Goal: Task Accomplishment & Management: Manage account settings

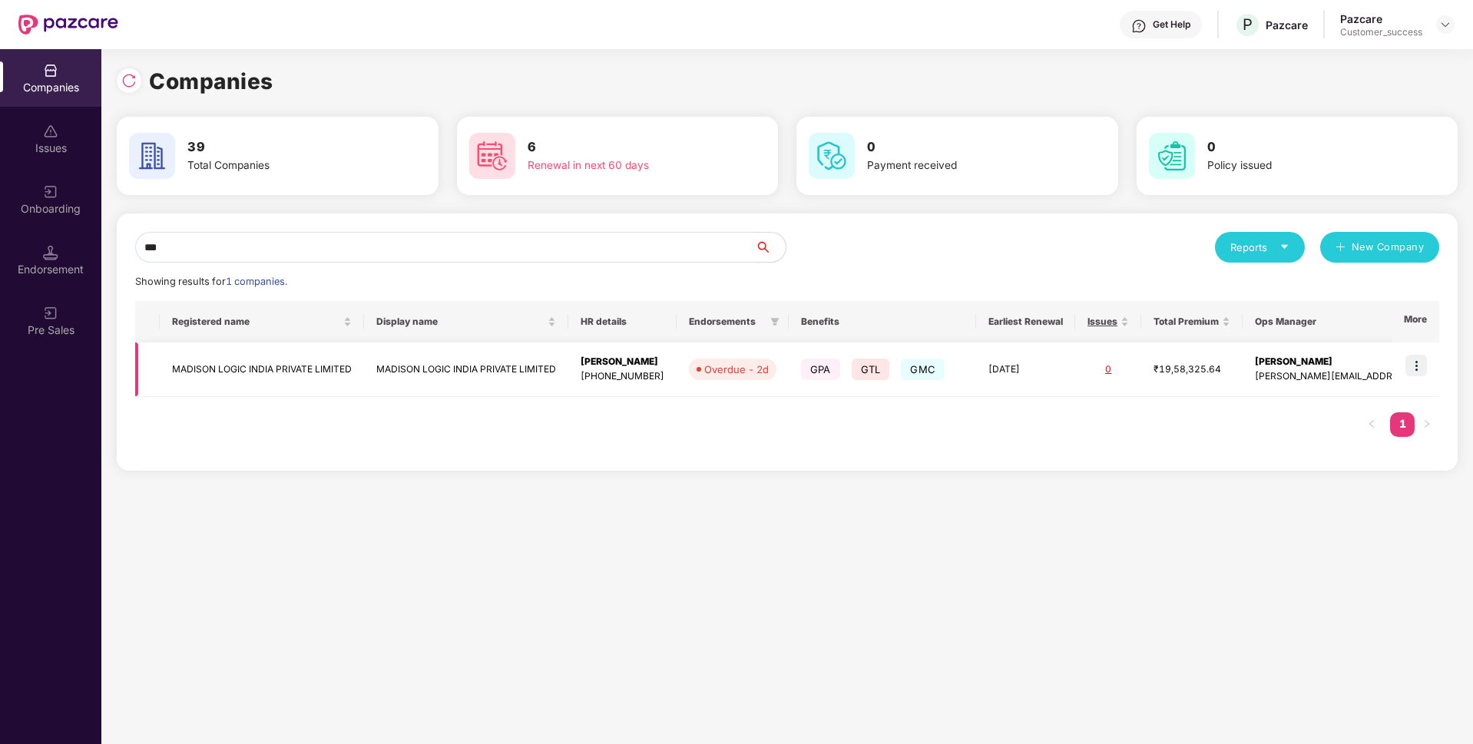
type input "***"
click at [1416, 366] on img at bounding box center [1416, 366] width 22 height 22
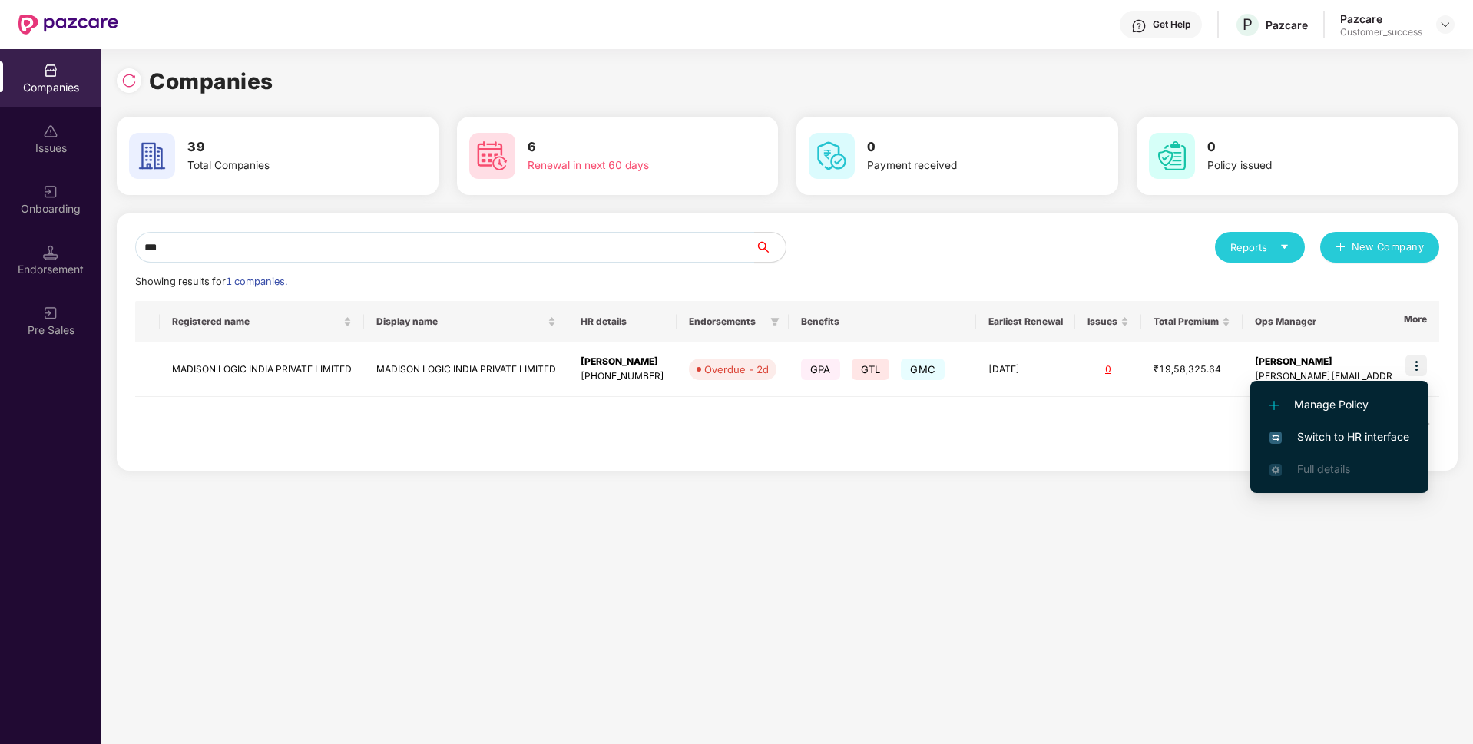
click at [1358, 435] on span "Switch to HR interface" at bounding box center [1339, 436] width 140 height 17
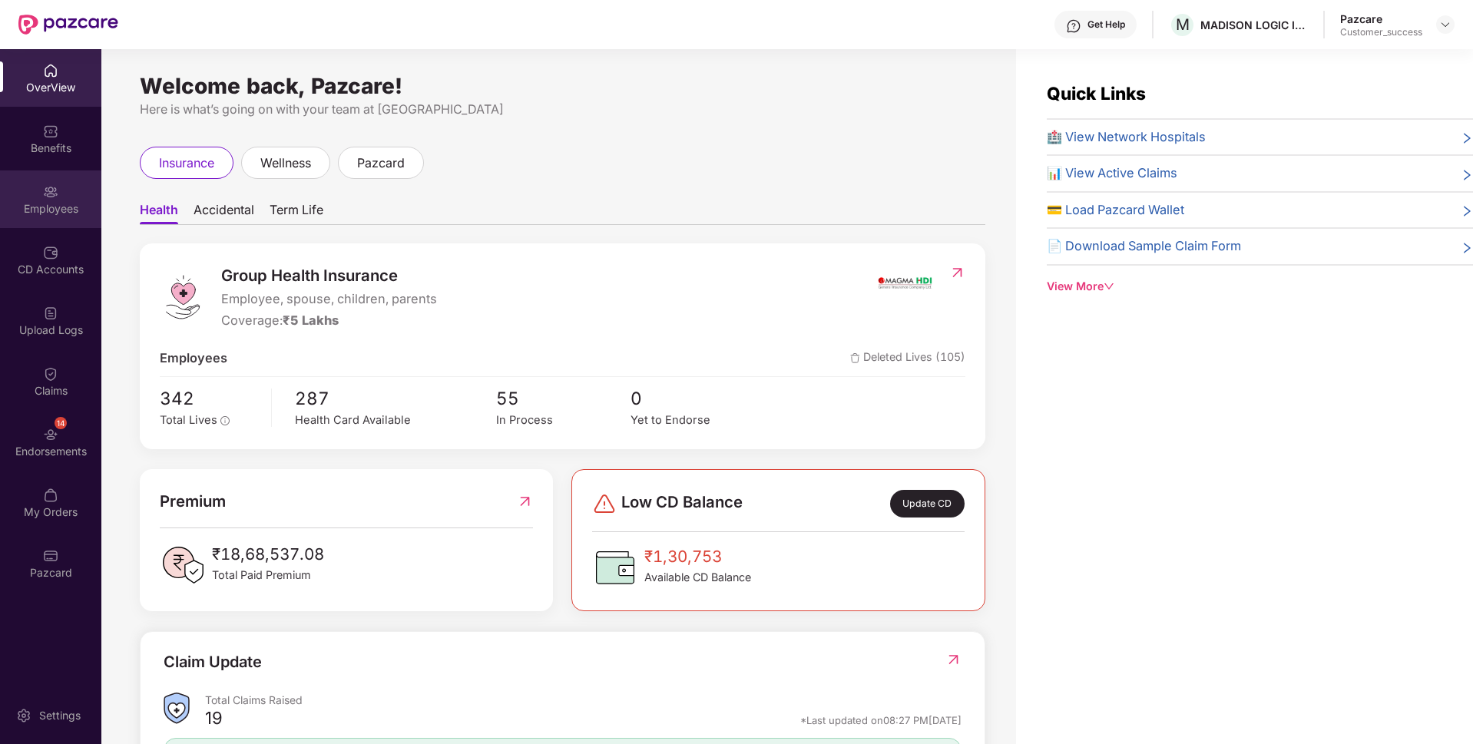
click at [24, 209] on div "Employees" at bounding box center [50, 208] width 101 height 15
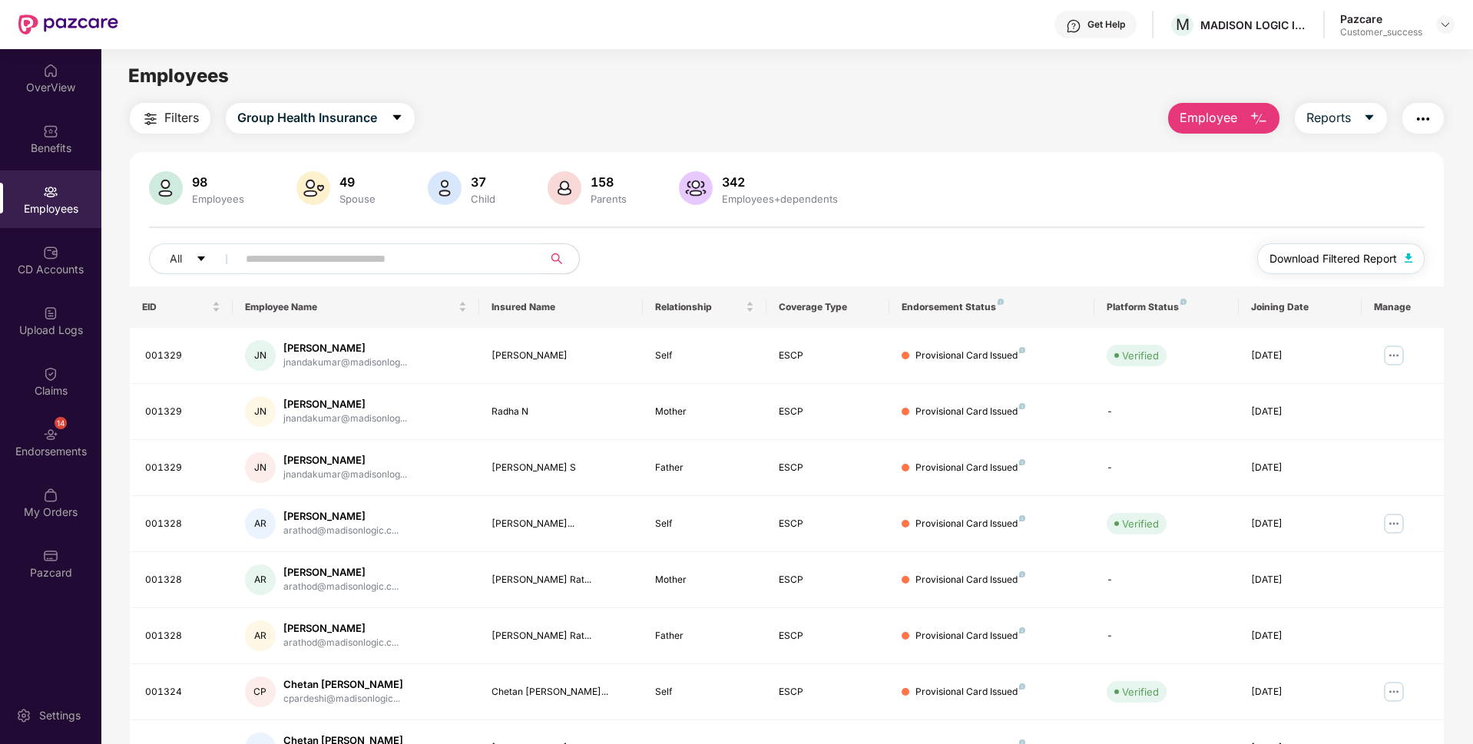
click at [1368, 255] on span "Download Filtered Report" at bounding box center [1332, 258] width 127 height 17
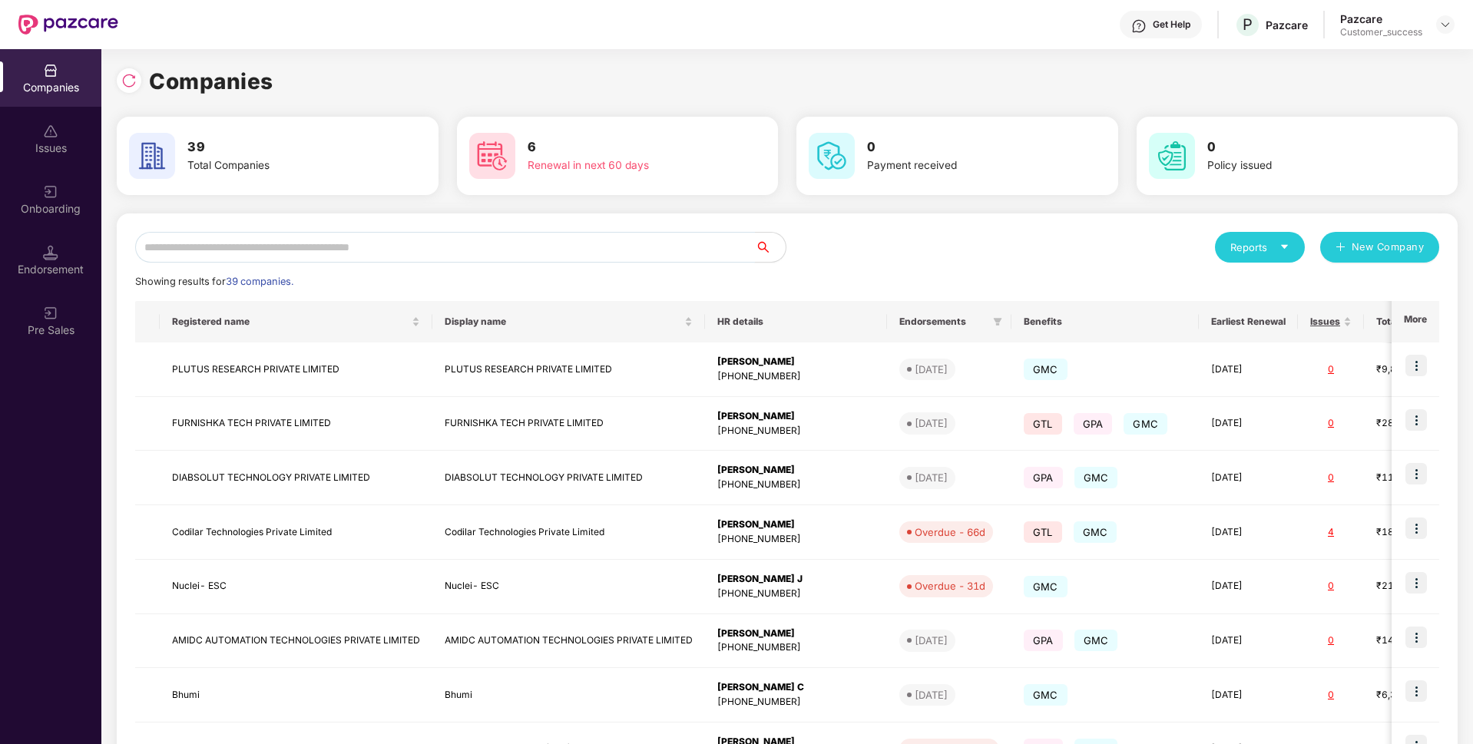
click at [467, 259] on input "text" at bounding box center [445, 247] width 620 height 31
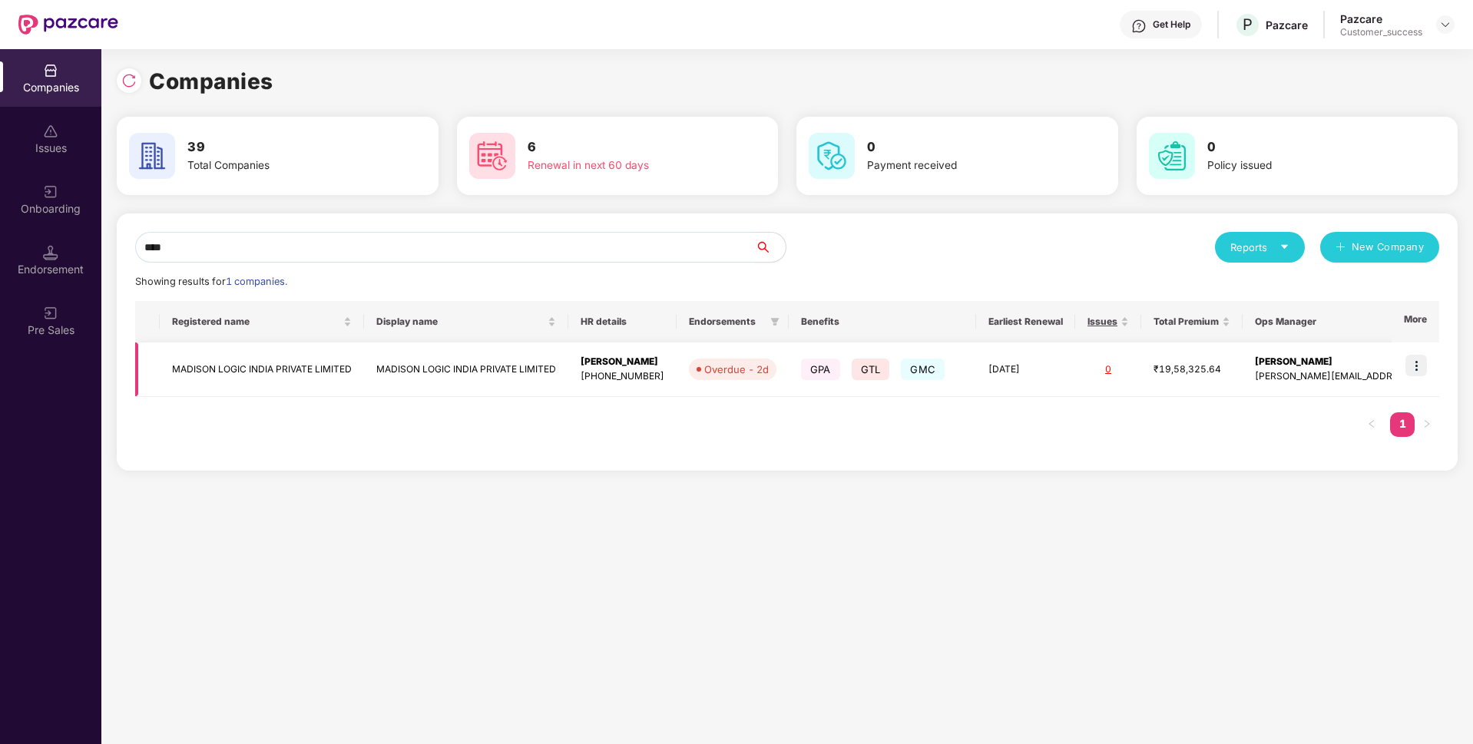
type input "****"
click at [296, 366] on td "MADISON LOGIC INDIA PRIVATE LIMITED" at bounding box center [262, 369] width 204 height 55
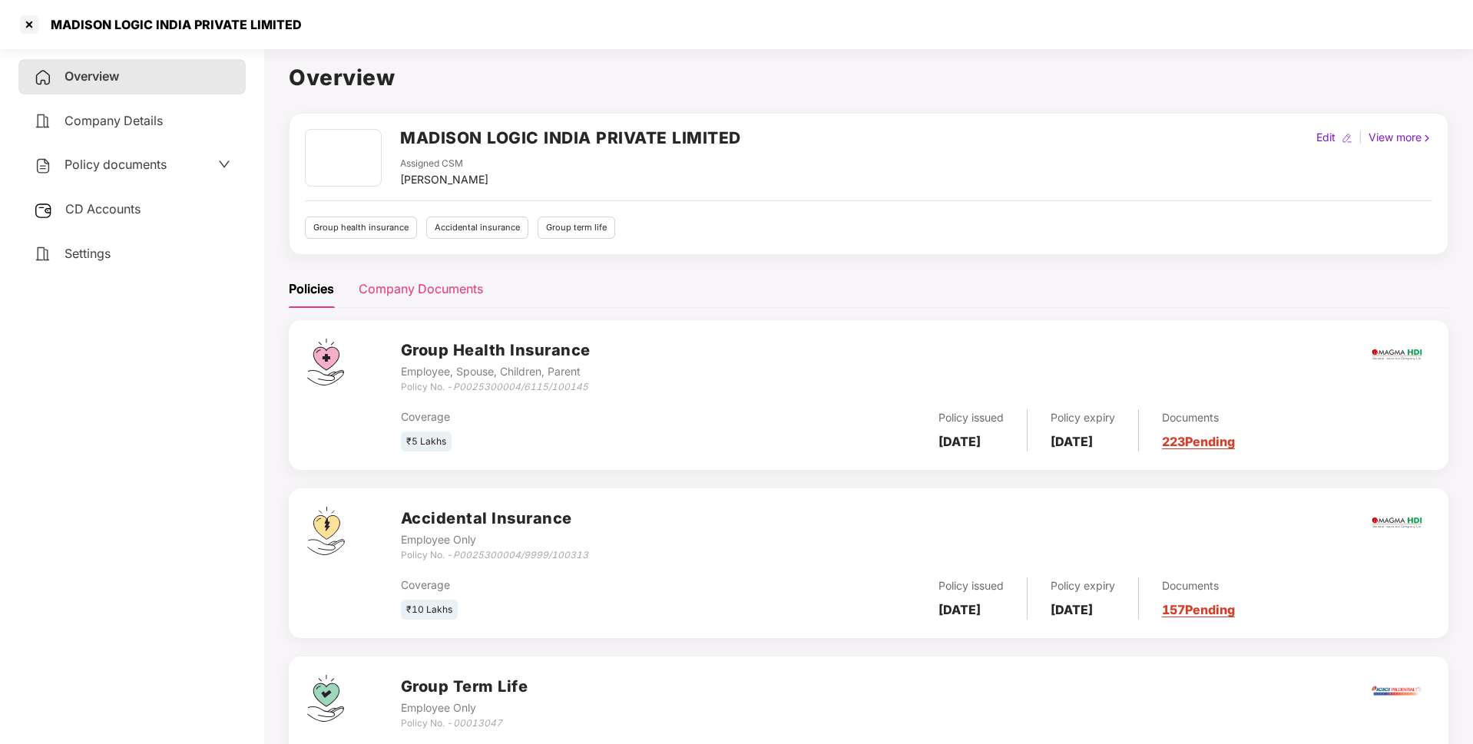
click at [436, 285] on div "Company Documents" at bounding box center [421, 289] width 124 height 19
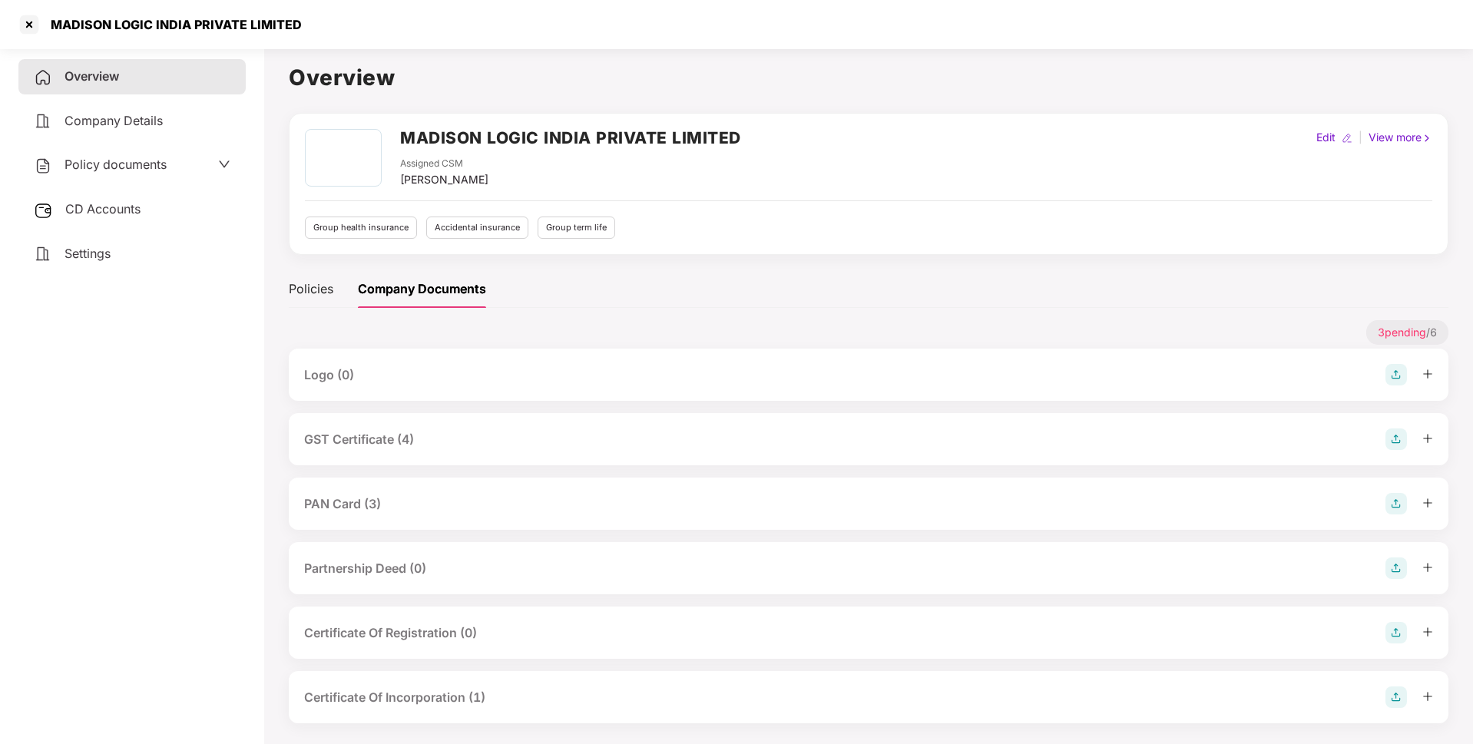
click at [387, 440] on div "GST Certificate (4)" at bounding box center [359, 439] width 110 height 19
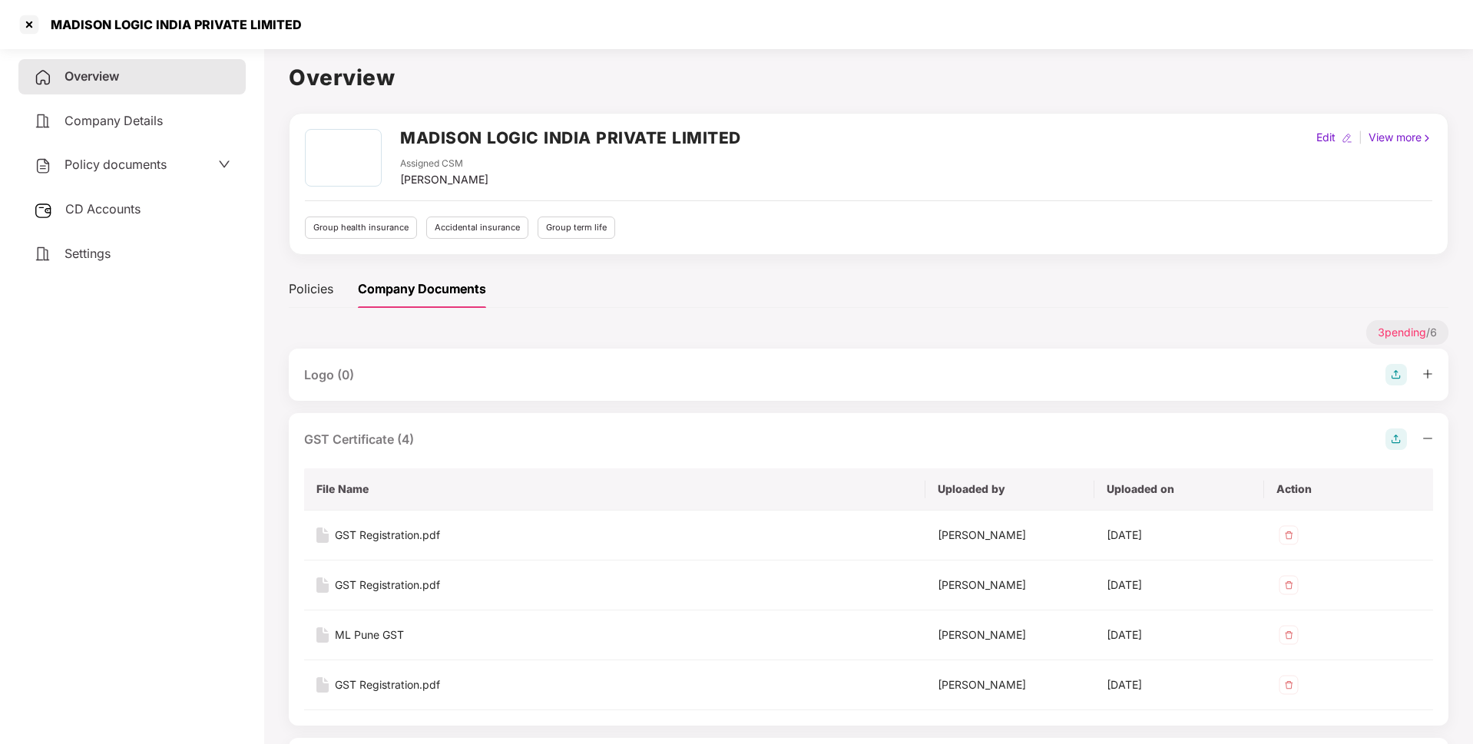
scroll to position [143, 0]
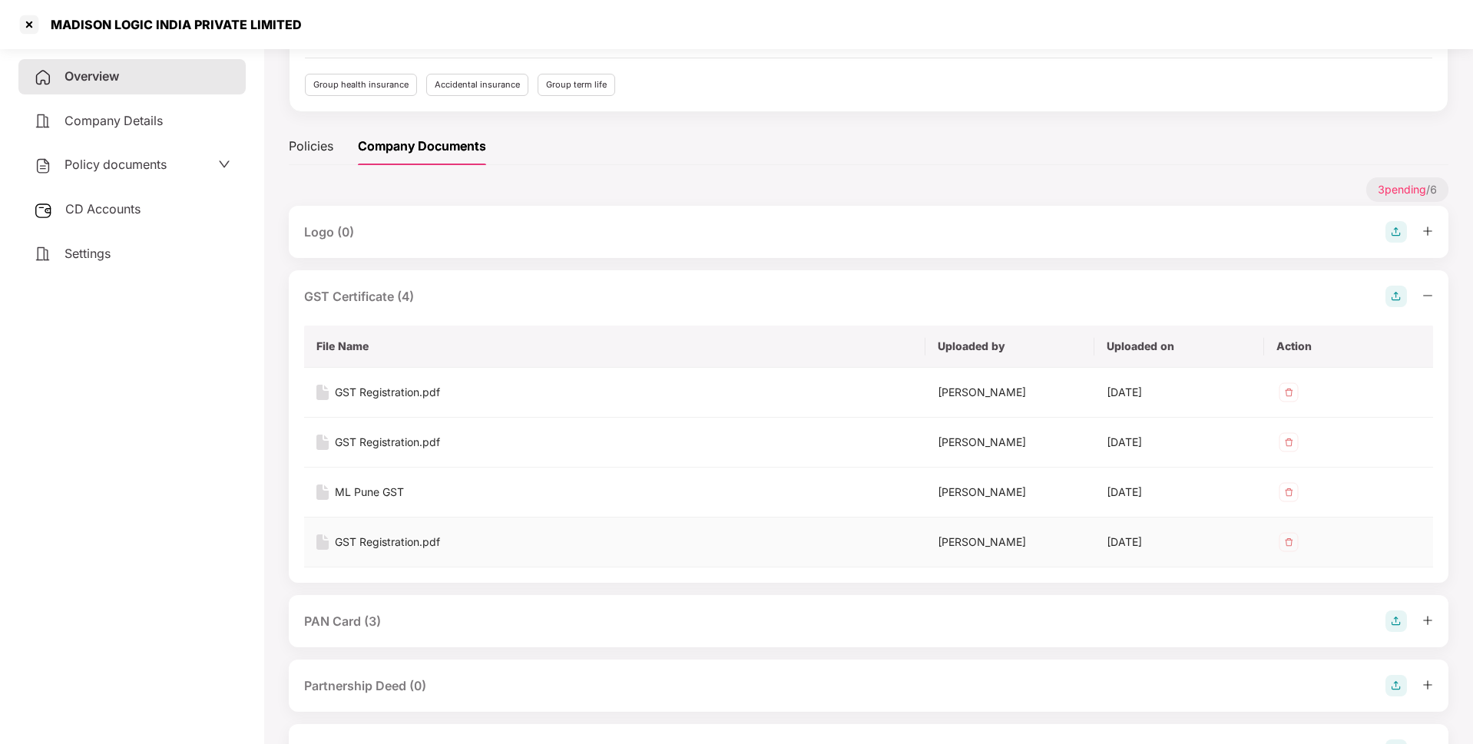
click at [401, 545] on div "GST Registration.pdf" at bounding box center [387, 542] width 105 height 17
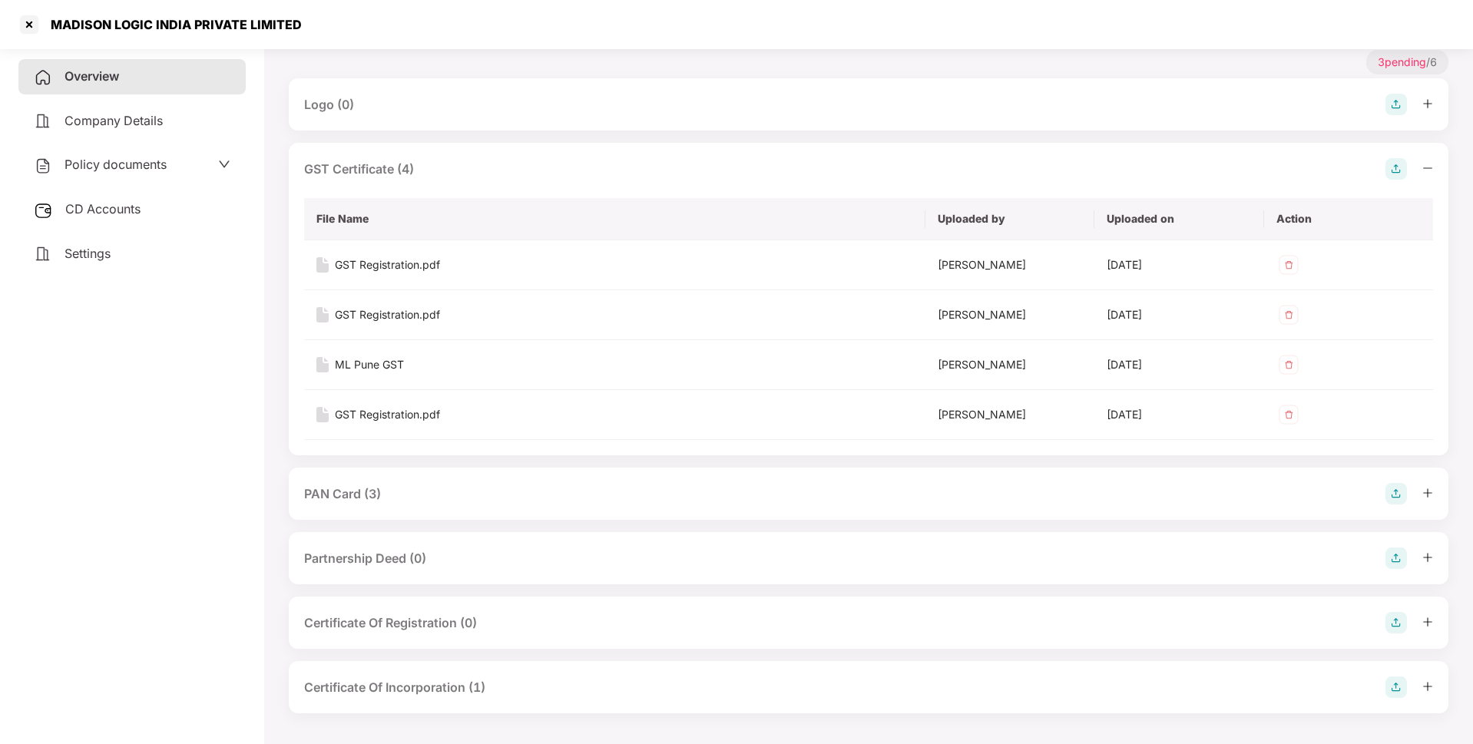
click at [416, 496] on div "PAN Card (3)" at bounding box center [868, 494] width 1129 height 22
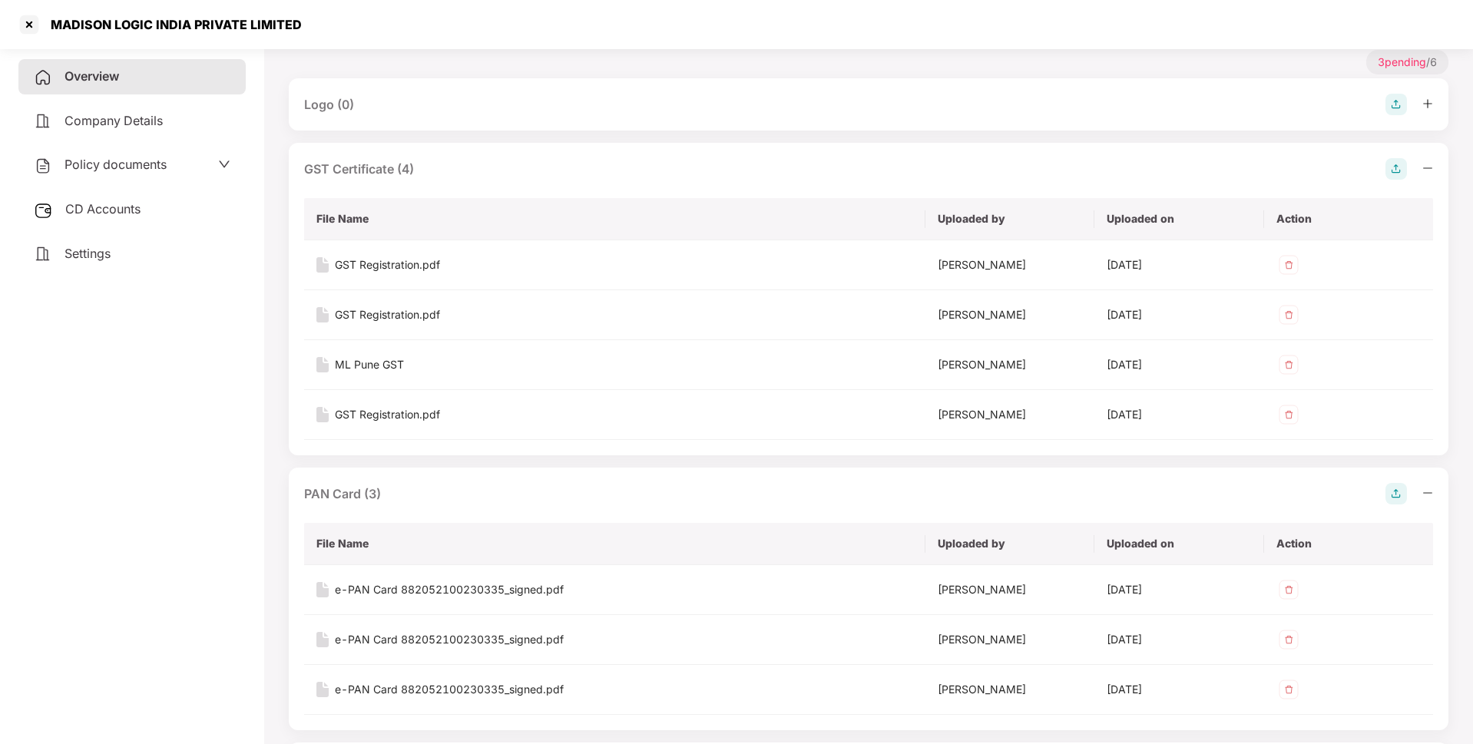
scroll to position [481, 0]
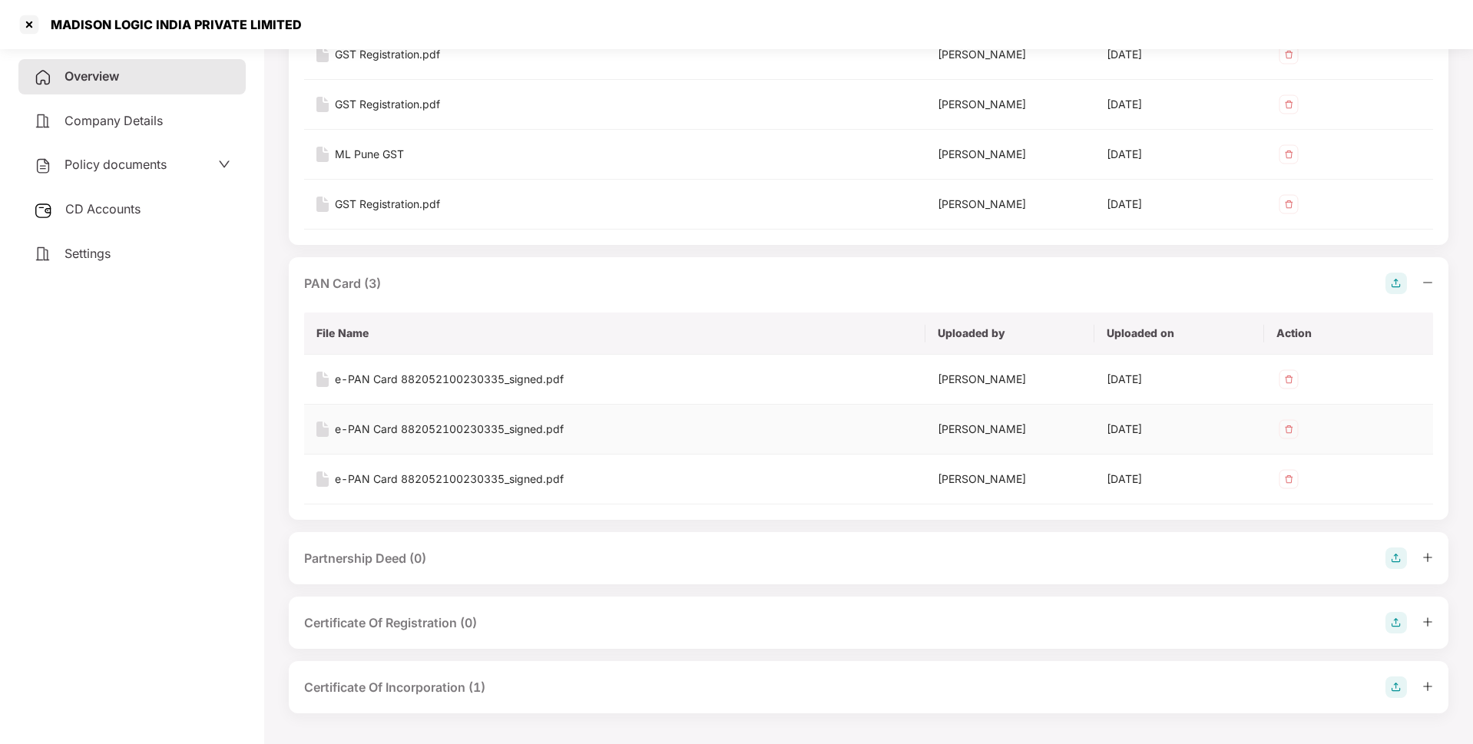
click at [445, 428] on div "e-PAN Card 882052100230335_signed.pdf" at bounding box center [449, 429] width 229 height 17
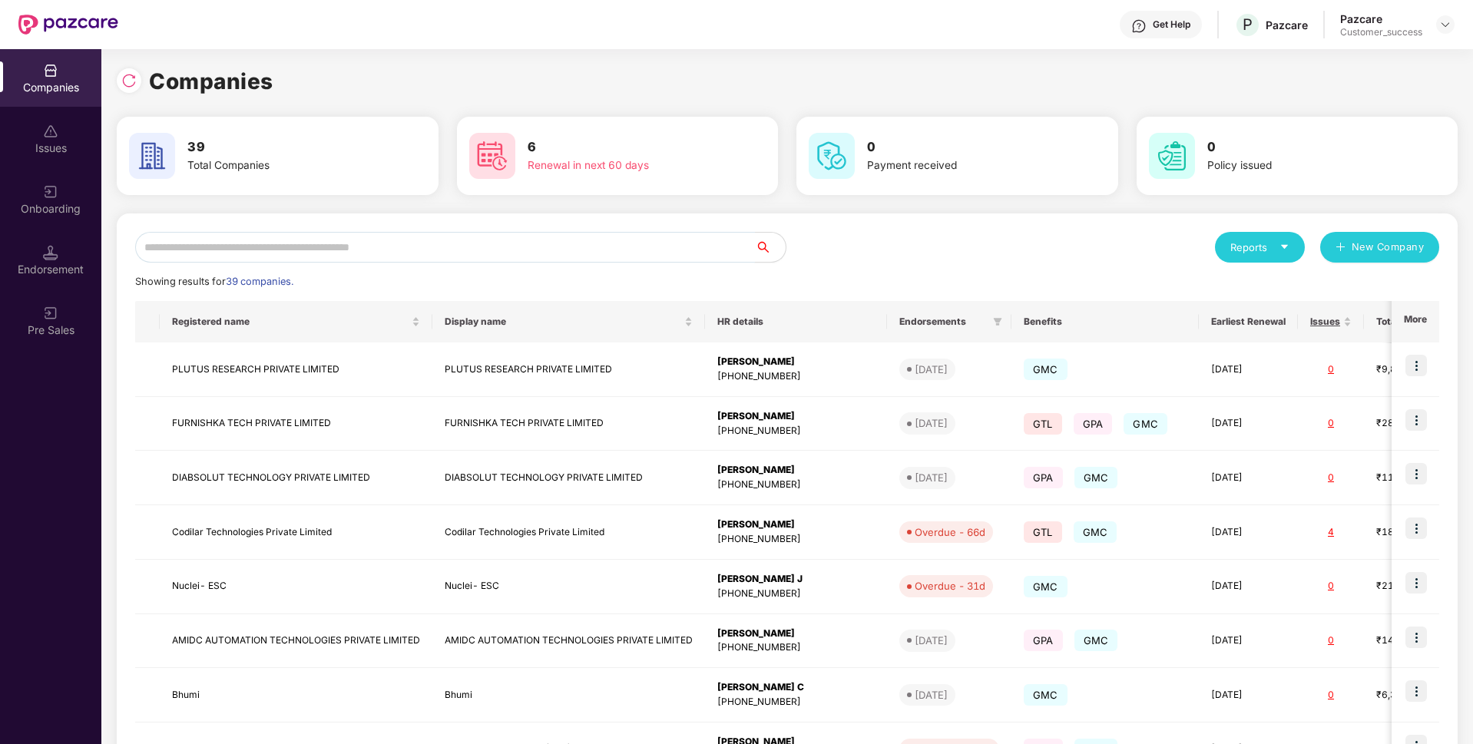
click at [619, 237] on input "text" at bounding box center [445, 247] width 620 height 31
type input "*"
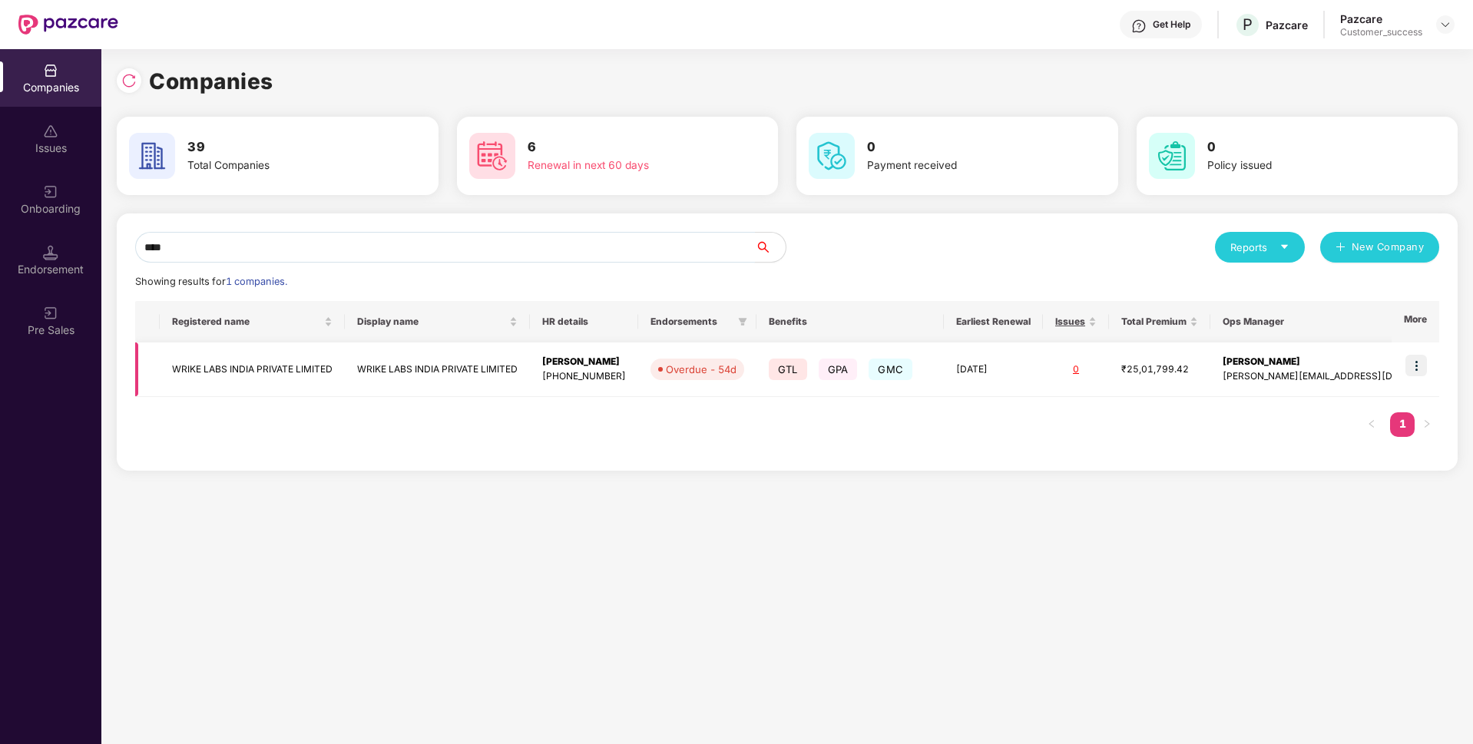
type input "****"
click at [1419, 362] on img at bounding box center [1416, 366] width 22 height 22
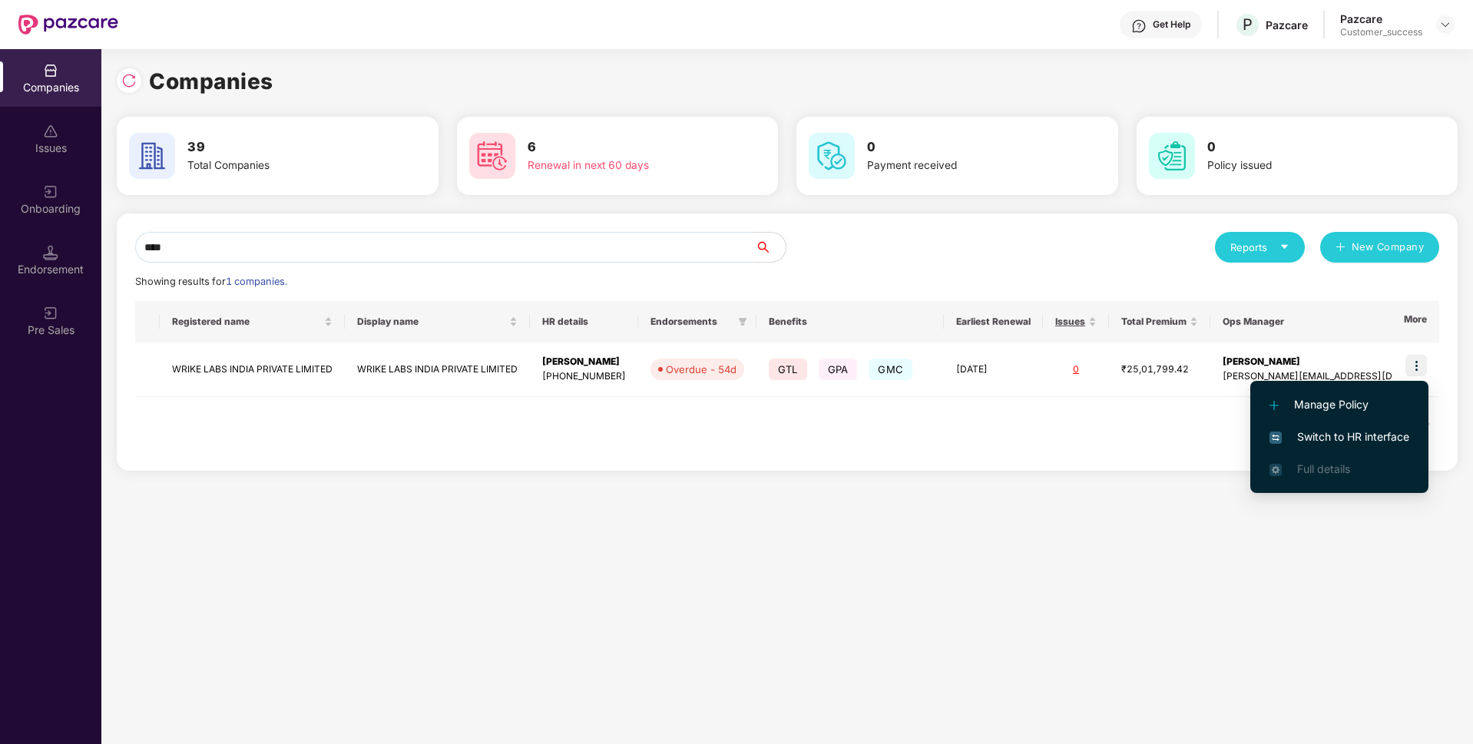
click at [1325, 434] on span "Switch to HR interface" at bounding box center [1339, 436] width 140 height 17
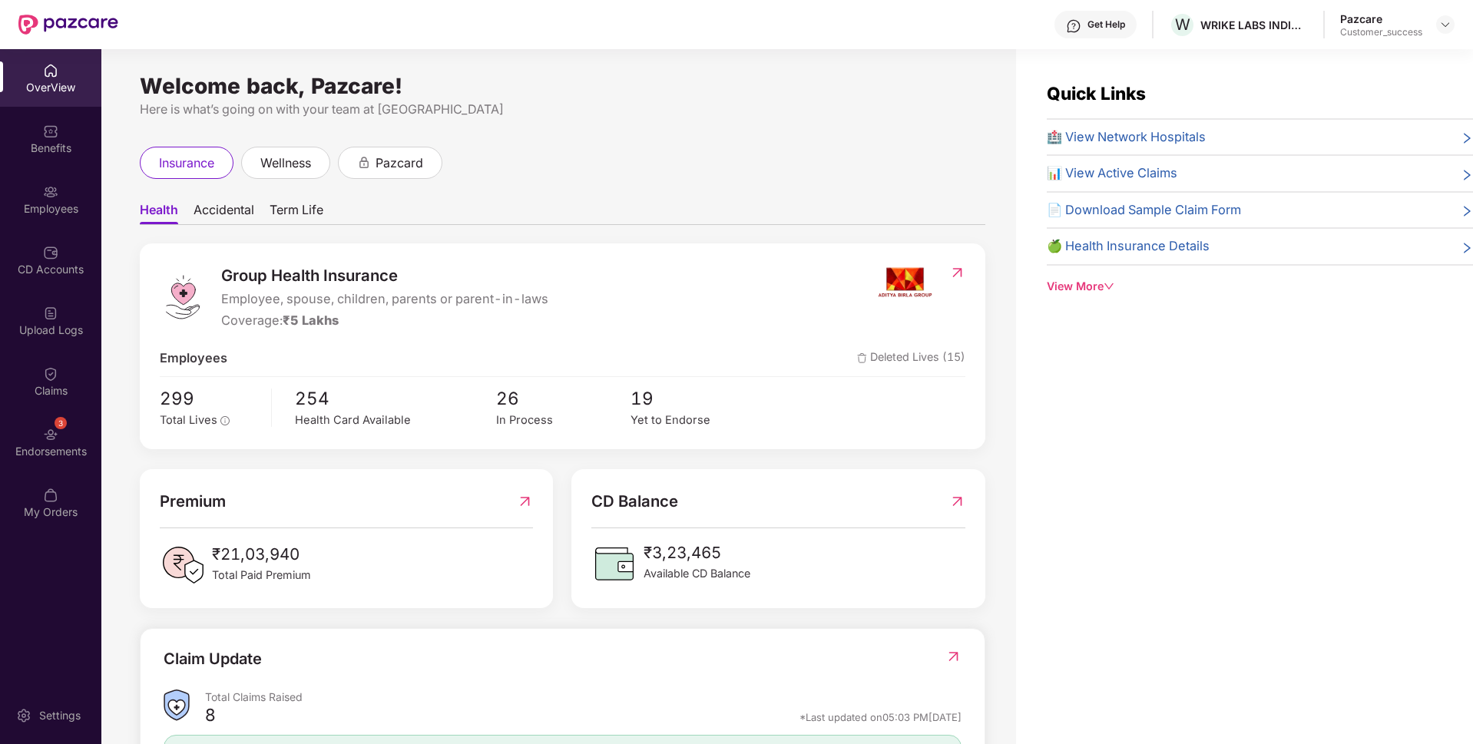
click at [0, 198] on div "Employees" at bounding box center [50, 199] width 101 height 58
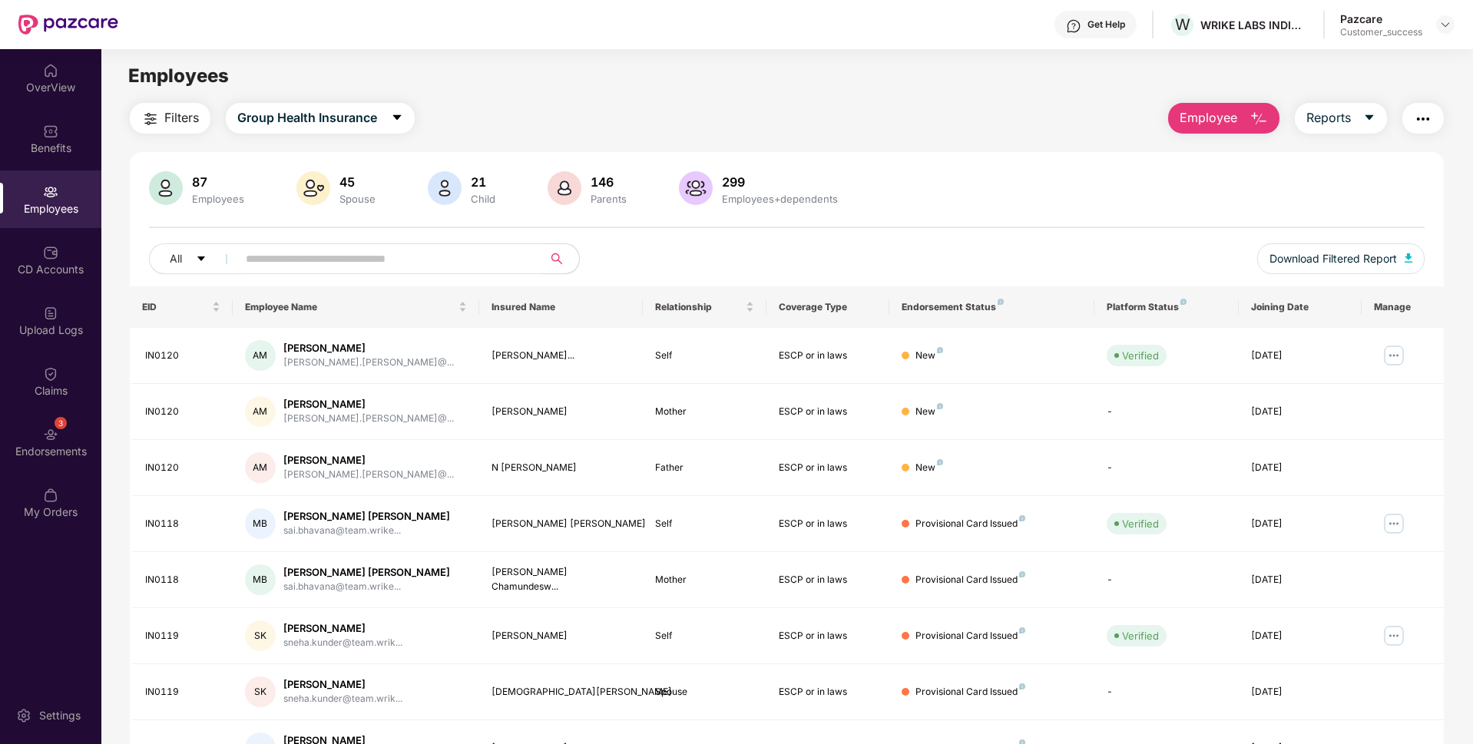
click at [1223, 106] on button "Employee" at bounding box center [1223, 118] width 111 height 31
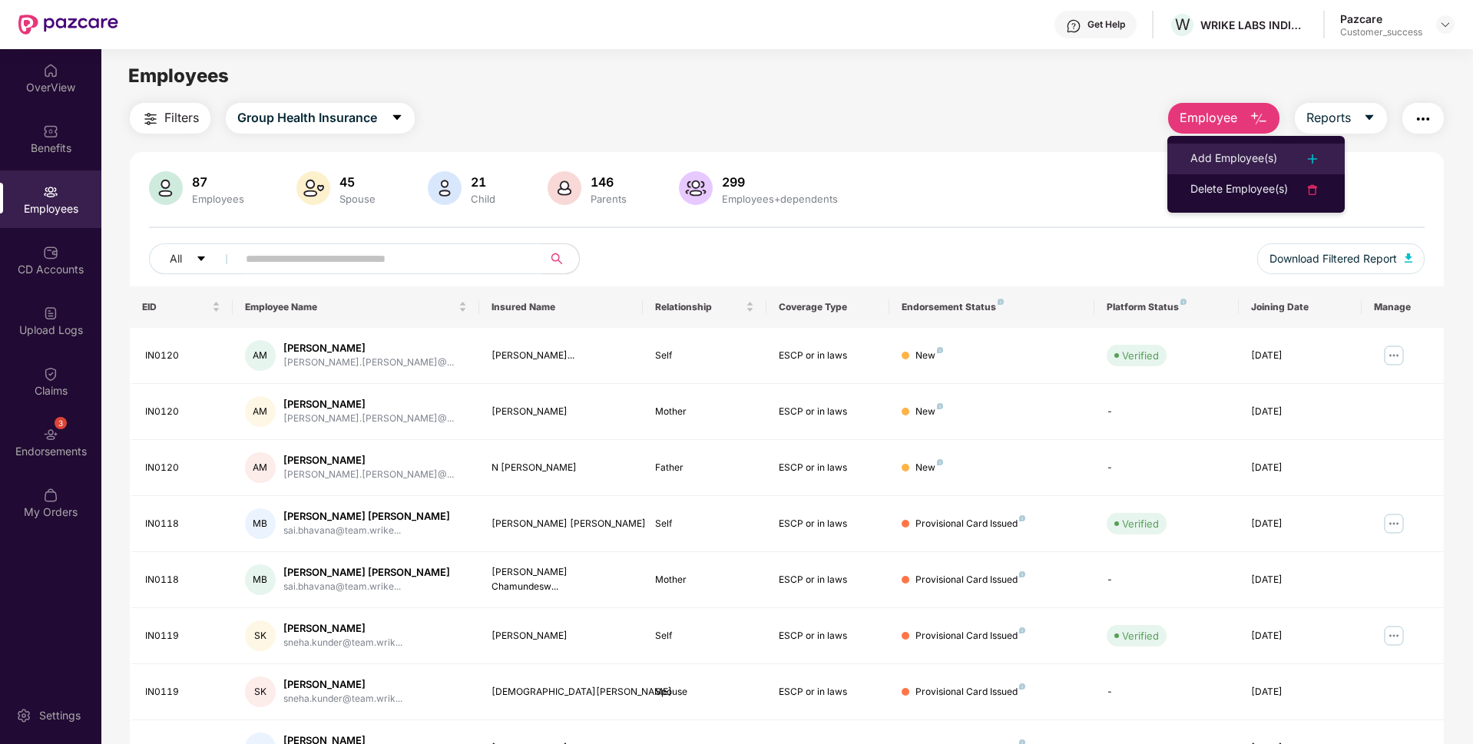
click at [1226, 162] on div "Add Employee(s)" at bounding box center [1233, 159] width 87 height 18
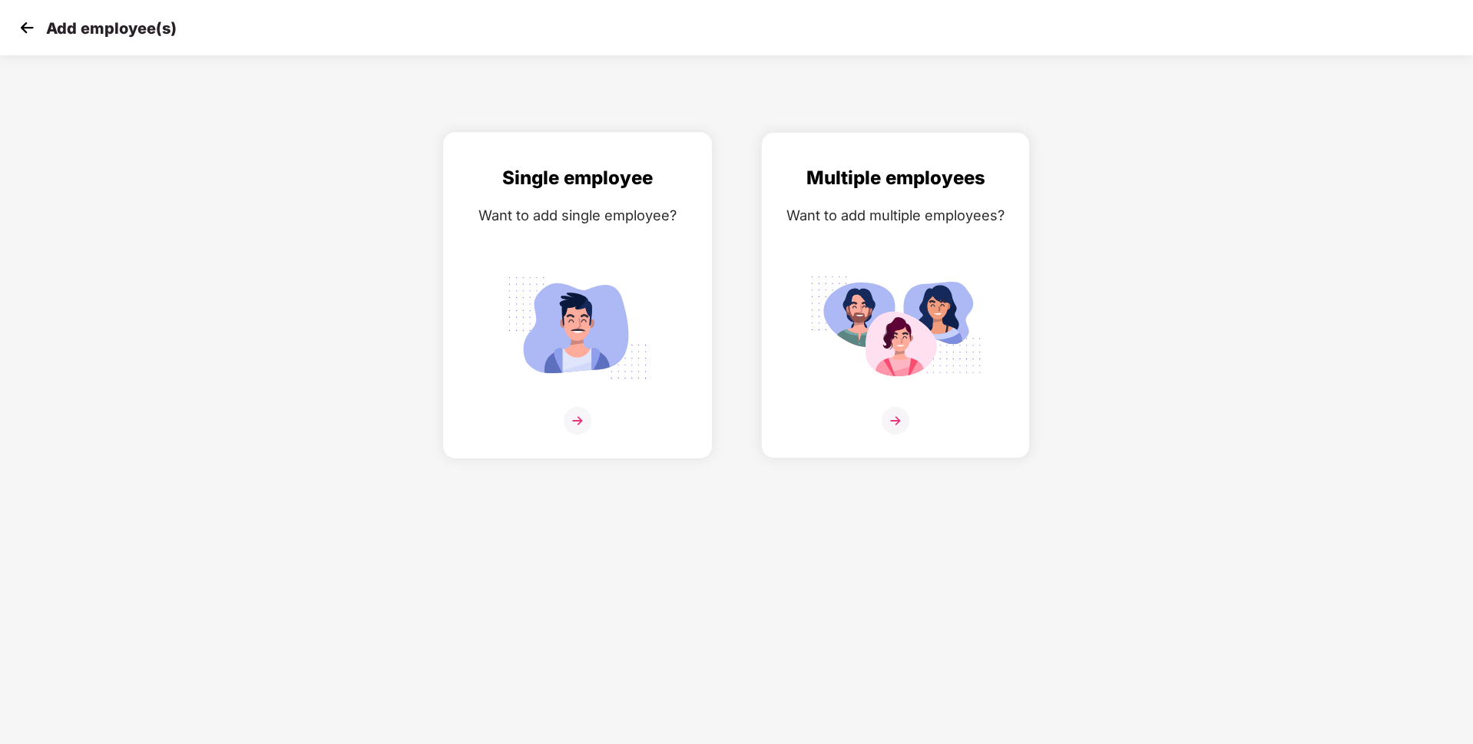
click at [578, 422] on img at bounding box center [578, 421] width 28 height 28
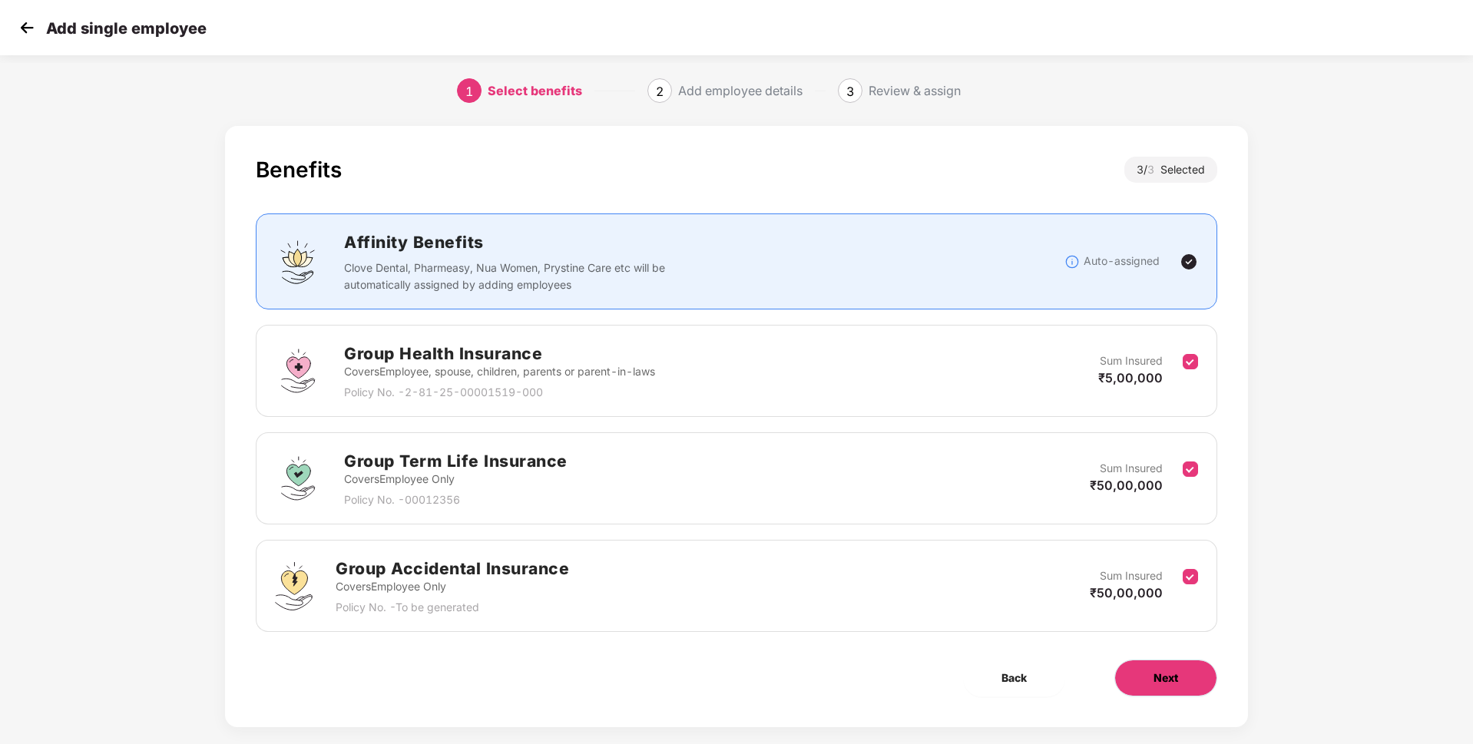
click at [1180, 673] on button "Next" at bounding box center [1165, 678] width 103 height 37
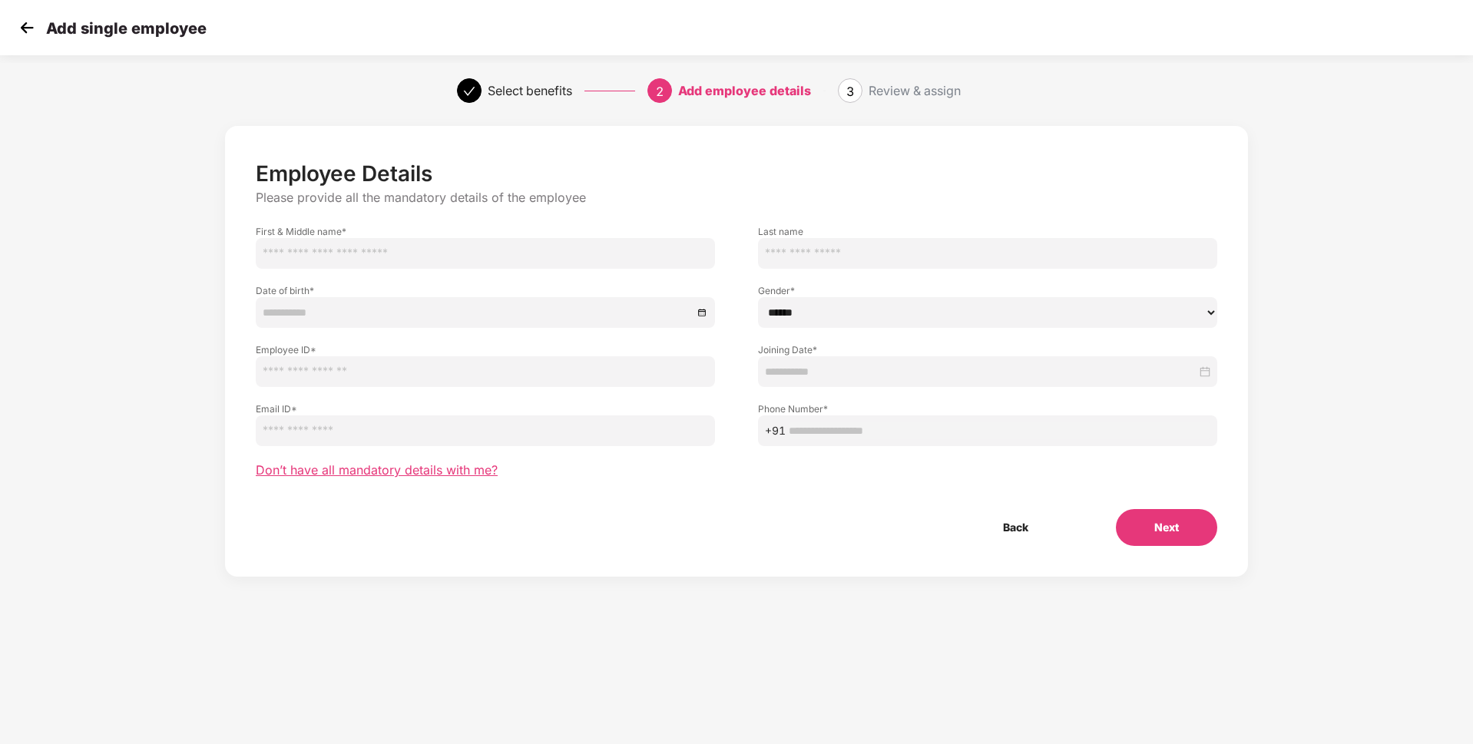
click at [290, 471] on span "Don’t have all mandatory details with me?" at bounding box center [377, 470] width 242 height 16
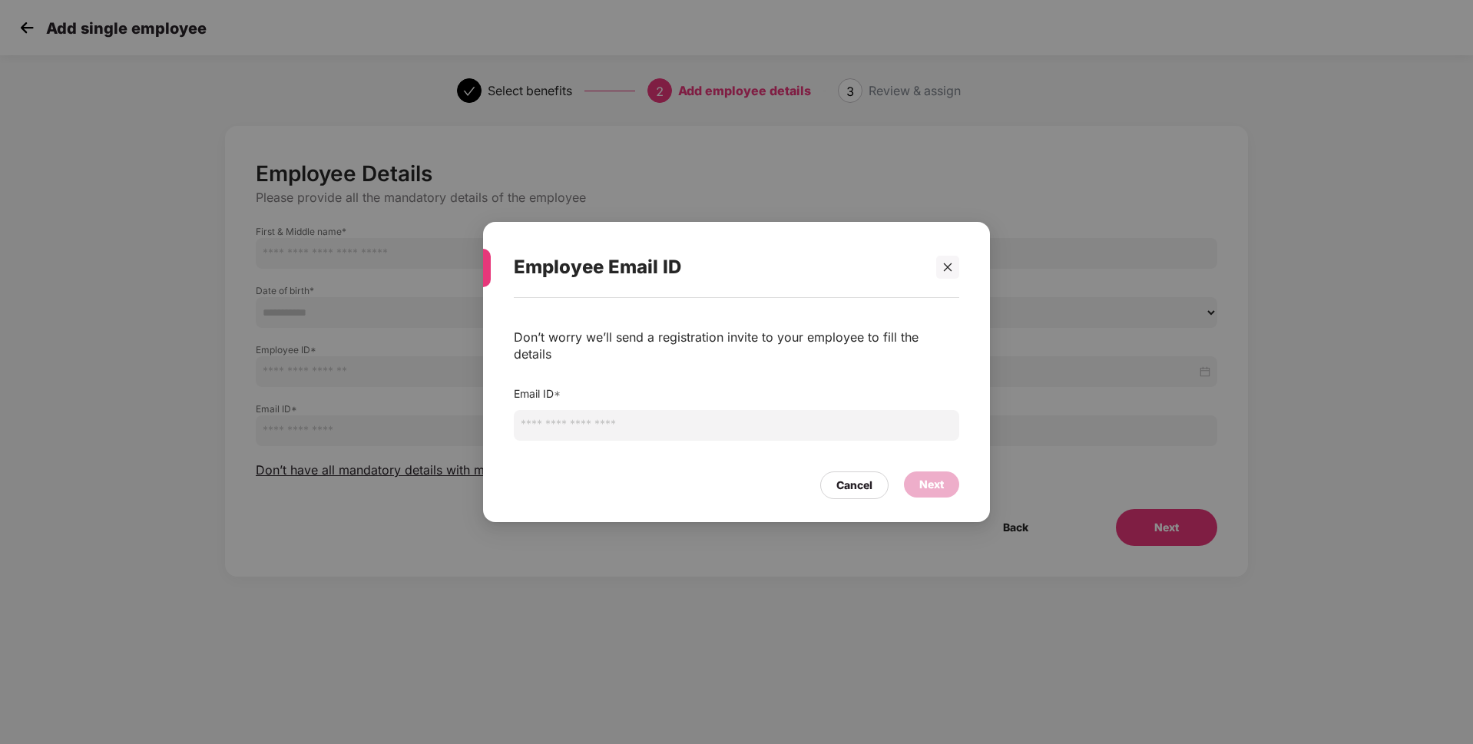
click at [553, 422] on input "email" at bounding box center [736, 425] width 445 height 31
paste input "**********"
type input "**********"
click at [943, 488] on div "Next" at bounding box center [931, 484] width 55 height 26
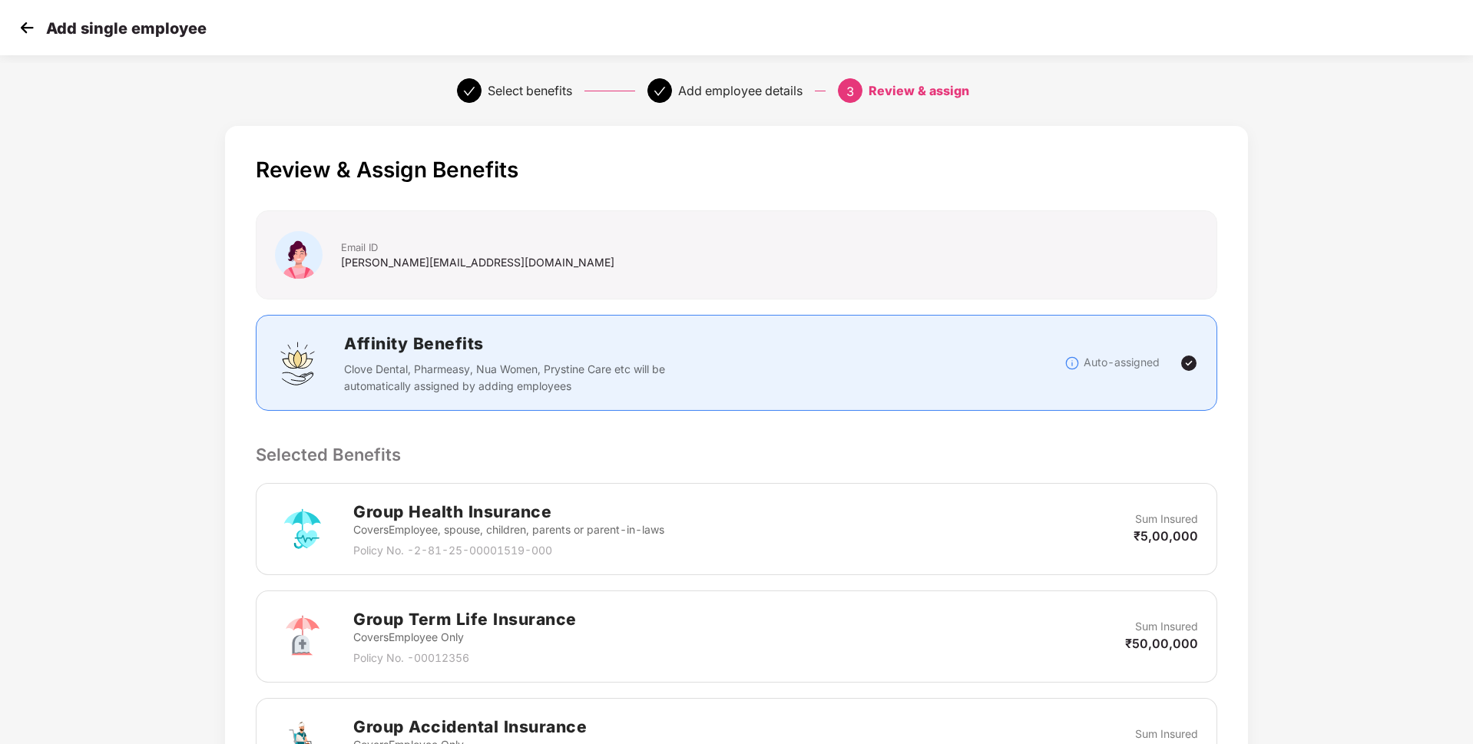
scroll to position [329, 0]
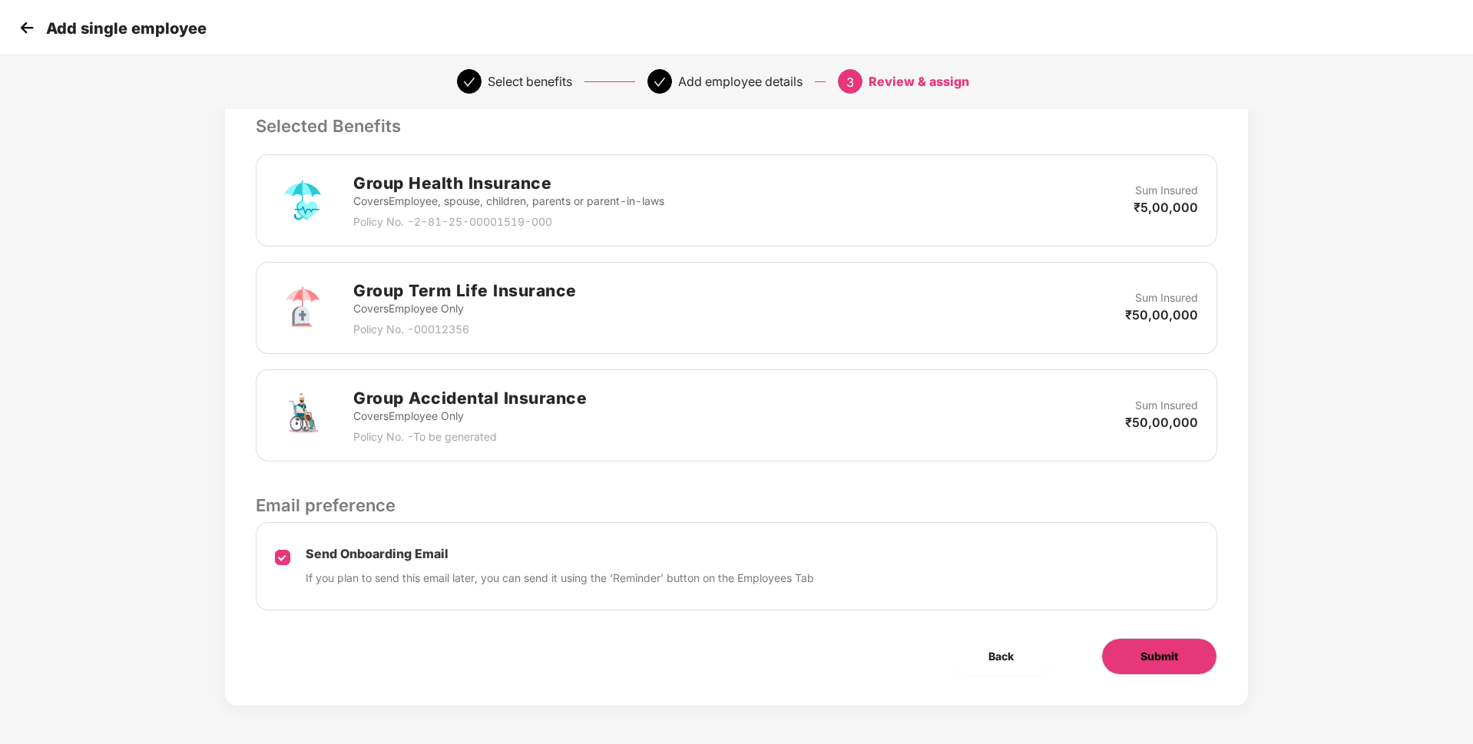
click at [1160, 663] on span "Submit" at bounding box center [1159, 656] width 38 height 17
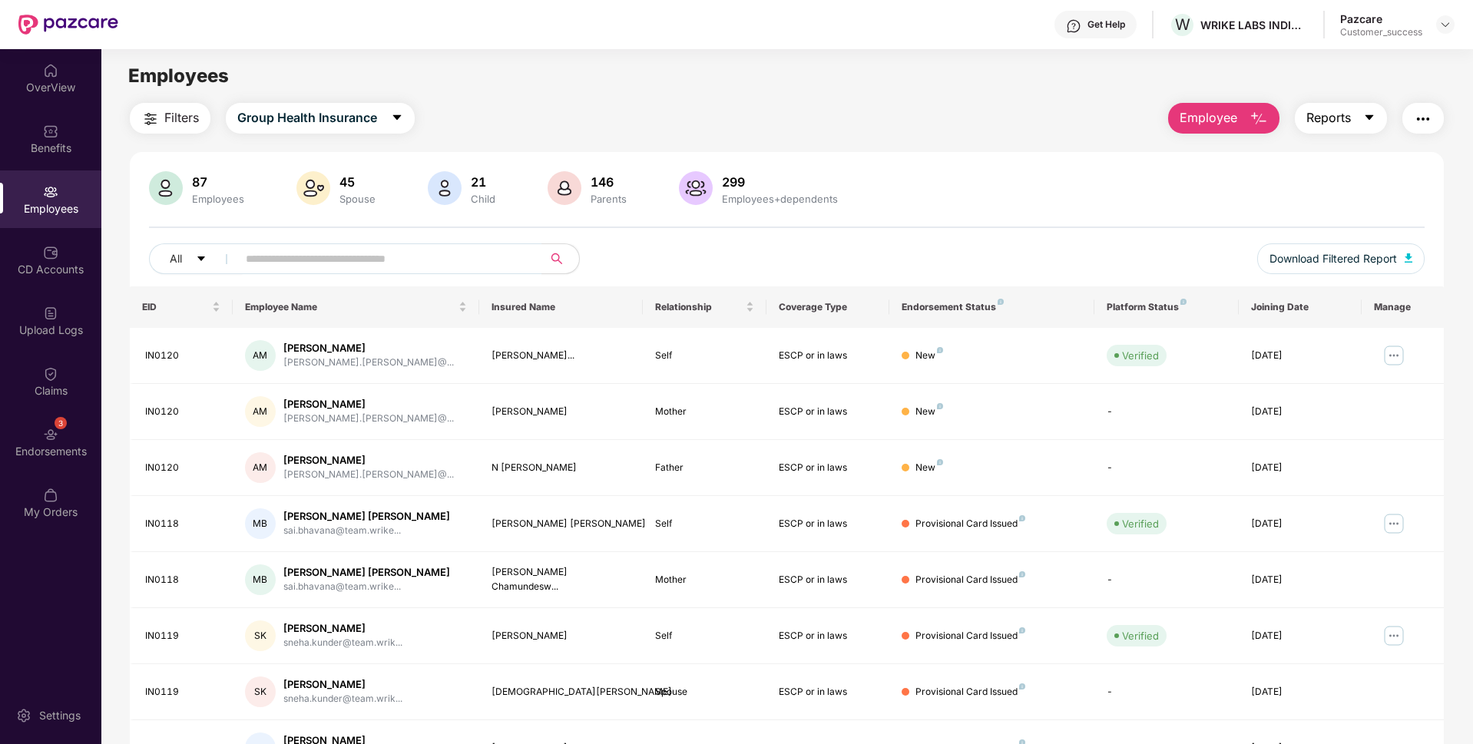
click at [1361, 116] on button "Reports" at bounding box center [1341, 118] width 92 height 31
click at [1422, 117] on img "button" at bounding box center [1423, 119] width 18 height 18
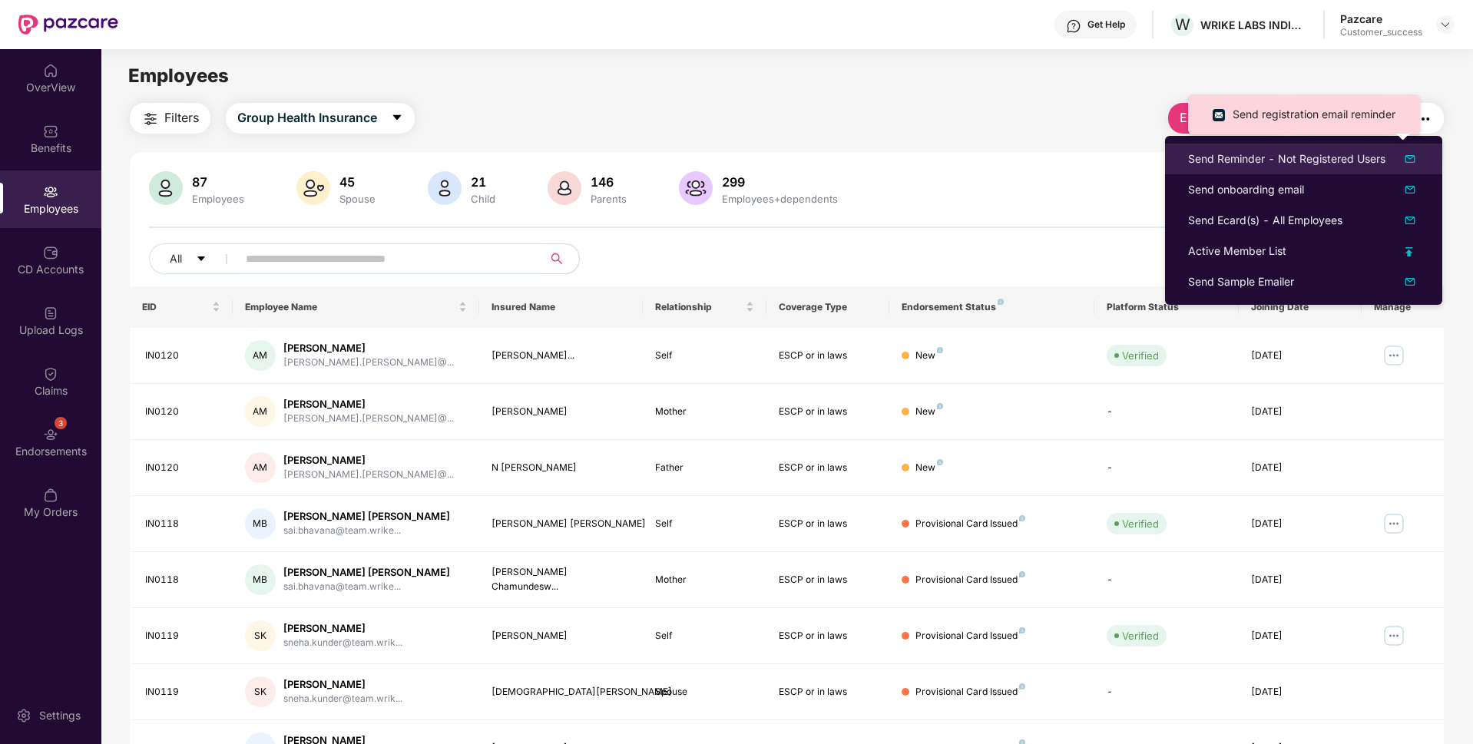
click at [1348, 154] on div "Send Reminder - Not Registered Users" at bounding box center [1286, 159] width 197 height 17
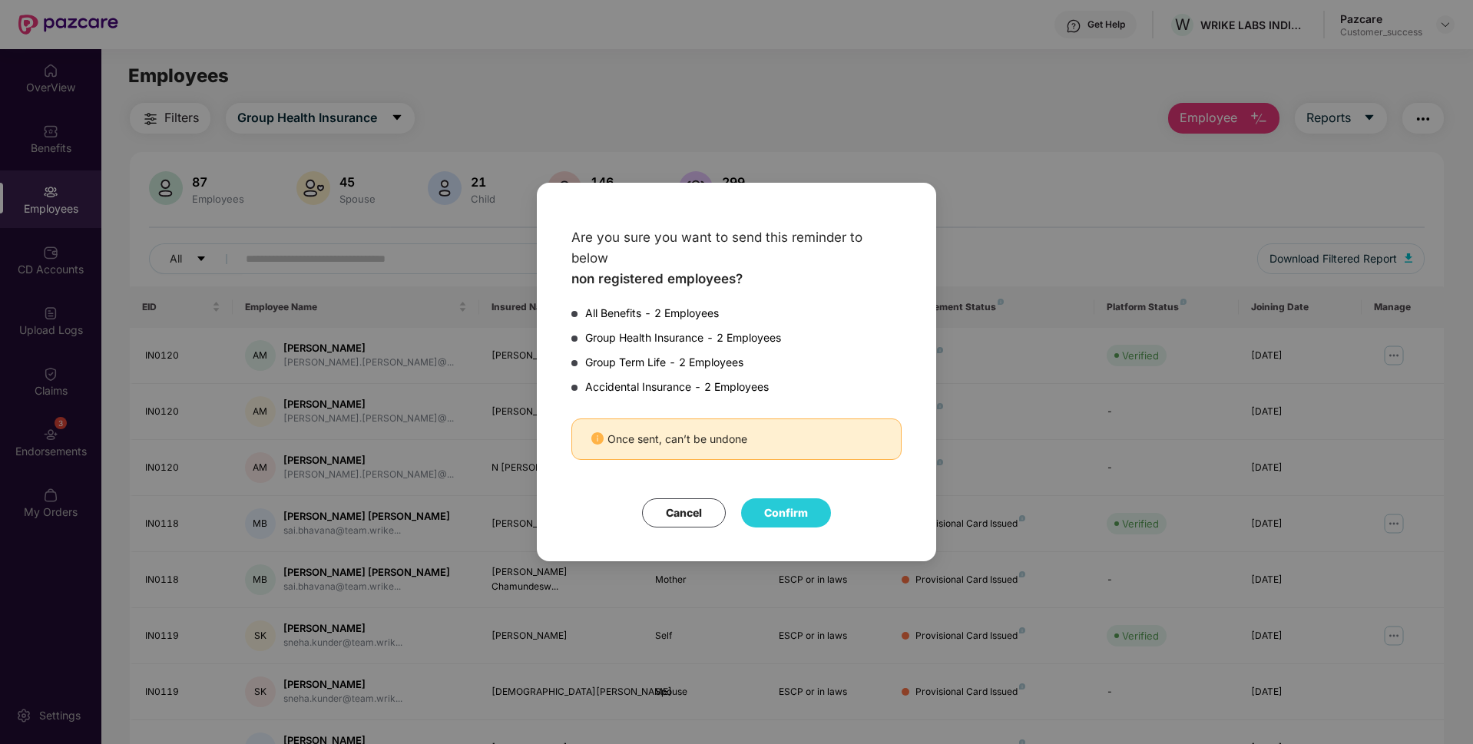
click at [780, 498] on button "Confirm" at bounding box center [786, 512] width 90 height 29
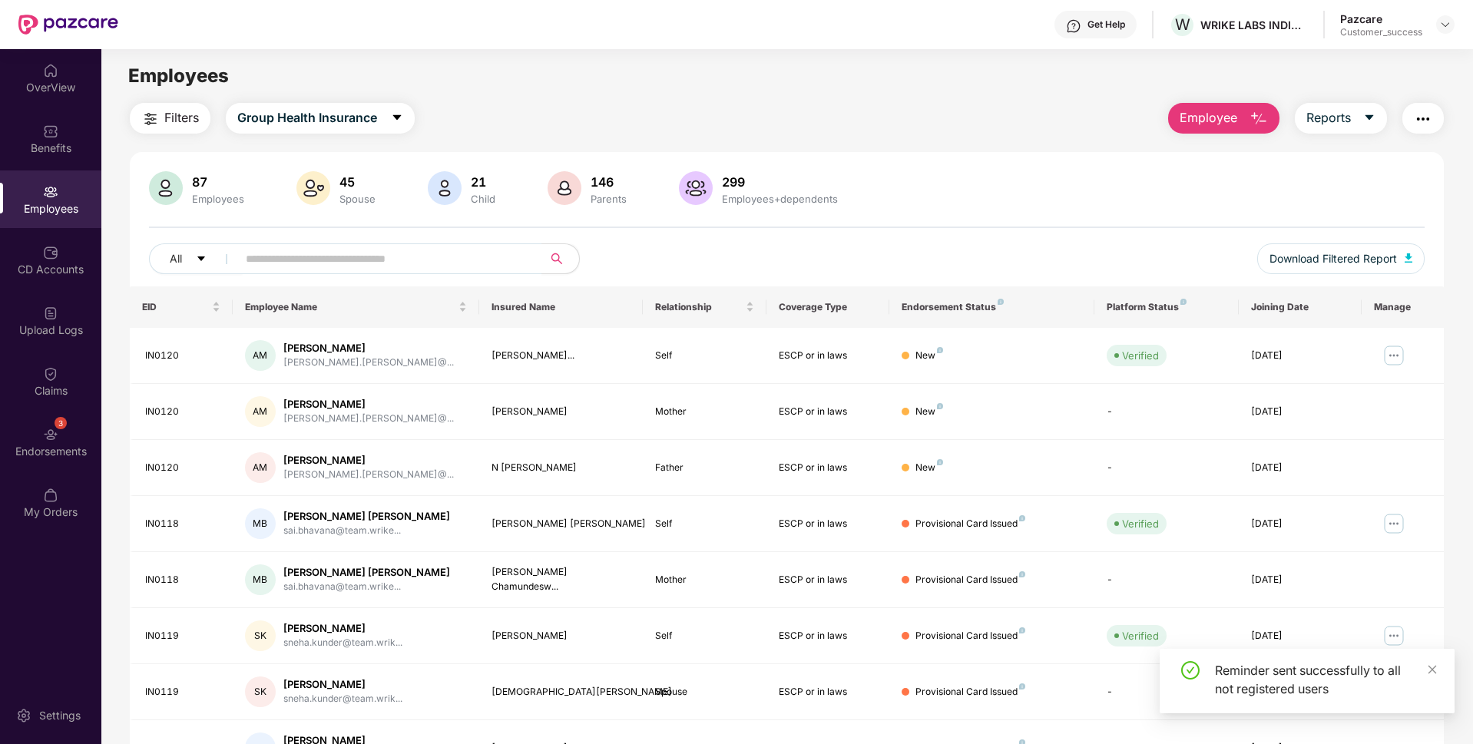
click at [1414, 112] on img "button" at bounding box center [1423, 119] width 18 height 18
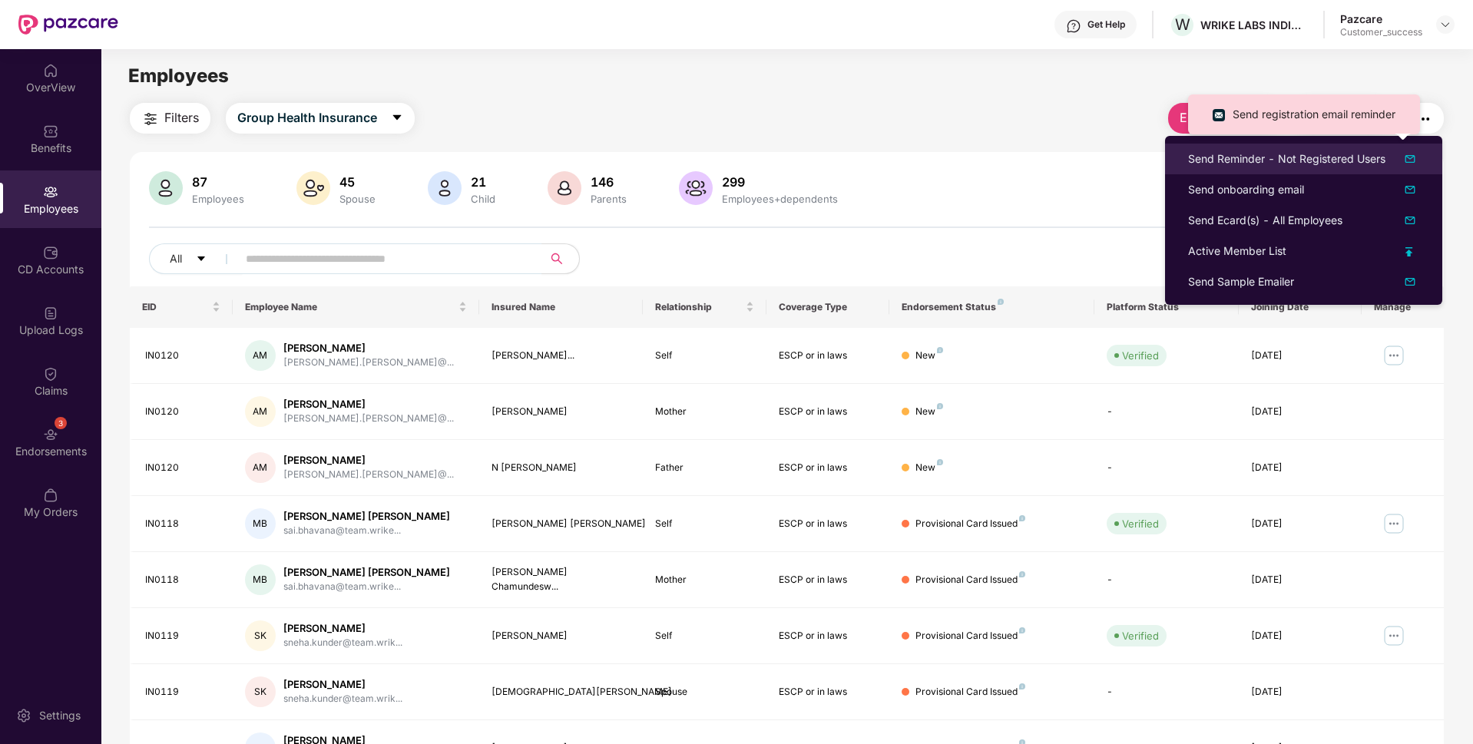
click at [1209, 153] on div "Send Reminder - Not Registered Users" at bounding box center [1286, 159] width 197 height 17
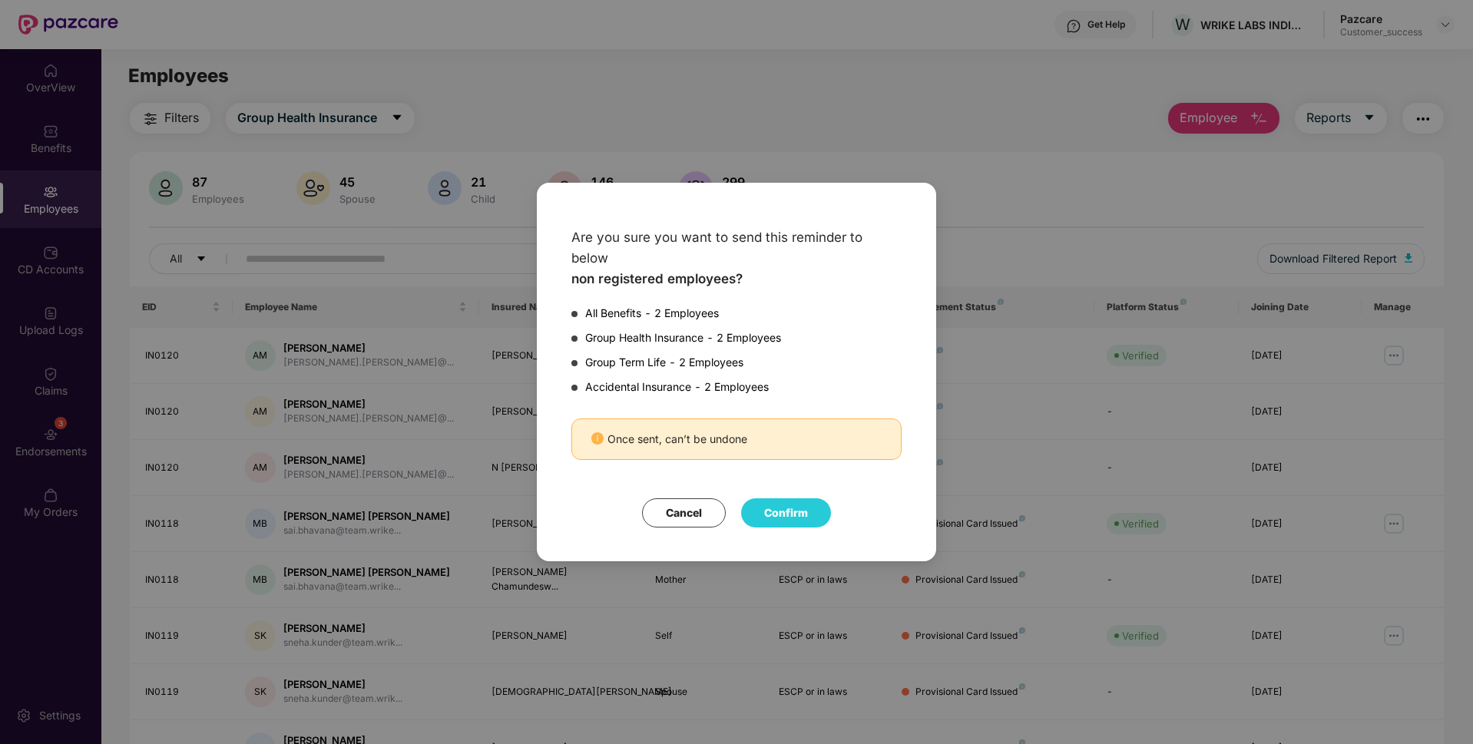
click at [945, 174] on div "Are you sure you want to send this reminder to below non registered employees? …" at bounding box center [736, 372] width 1473 height 744
click at [815, 183] on div "Are you sure you want to send this reminder to below non registered employees? …" at bounding box center [736, 372] width 1473 height 744
click at [666, 499] on button "Cancel" at bounding box center [684, 512] width 84 height 29
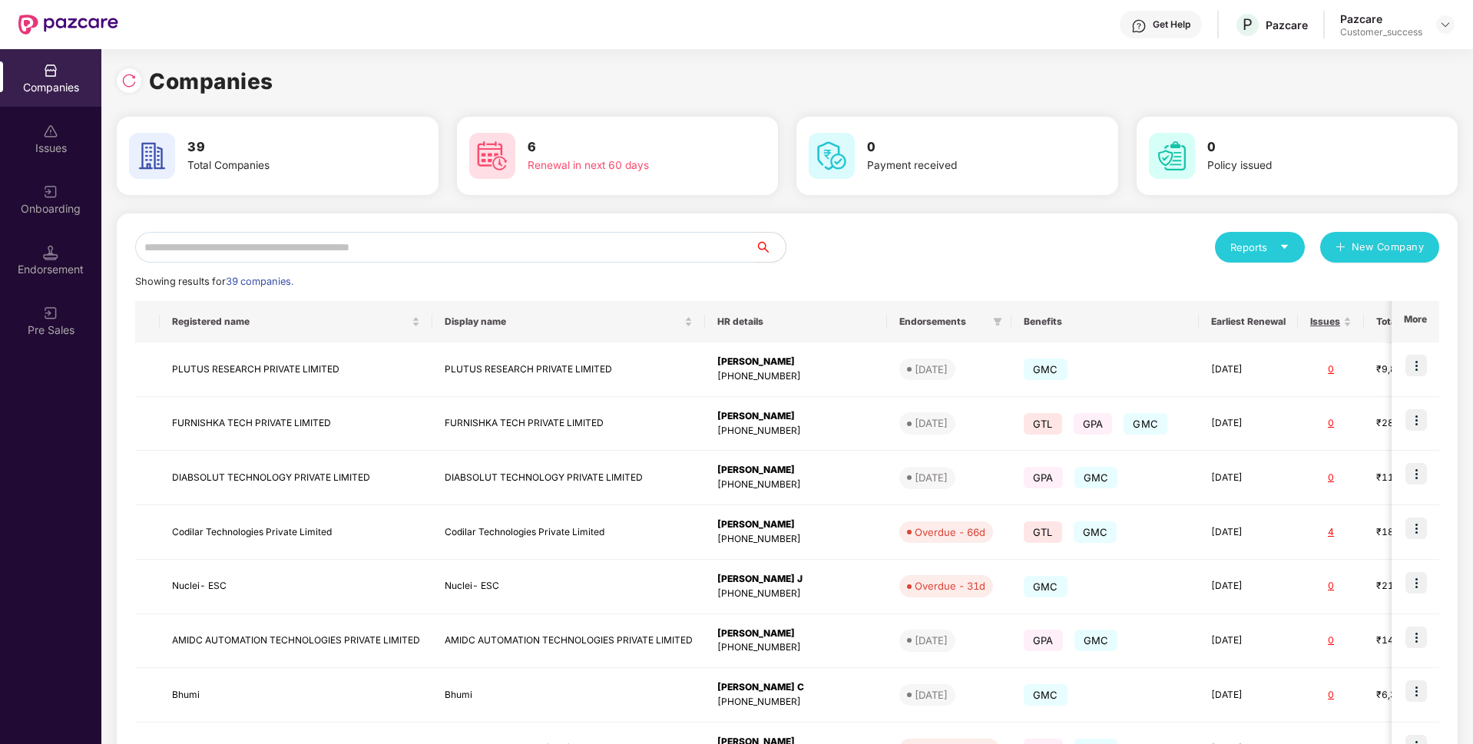
click at [467, 245] on input "text" at bounding box center [445, 247] width 620 height 31
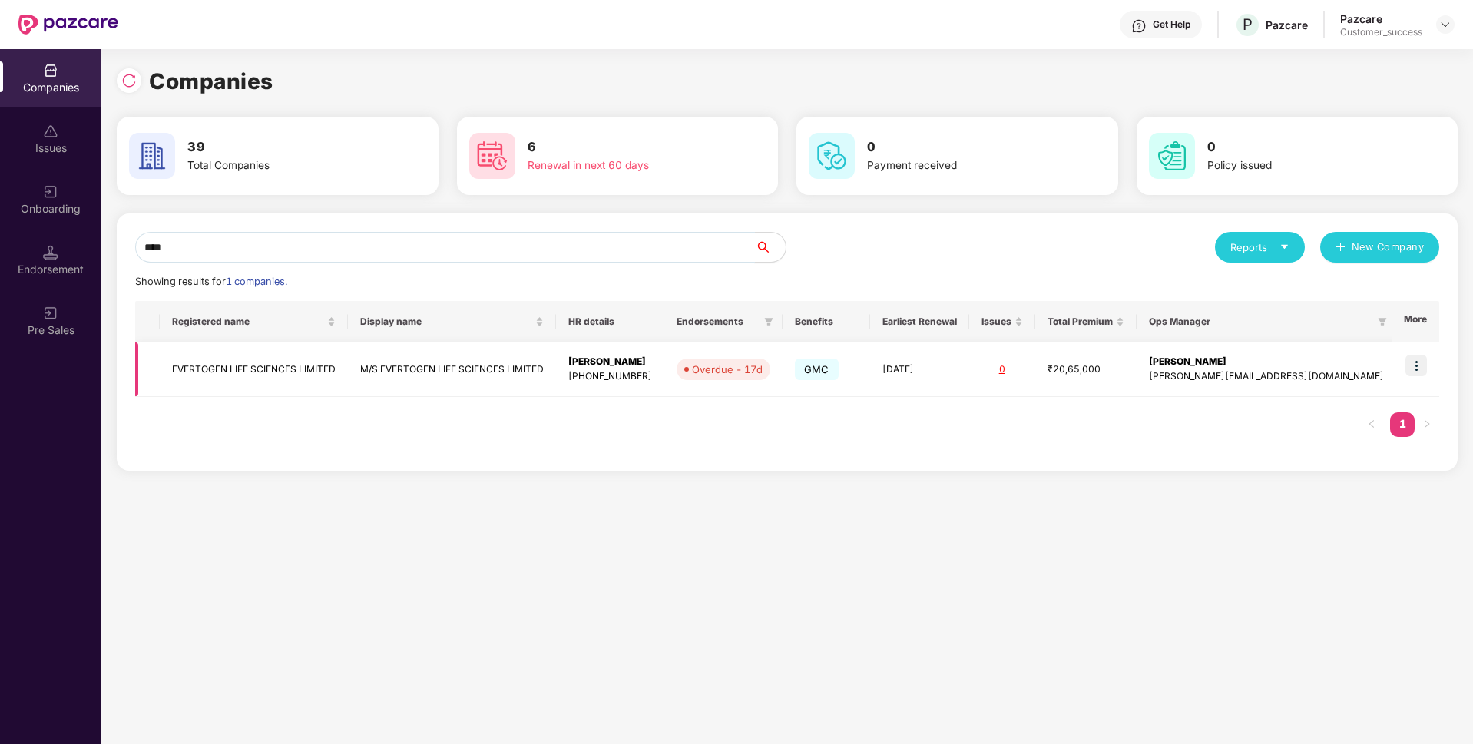
type input "****"
click at [1412, 358] on img at bounding box center [1416, 366] width 22 height 22
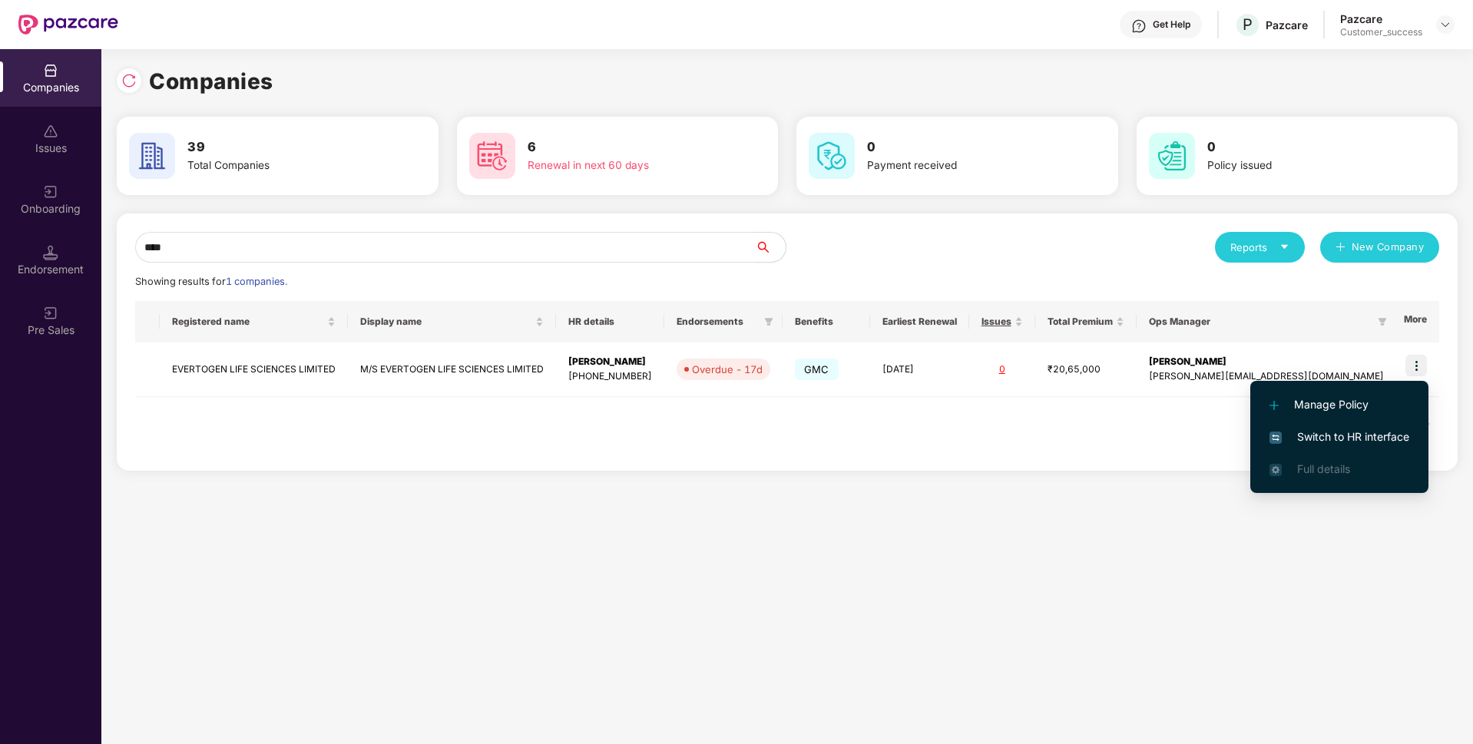
click at [1325, 435] on span "Switch to HR interface" at bounding box center [1339, 436] width 140 height 17
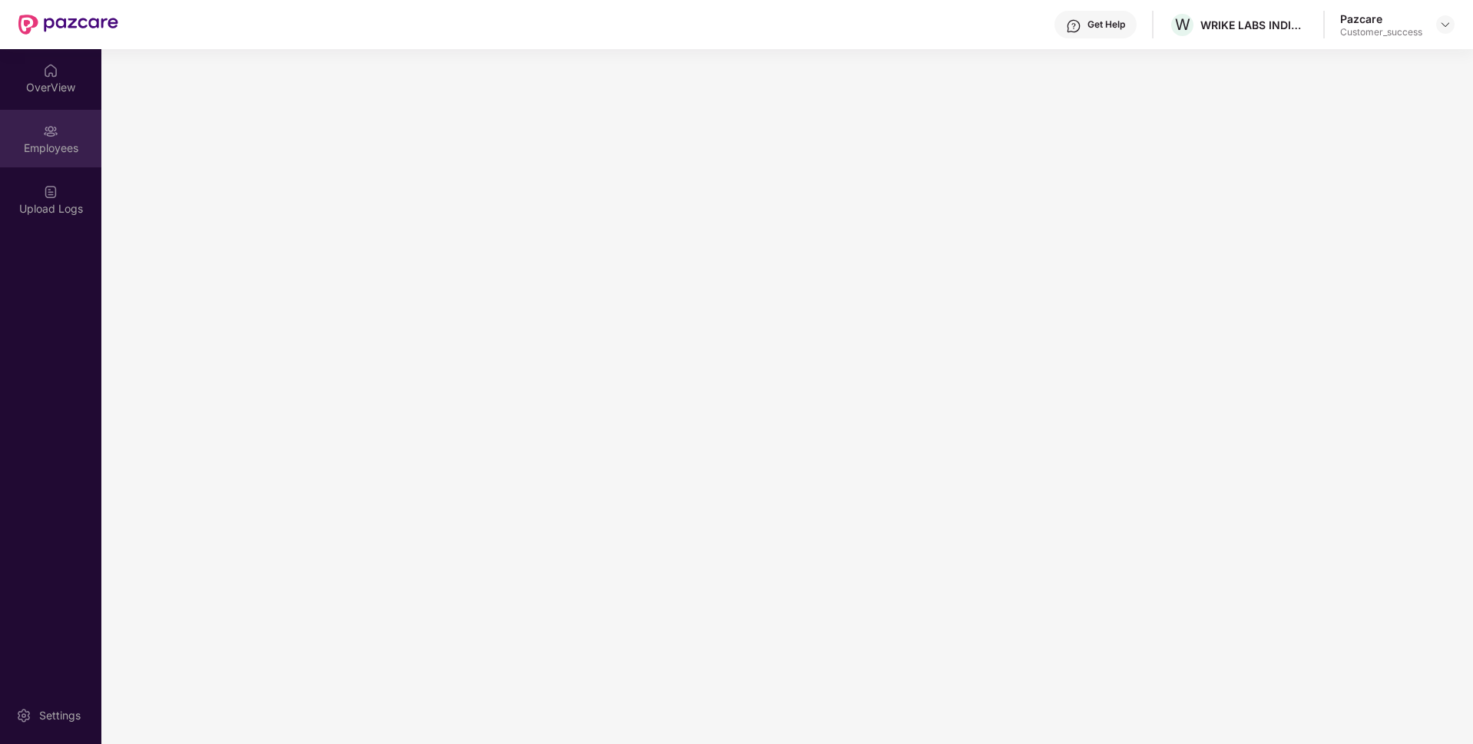
click at [27, 132] on div "Employees" at bounding box center [50, 139] width 101 height 58
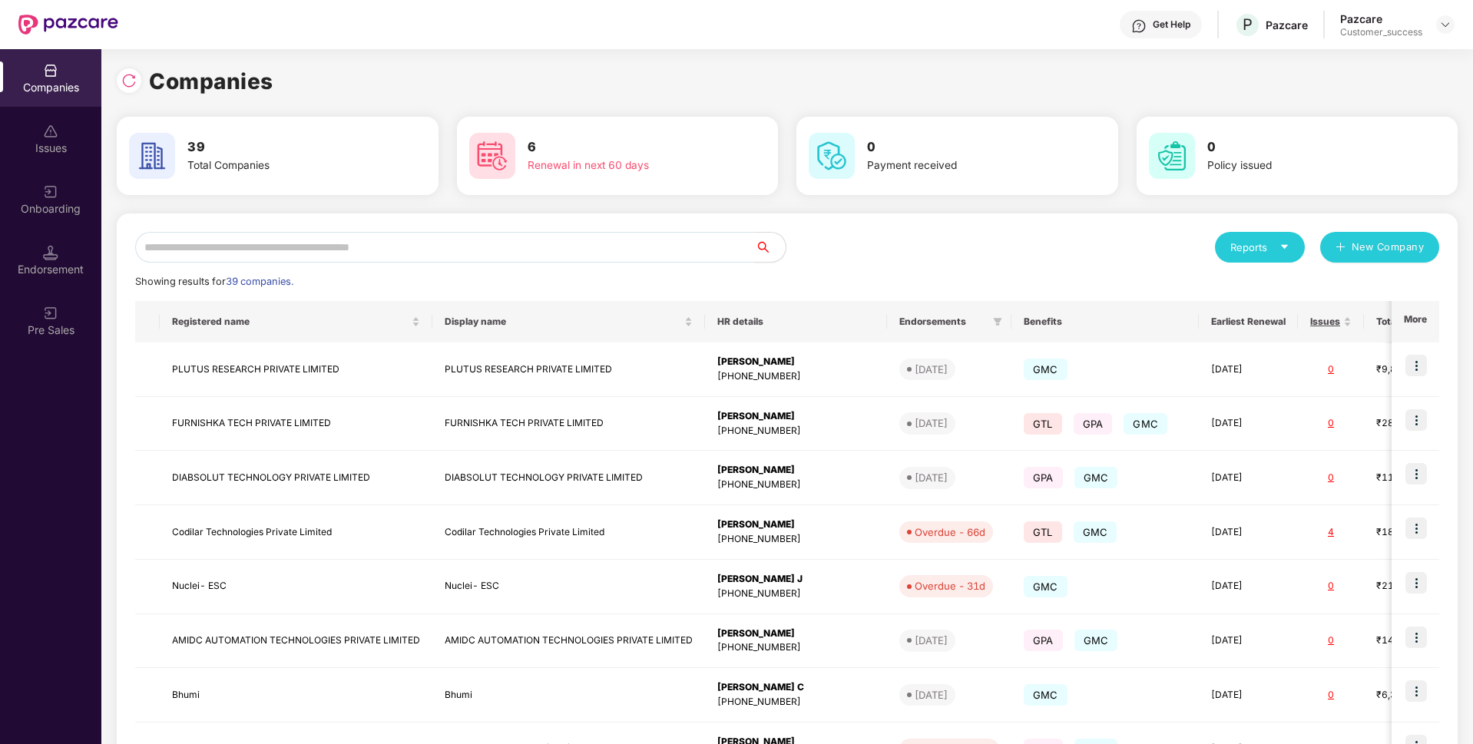
click at [394, 240] on input "text" at bounding box center [445, 247] width 620 height 31
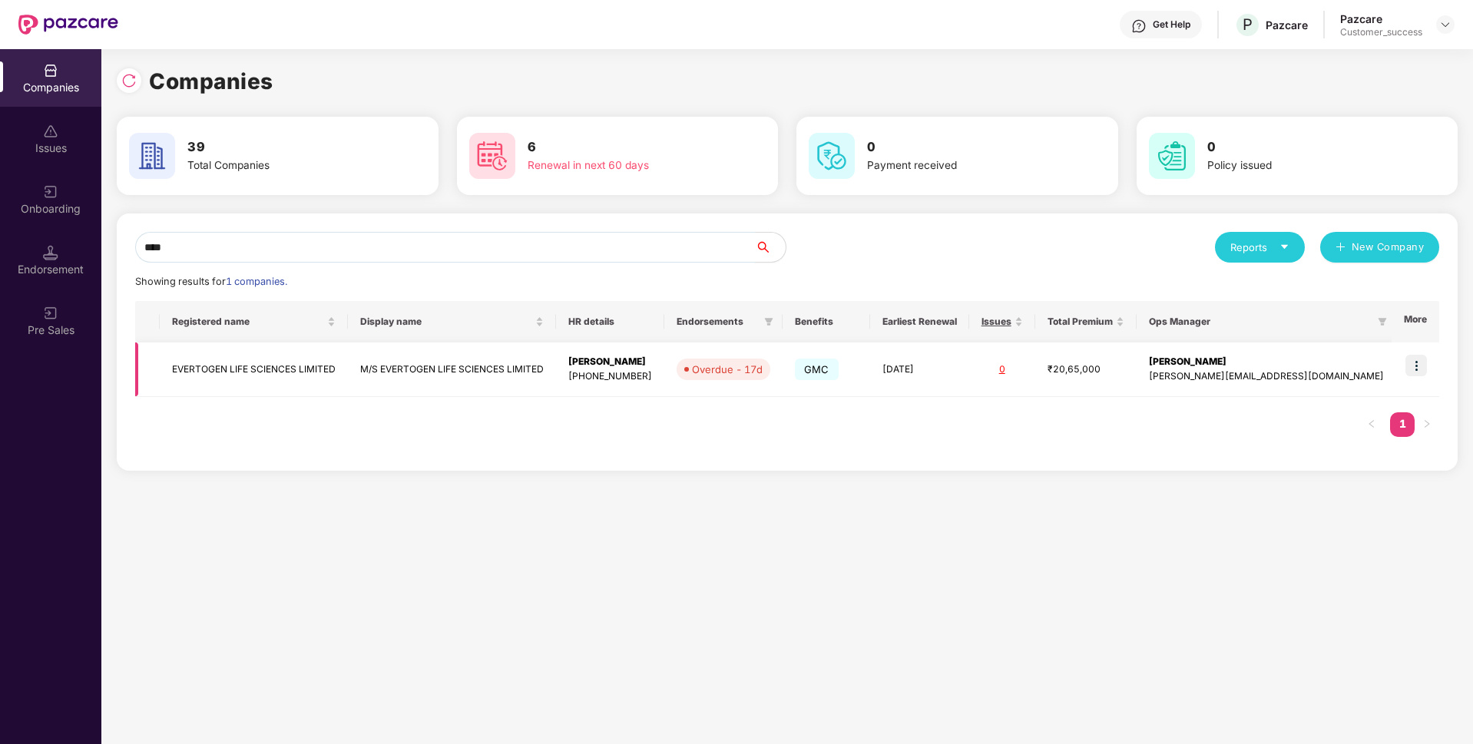
type input "****"
click at [1427, 360] on img at bounding box center [1416, 366] width 22 height 22
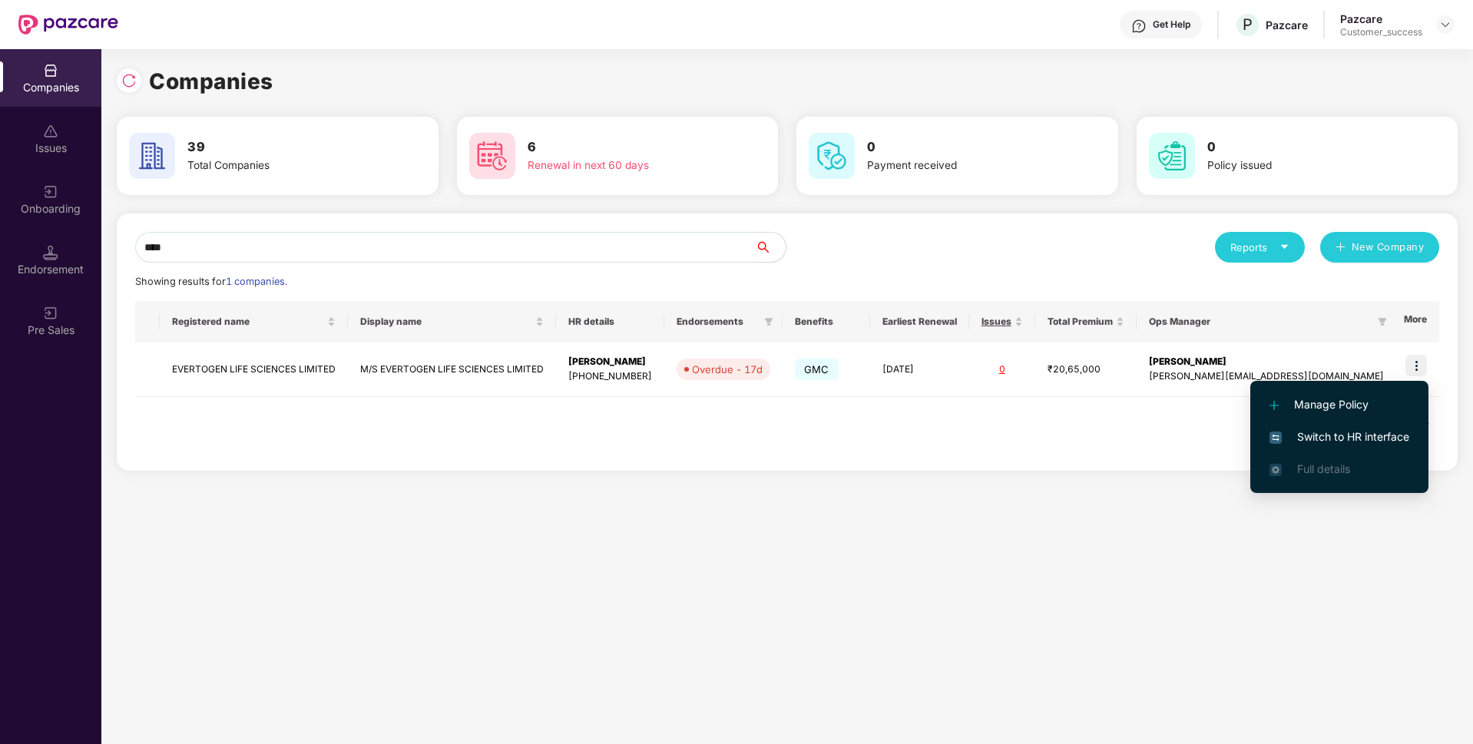
click at [1315, 427] on li "Switch to HR interface" at bounding box center [1339, 437] width 178 height 32
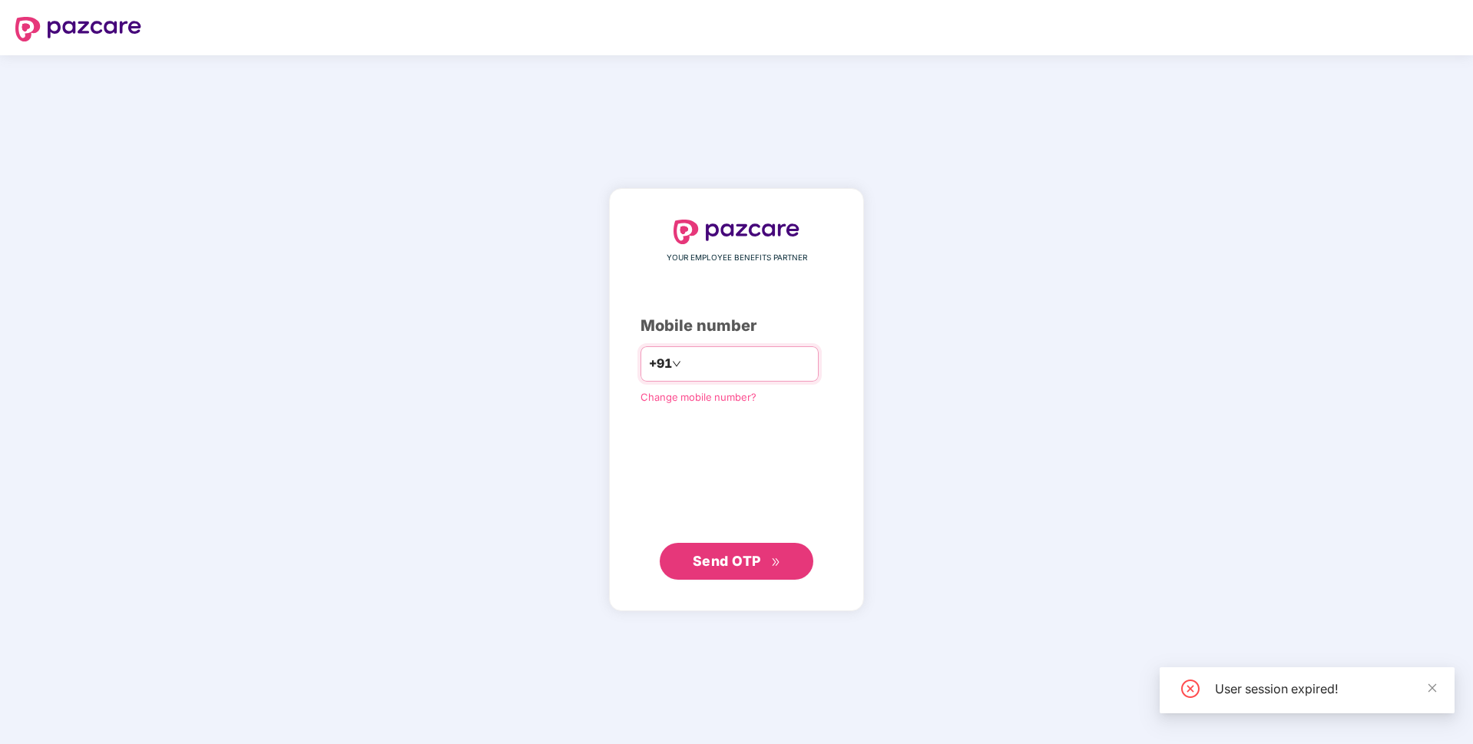
click at [684, 354] on input "number" at bounding box center [747, 364] width 126 height 25
type input "**********"
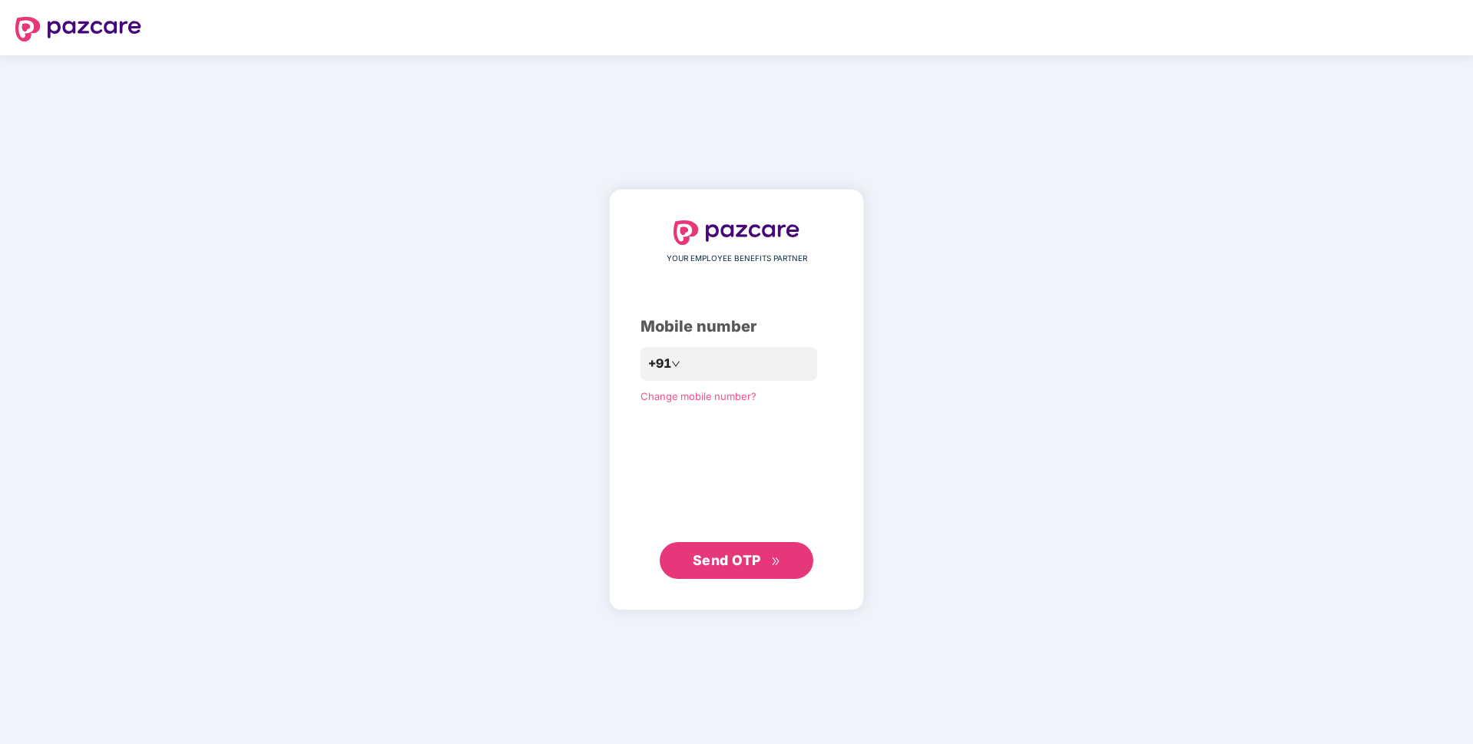
click at [756, 572] on button "Send OTP" at bounding box center [737, 560] width 154 height 37
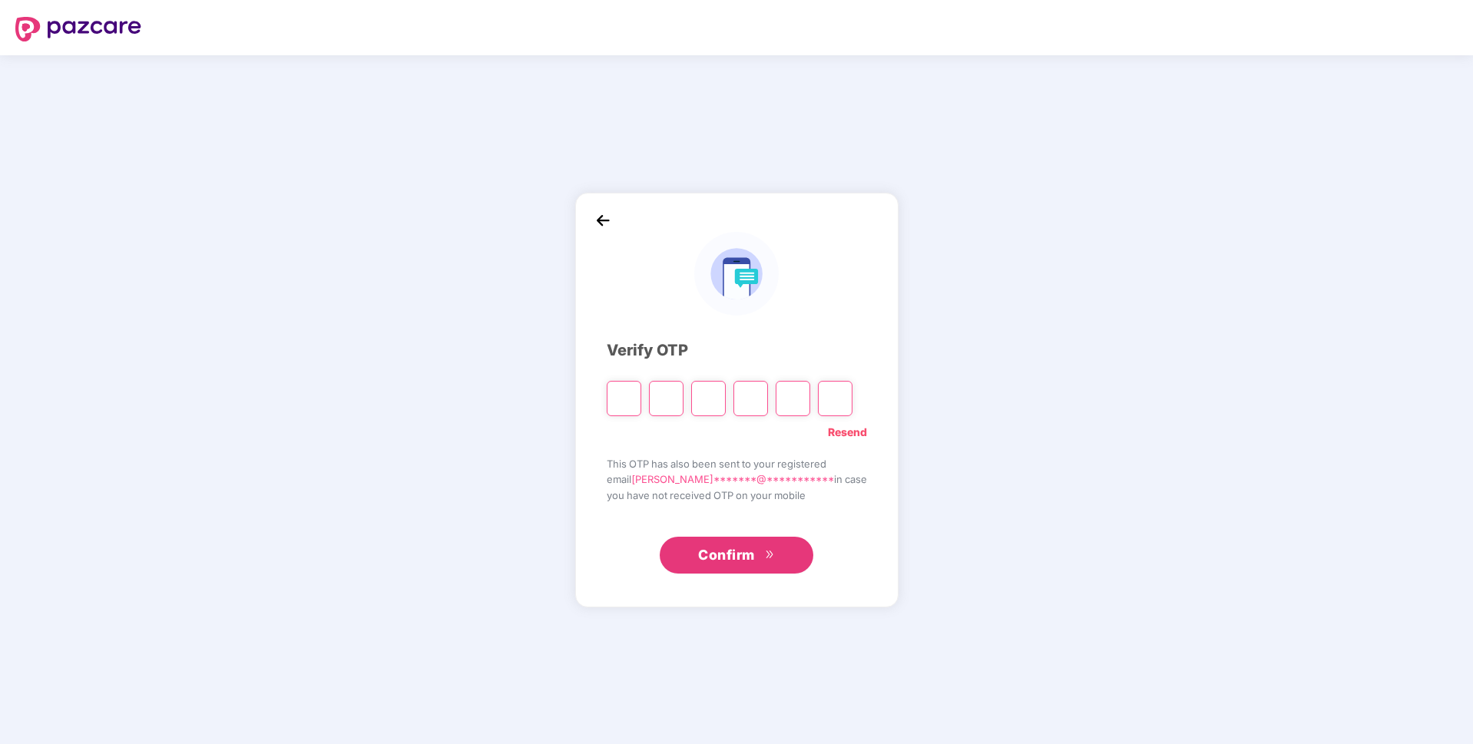
paste input "*"
type input "*"
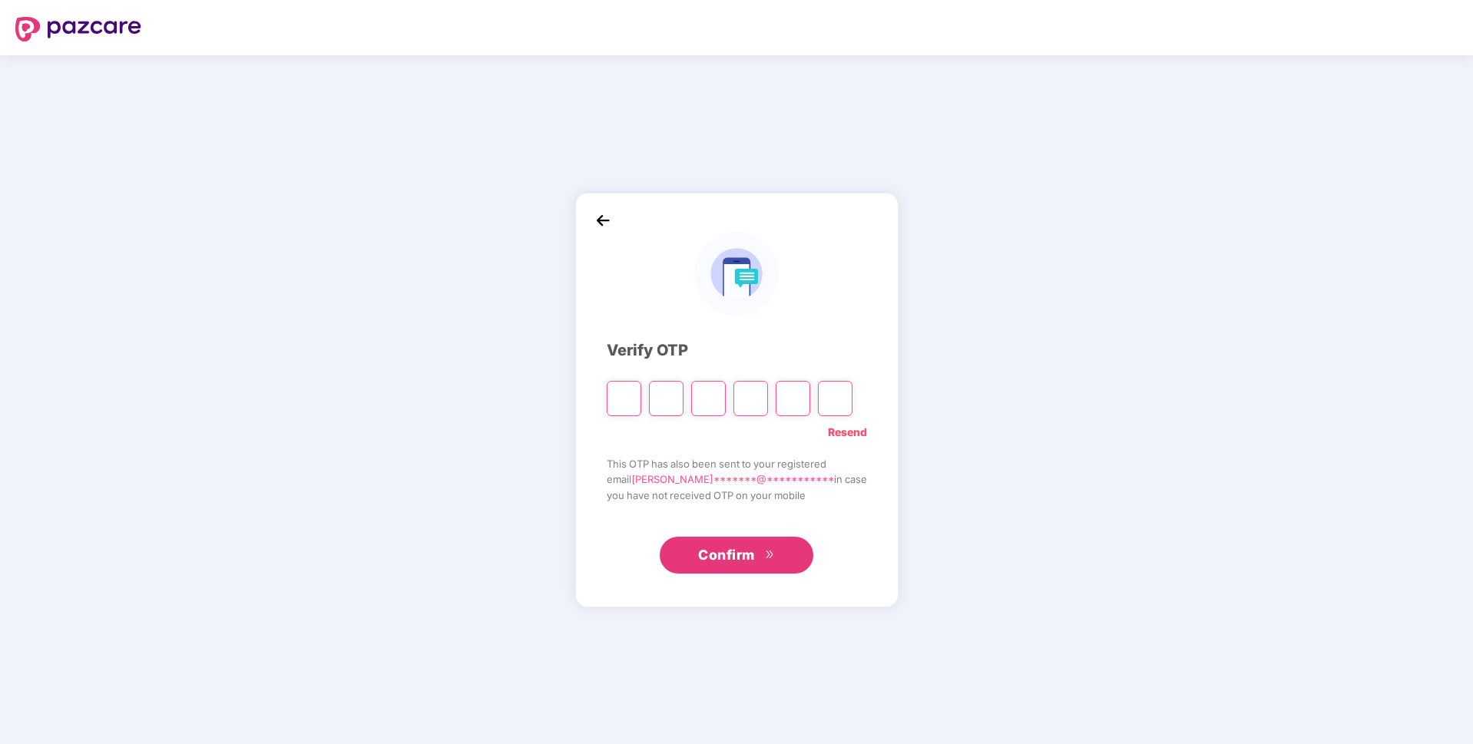
type input "*"
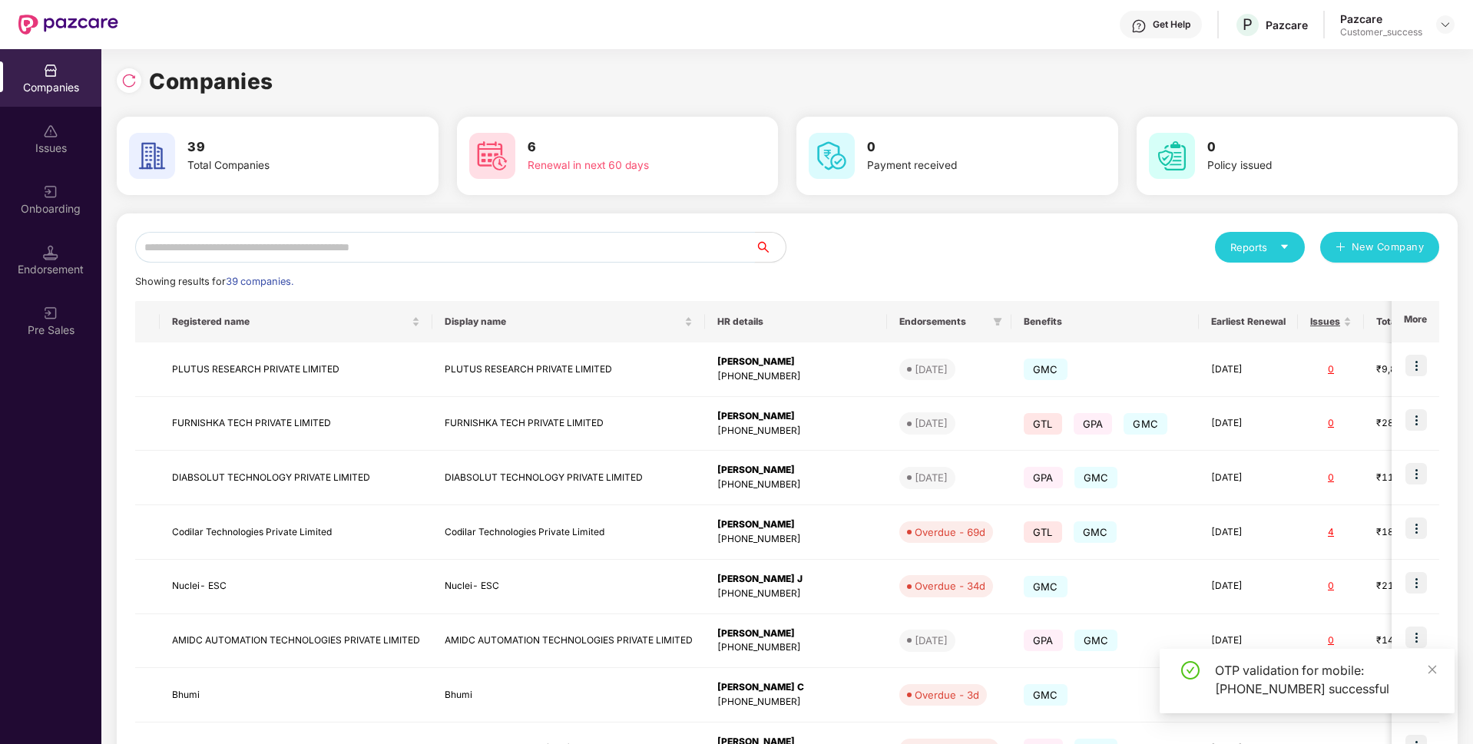
click at [552, 250] on input "text" at bounding box center [445, 247] width 620 height 31
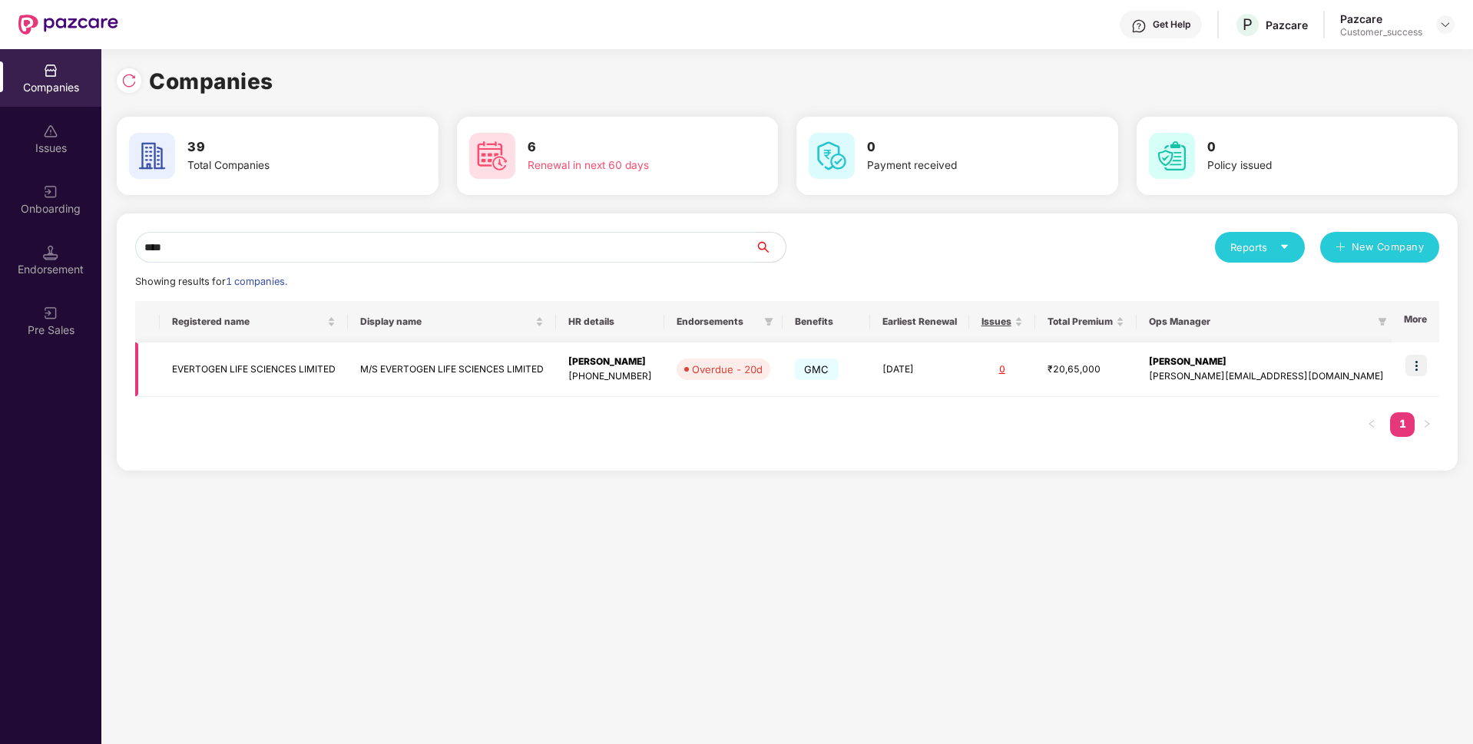
type input "****"
click at [1423, 371] on img at bounding box center [1416, 366] width 22 height 22
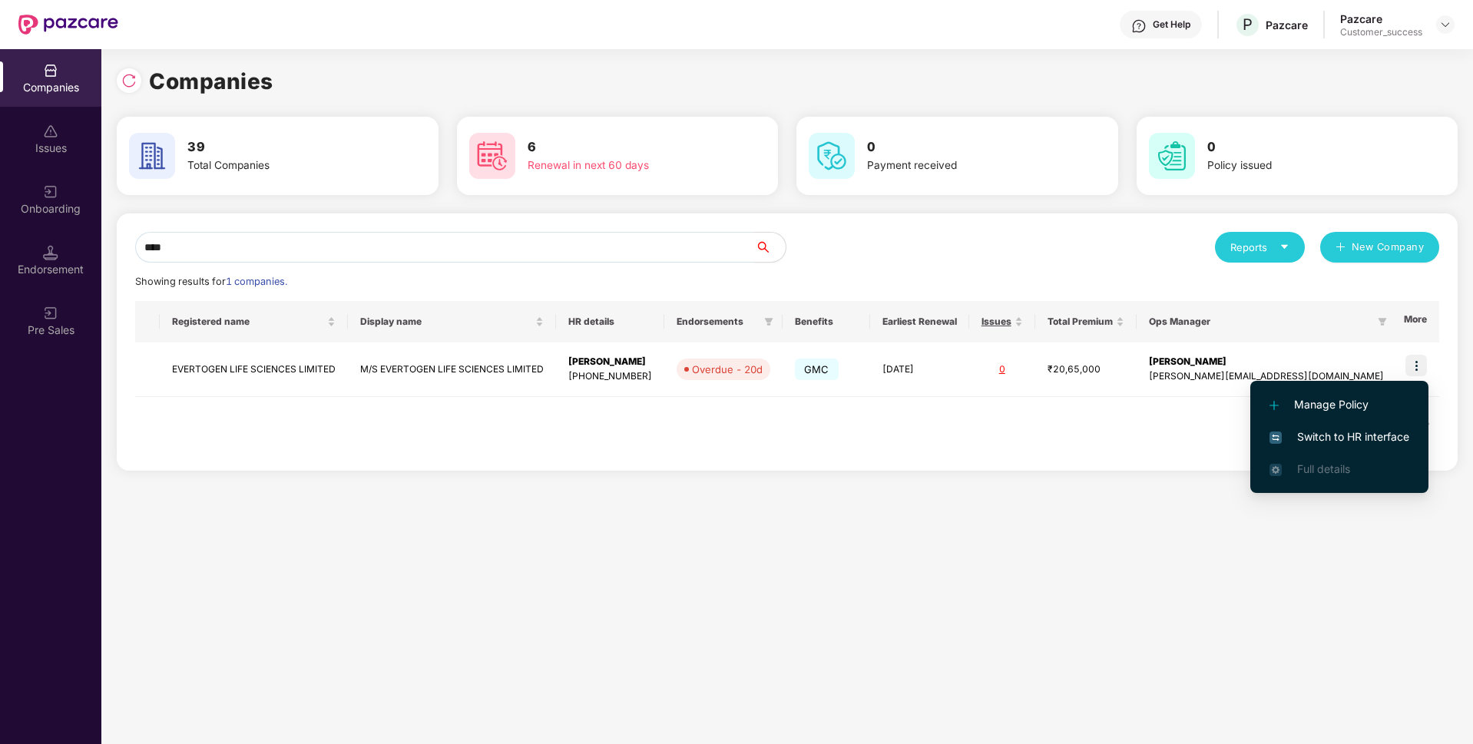
click at [1336, 447] on li "Switch to HR interface" at bounding box center [1339, 437] width 178 height 32
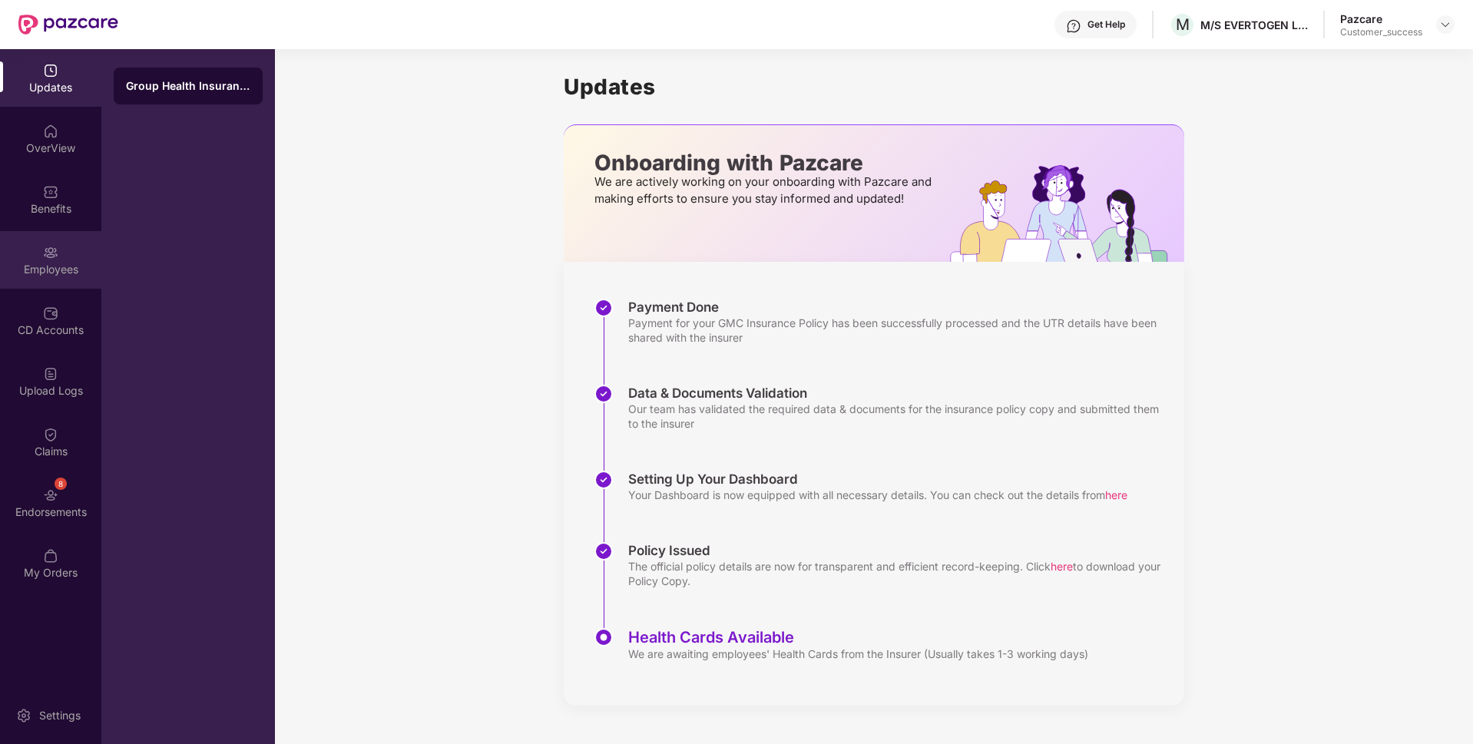
click at [0, 250] on div "Employees" at bounding box center [50, 260] width 101 height 58
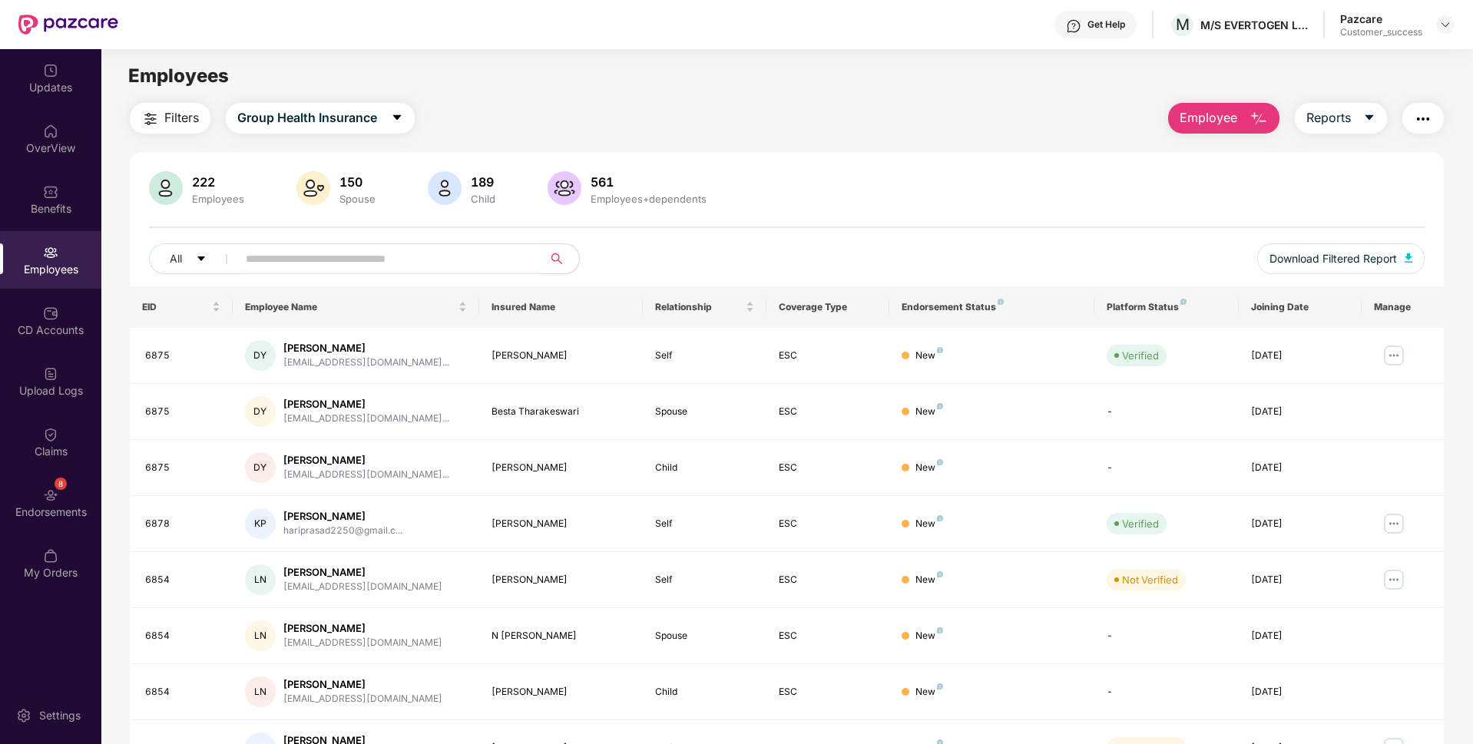
click at [279, 253] on input "text" at bounding box center [384, 258] width 276 height 23
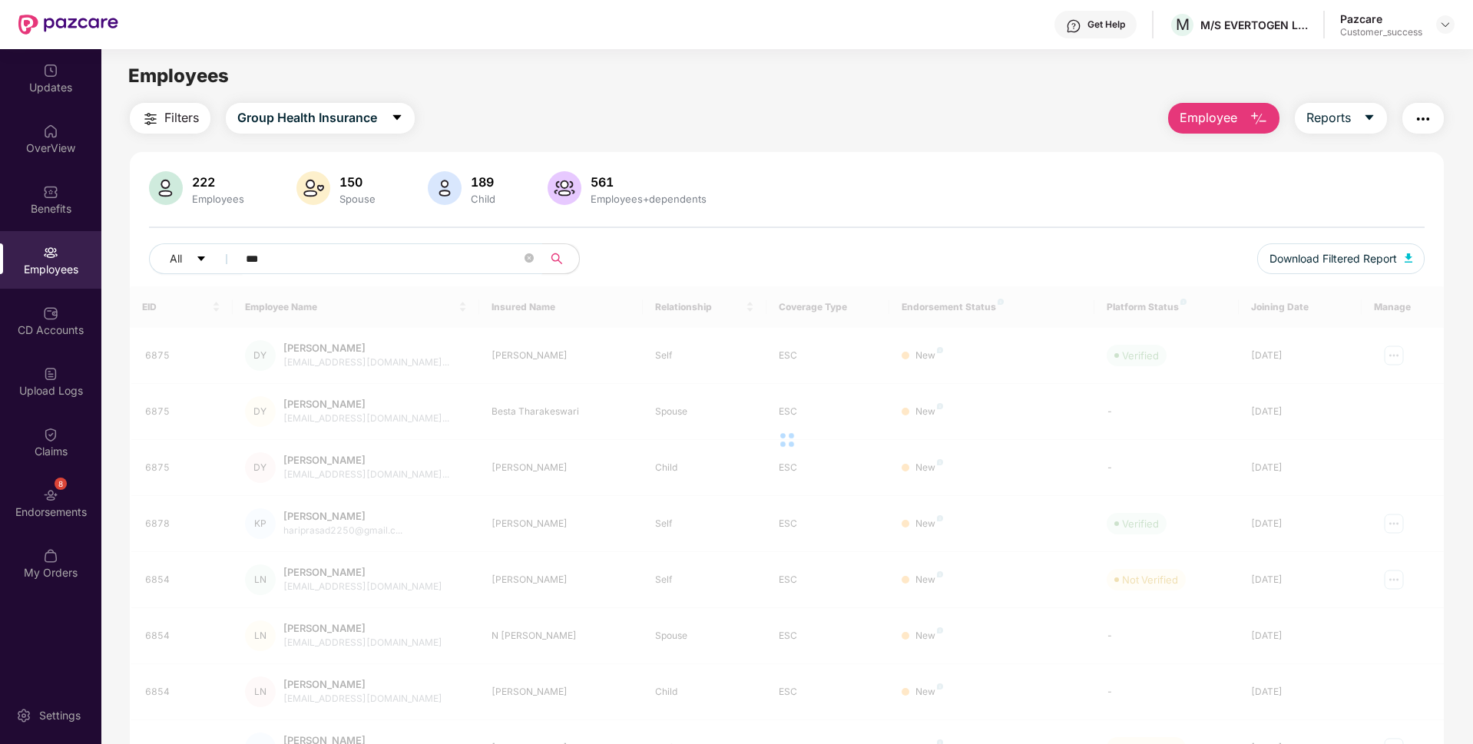
type input "****"
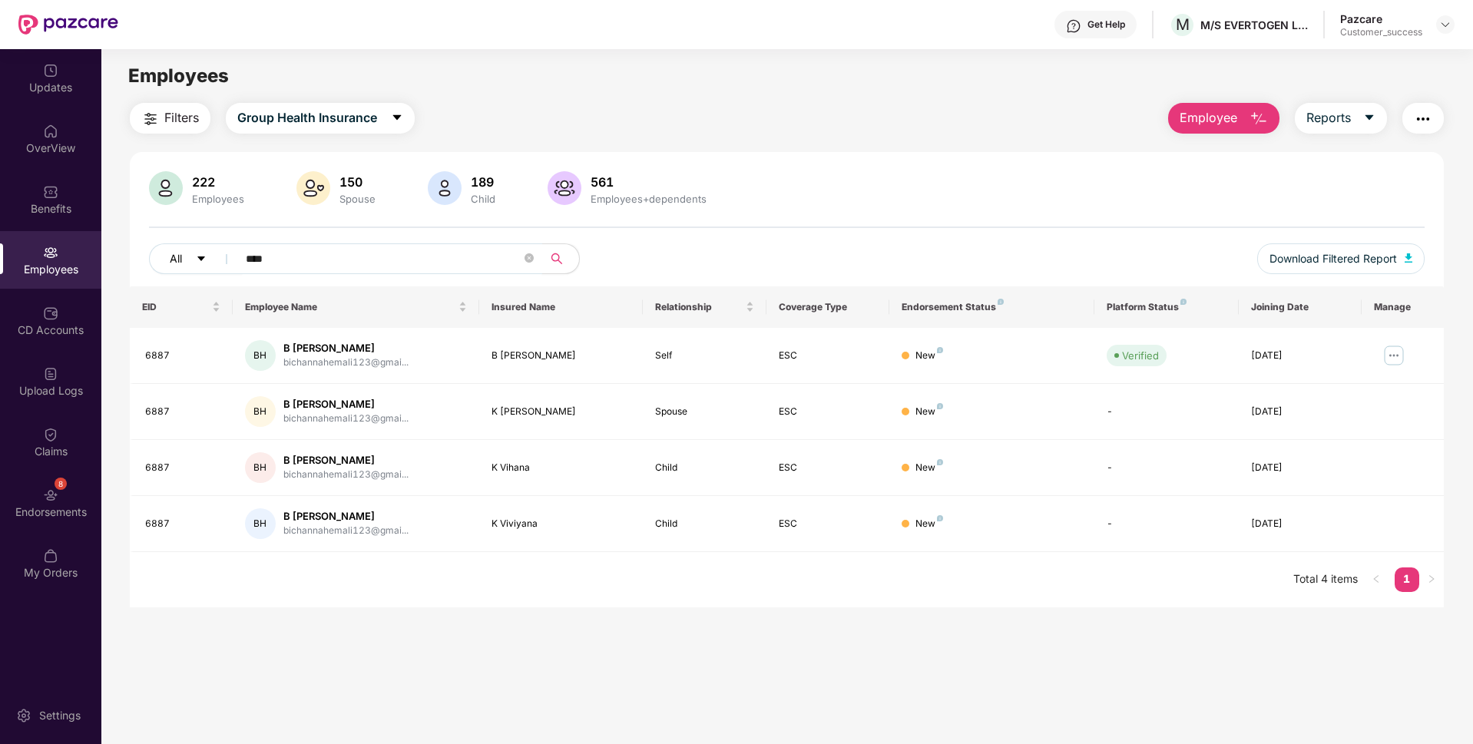
drag, startPoint x: 299, startPoint y: 250, endPoint x: 166, endPoint y: 256, distance: 133.0
click at [166, 256] on div "All ****" at bounding box center [521, 258] width 744 height 31
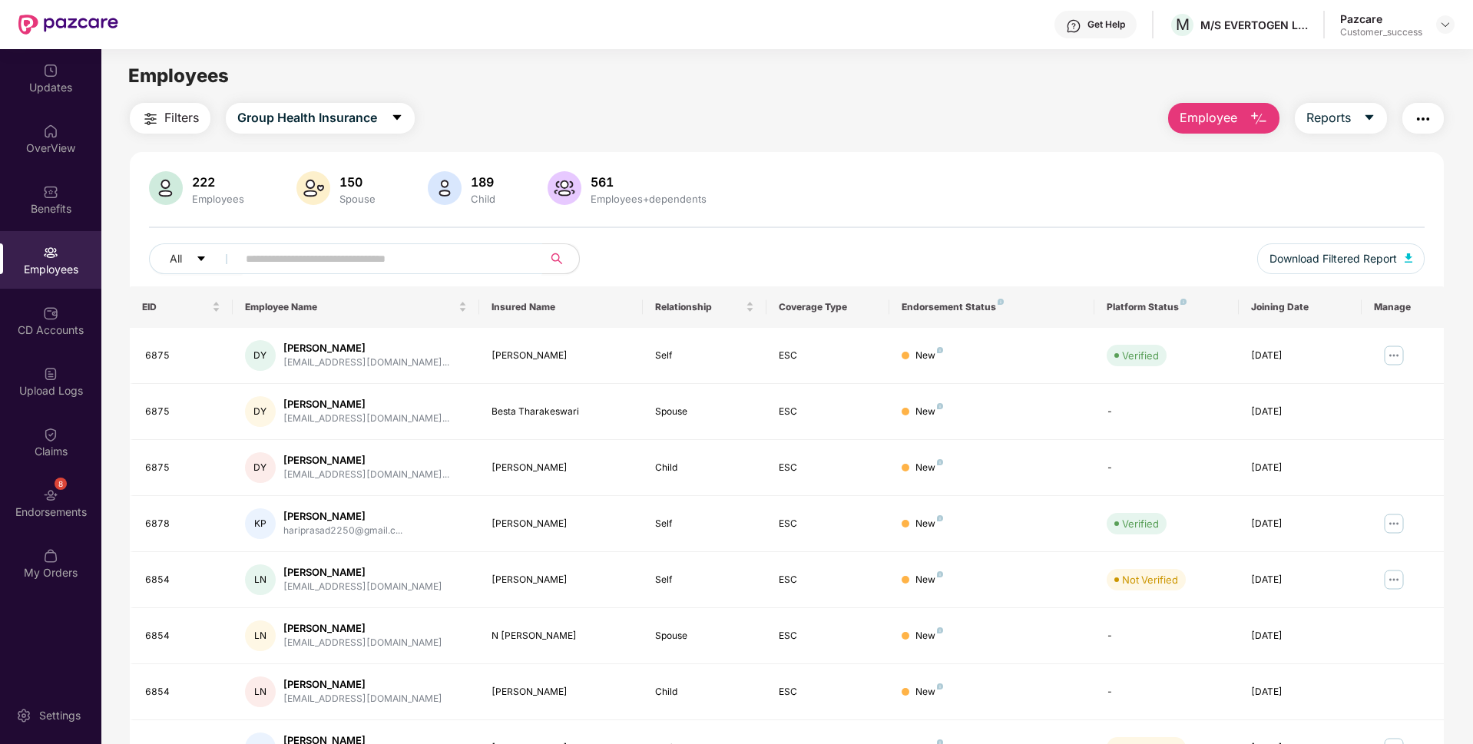
click at [283, 253] on input "text" at bounding box center [384, 258] width 276 height 23
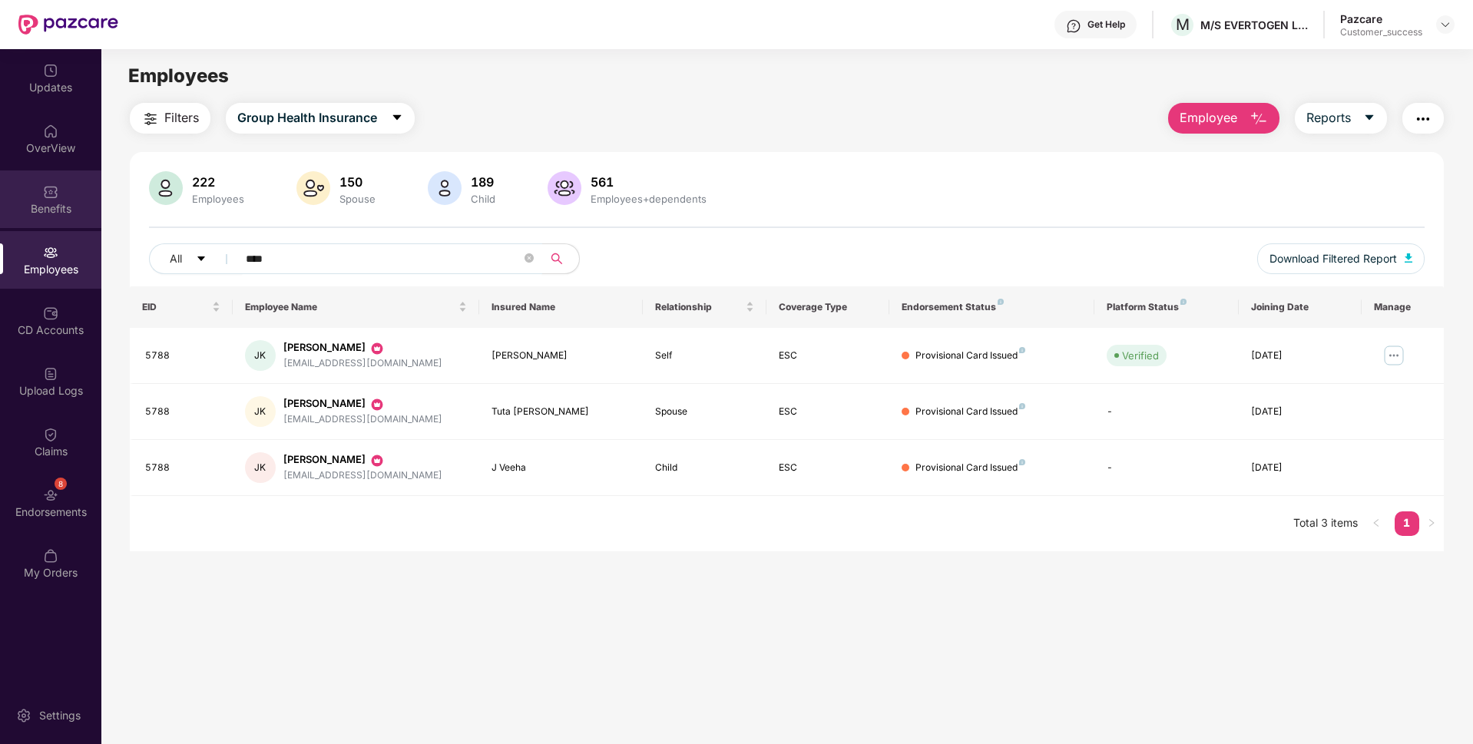
type input "****"
click at [1, 225] on div "Benefits" at bounding box center [50, 199] width 101 height 58
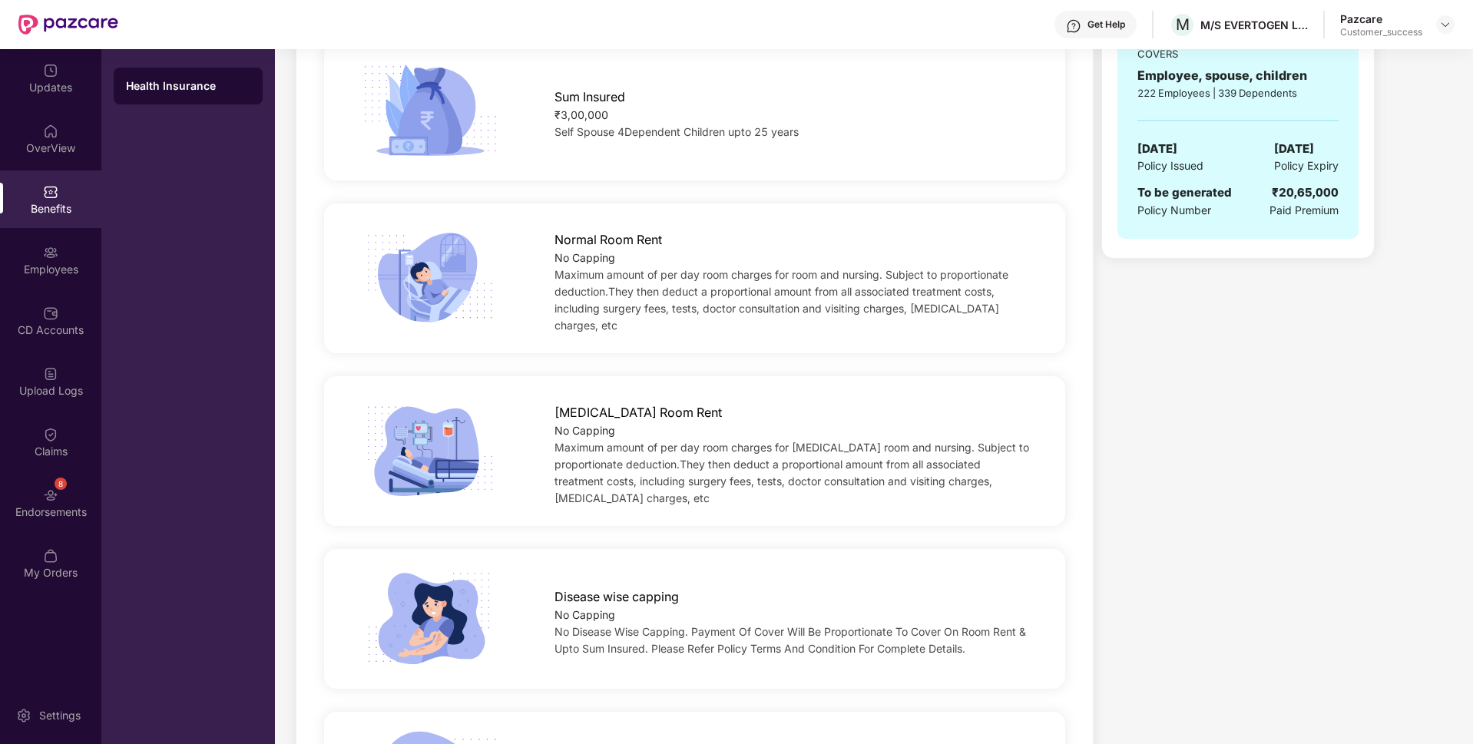
scroll to position [352, 0]
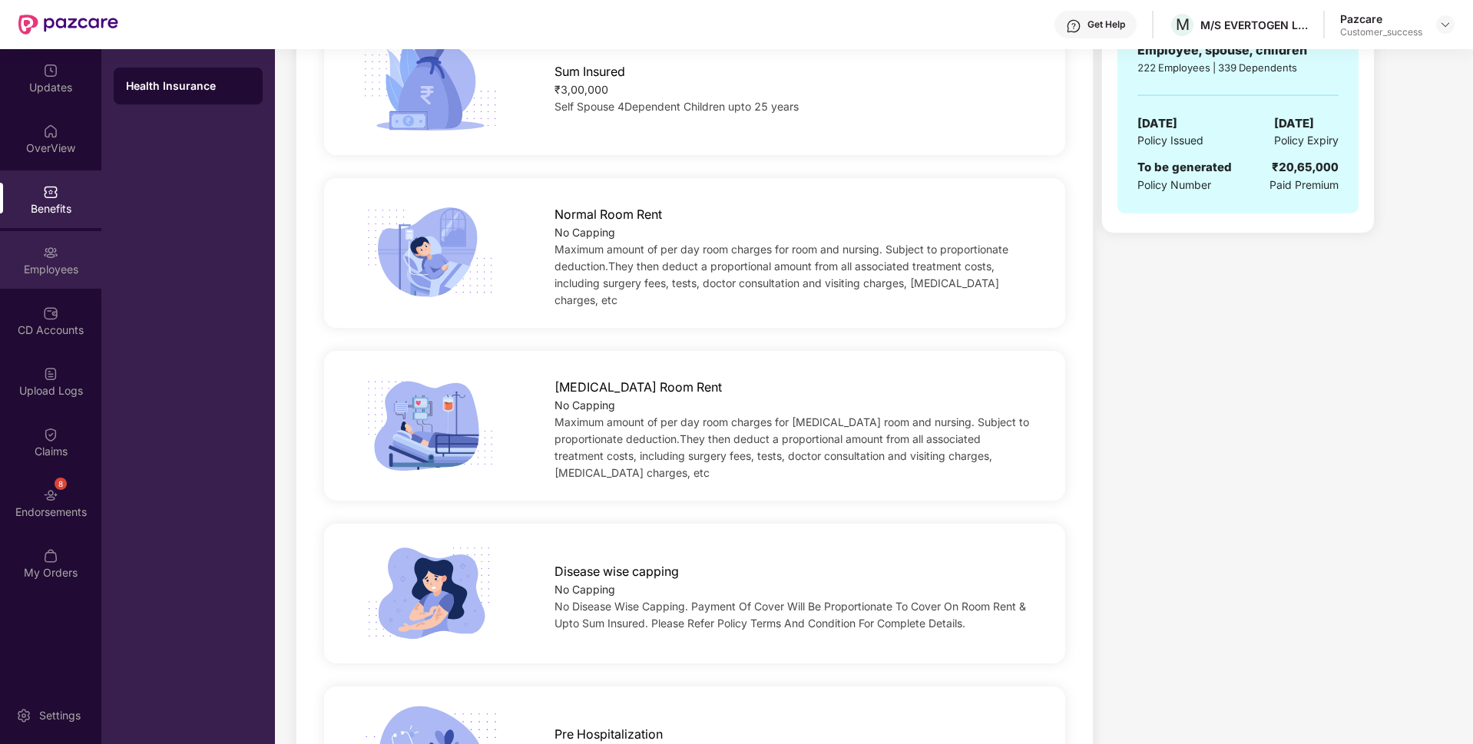
click at [22, 277] on div "Employees" at bounding box center [50, 260] width 101 height 58
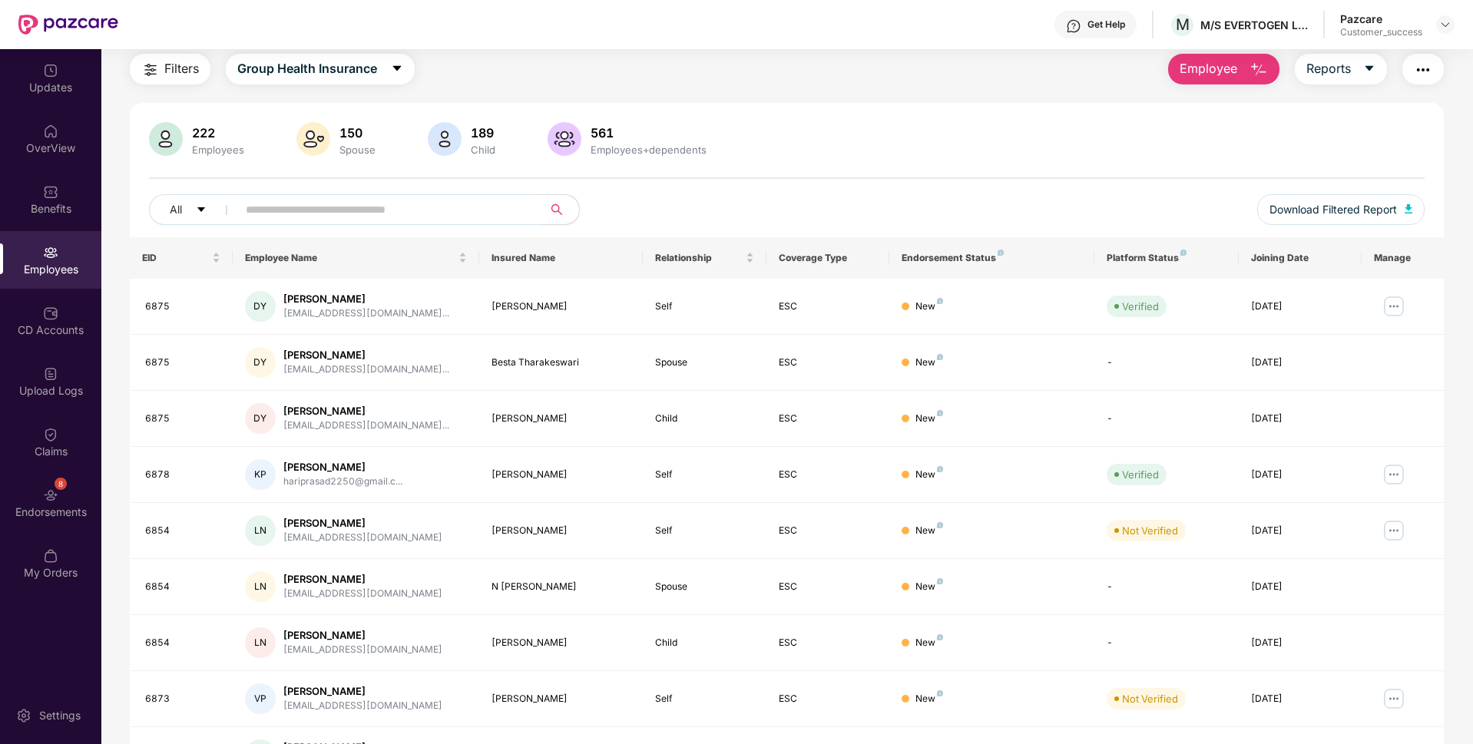
scroll to position [200, 0]
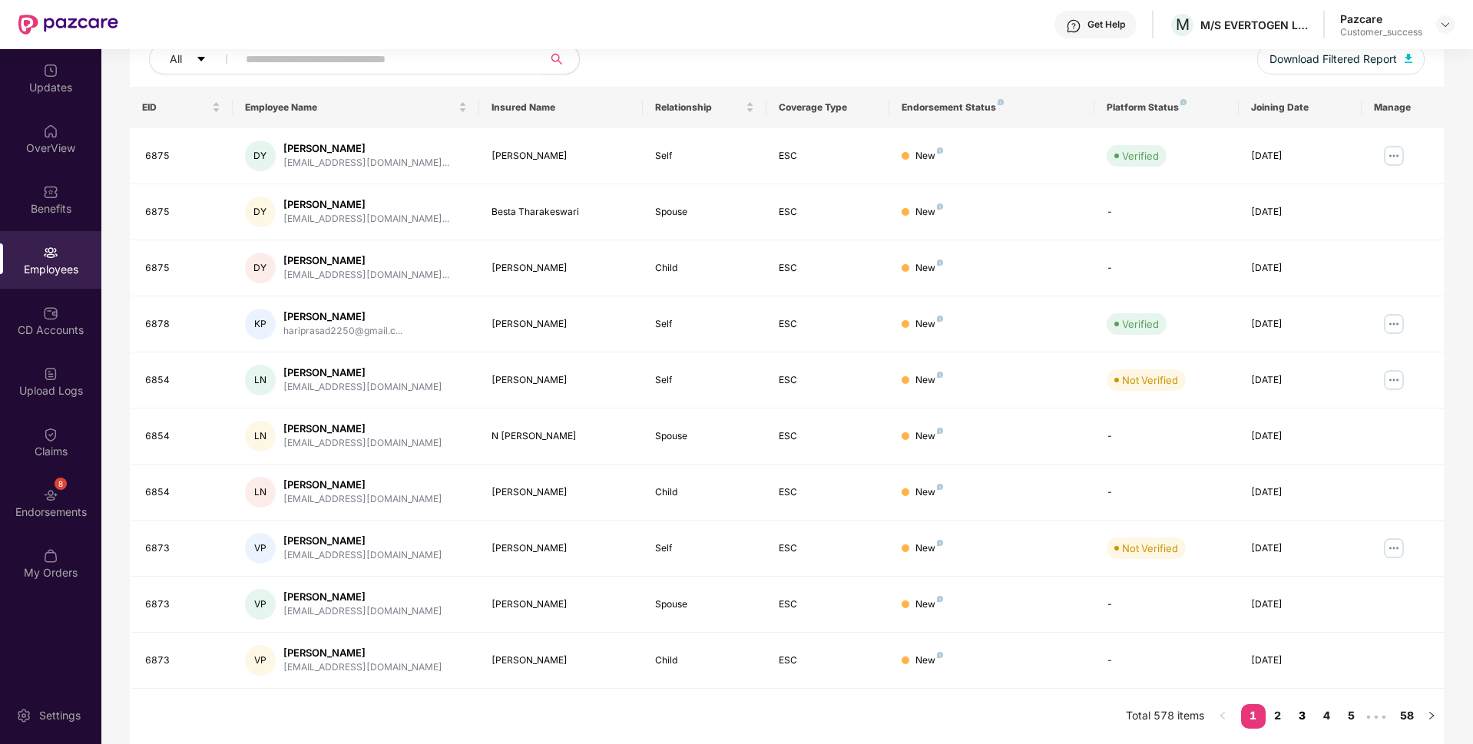
click at [1307, 717] on link "3" at bounding box center [1302, 715] width 25 height 23
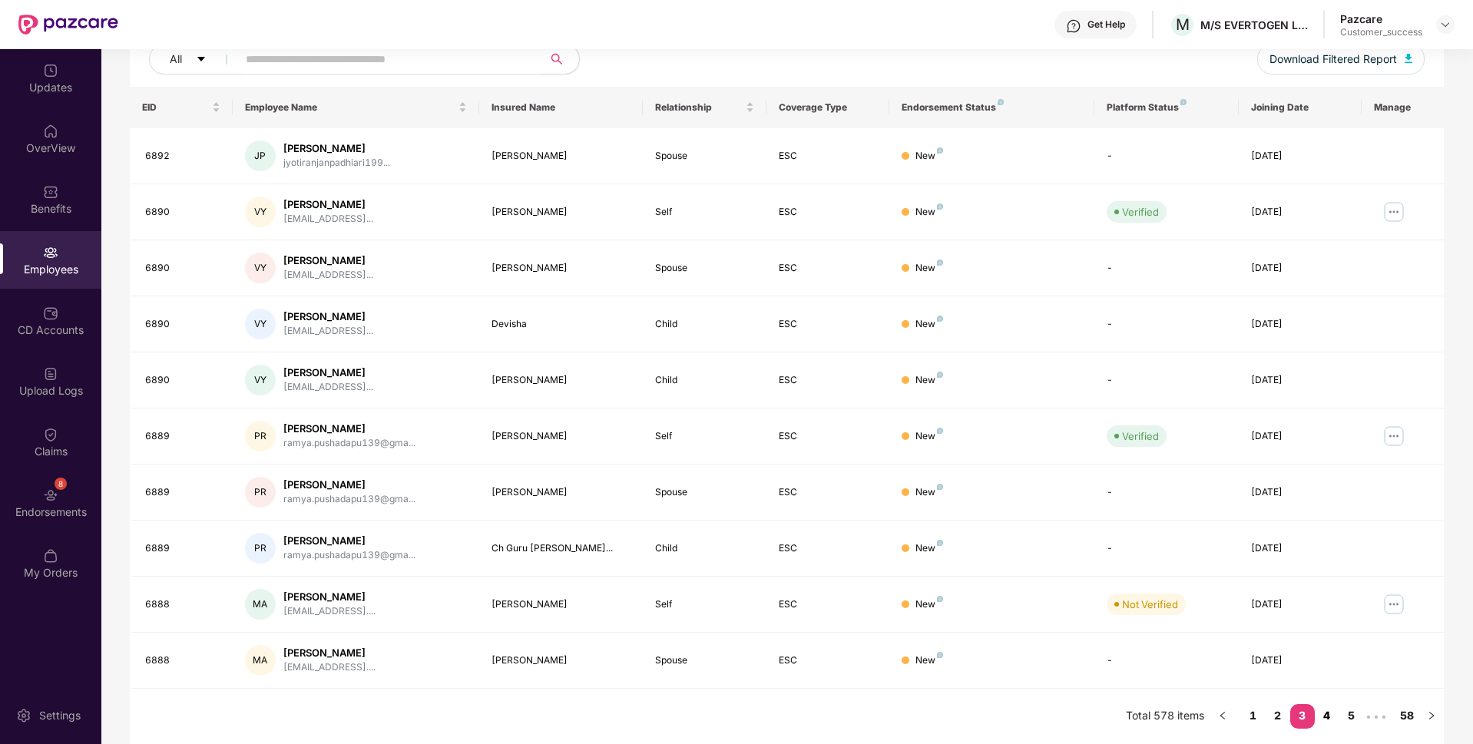
click at [1331, 711] on link "4" at bounding box center [1327, 715] width 25 height 23
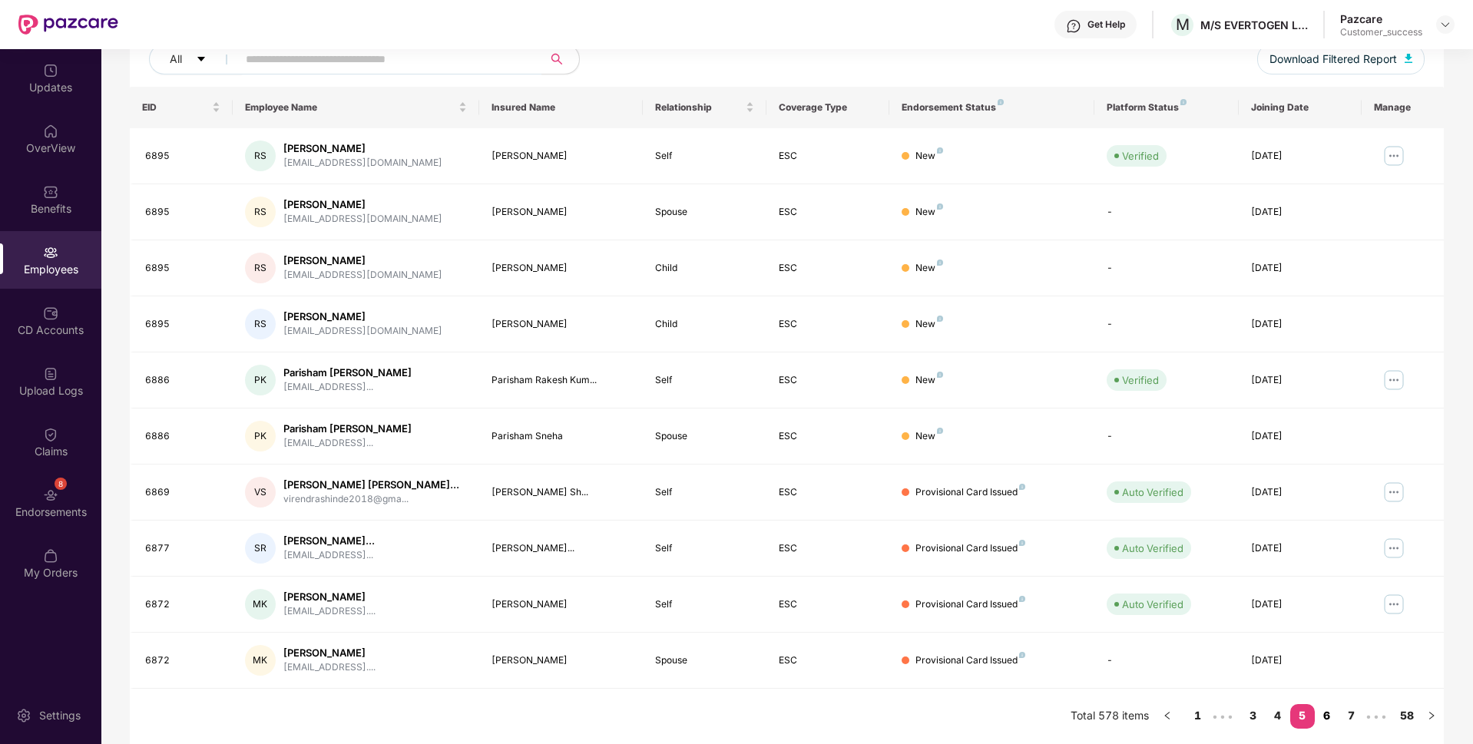
click at [1337, 715] on link "6" at bounding box center [1327, 715] width 25 height 23
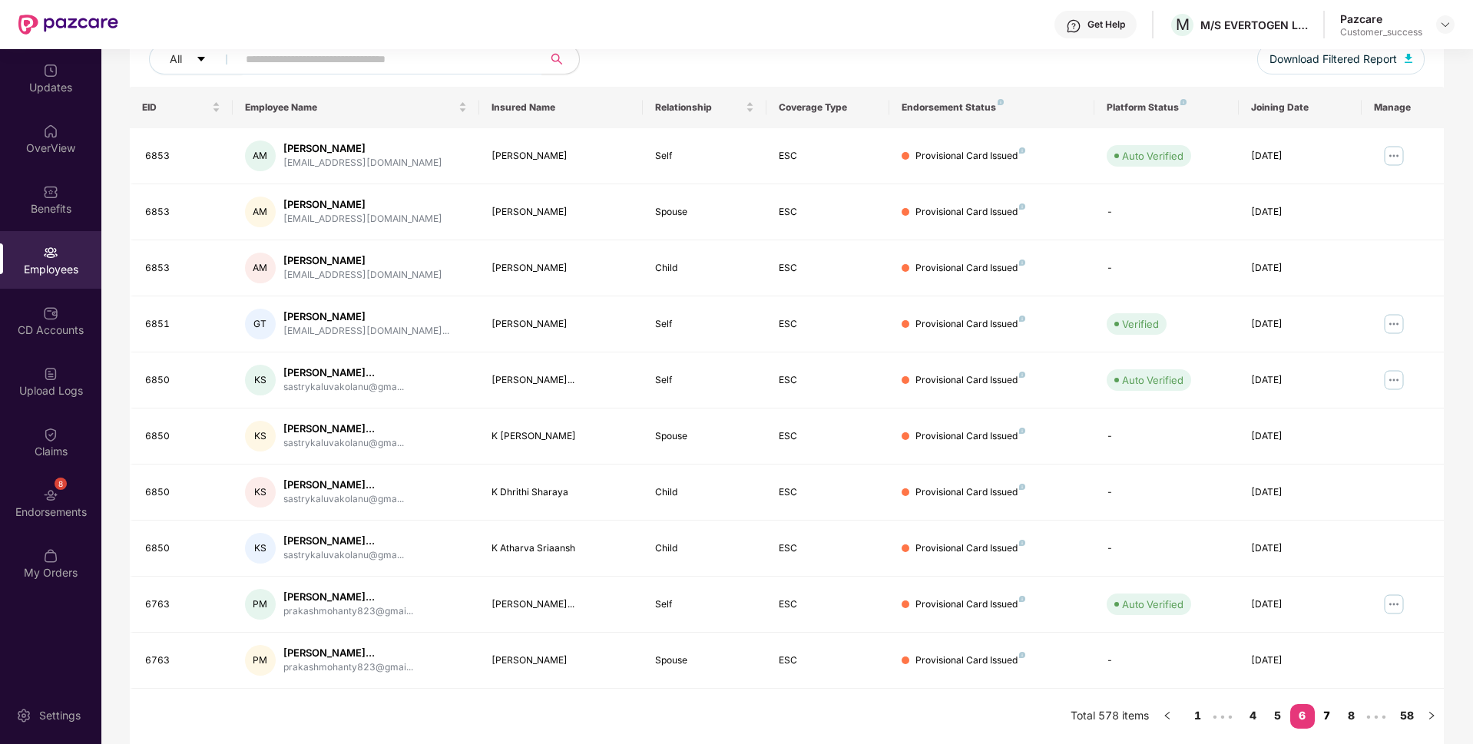
click at [1337, 715] on link "7" at bounding box center [1327, 715] width 25 height 23
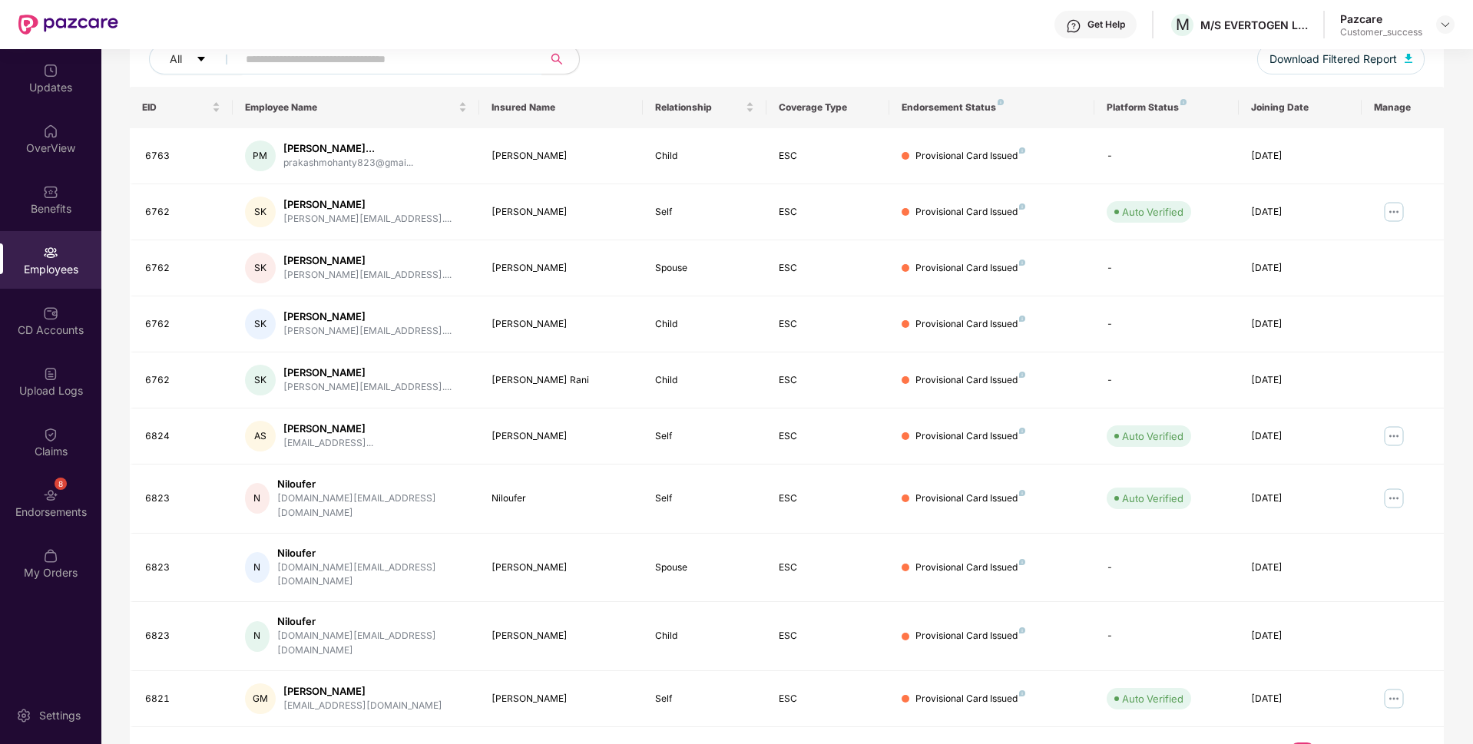
click at [1355, 743] on link "9" at bounding box center [1351, 754] width 25 height 23
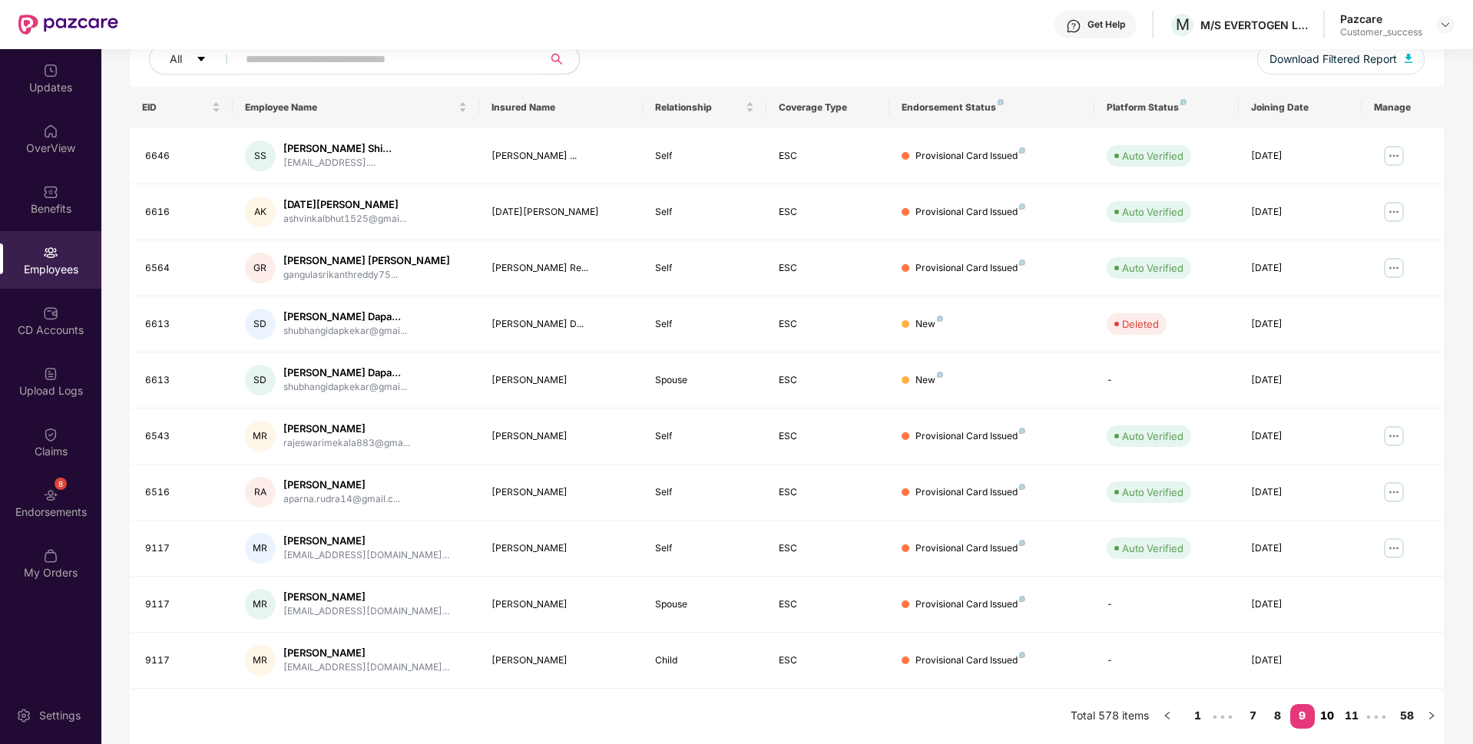
click at [1337, 717] on link "10" at bounding box center [1327, 715] width 25 height 23
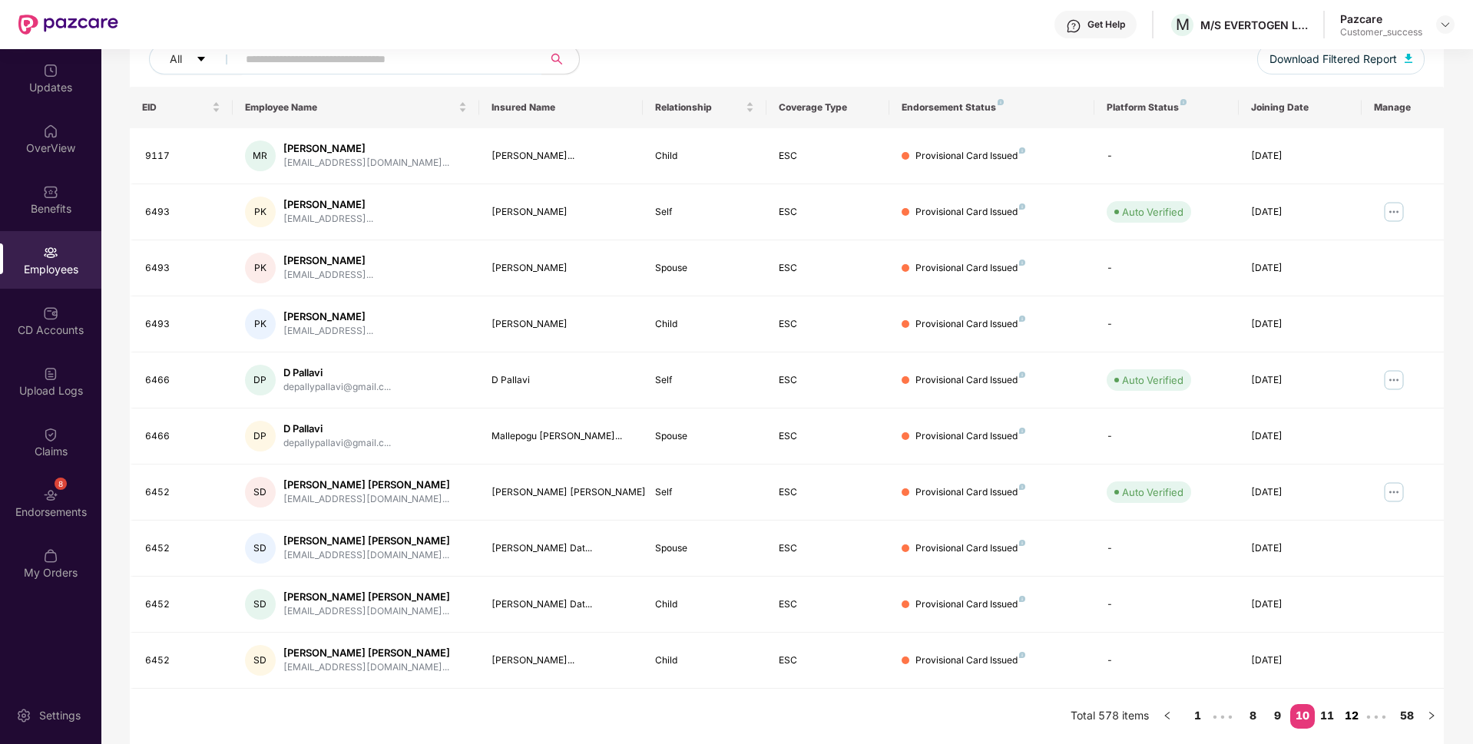
click at [1357, 723] on link "12" at bounding box center [1351, 715] width 25 height 23
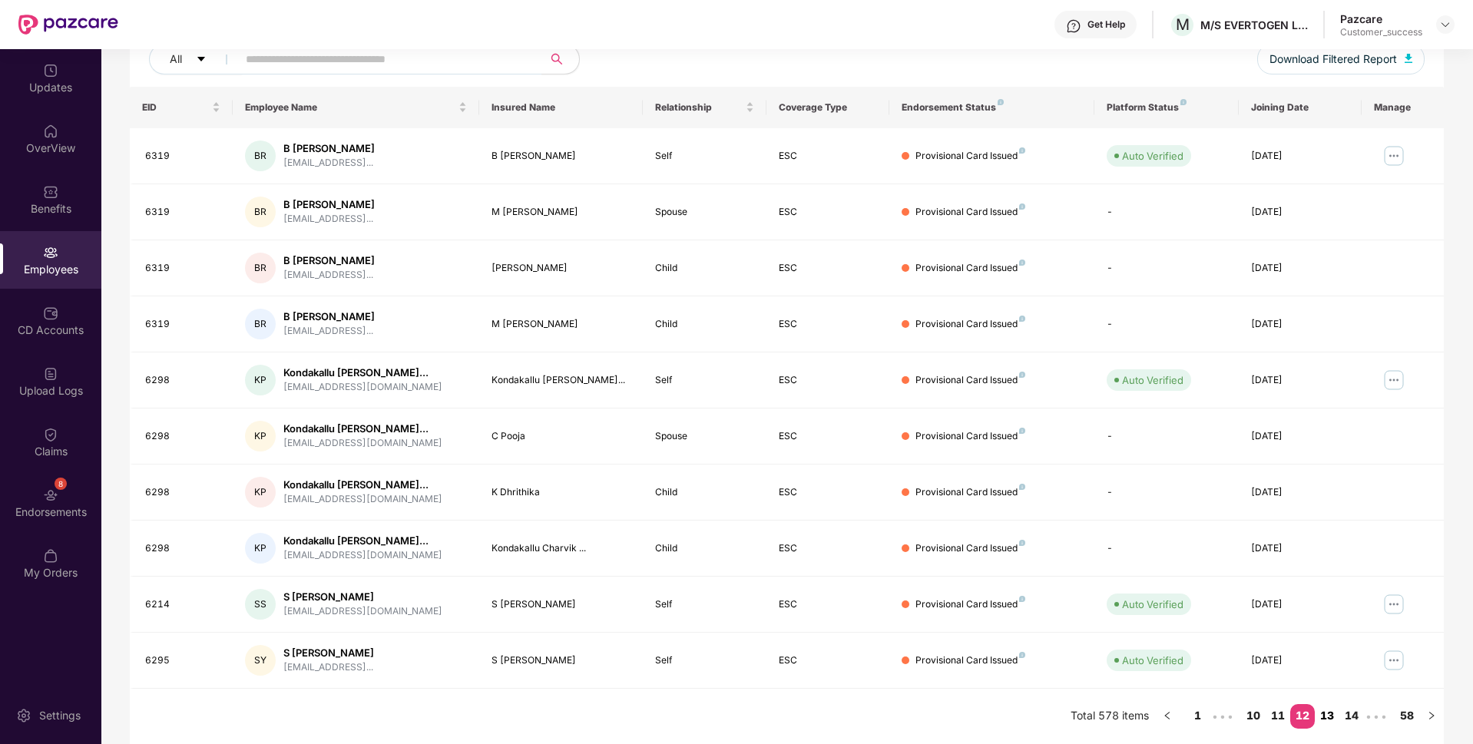
click at [1334, 718] on link "13" at bounding box center [1327, 715] width 25 height 23
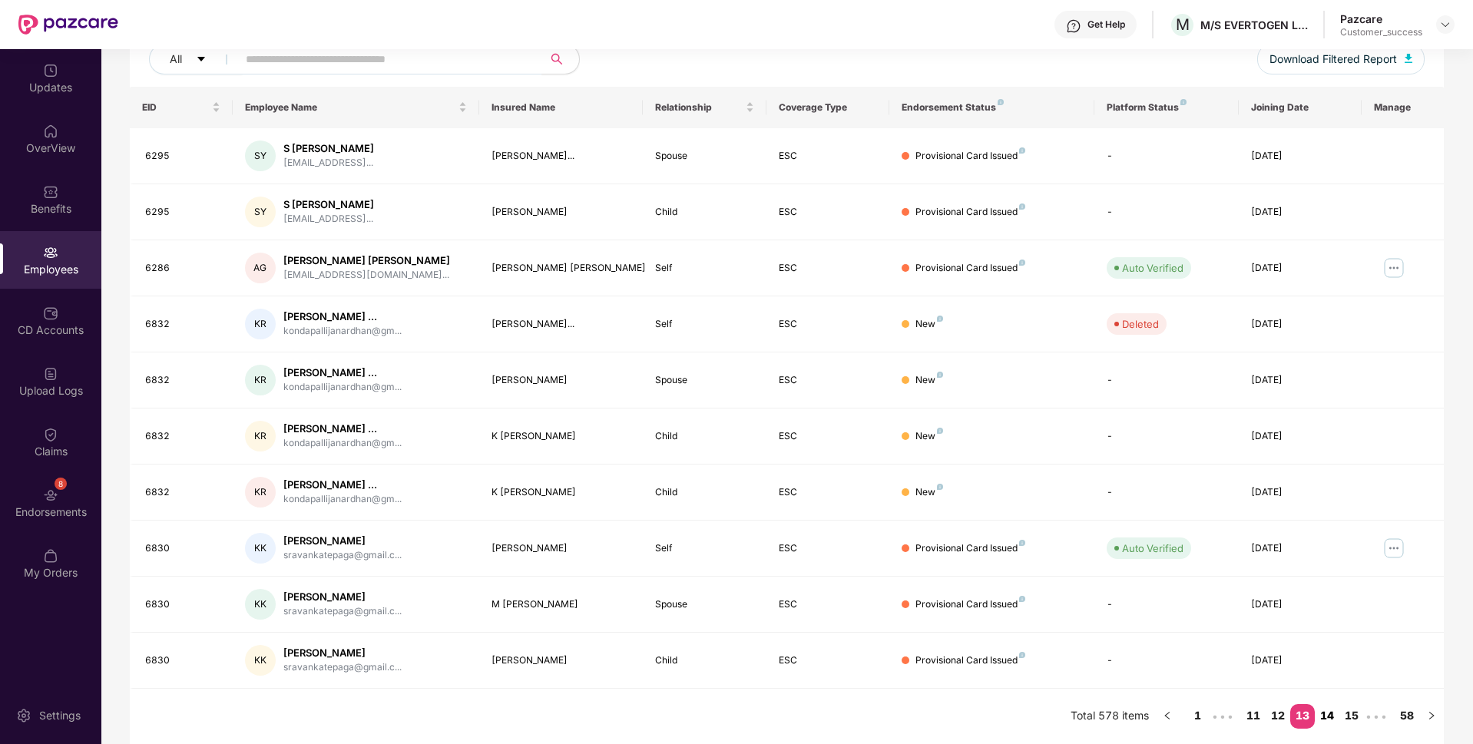
click at [1333, 718] on link "14" at bounding box center [1327, 715] width 25 height 23
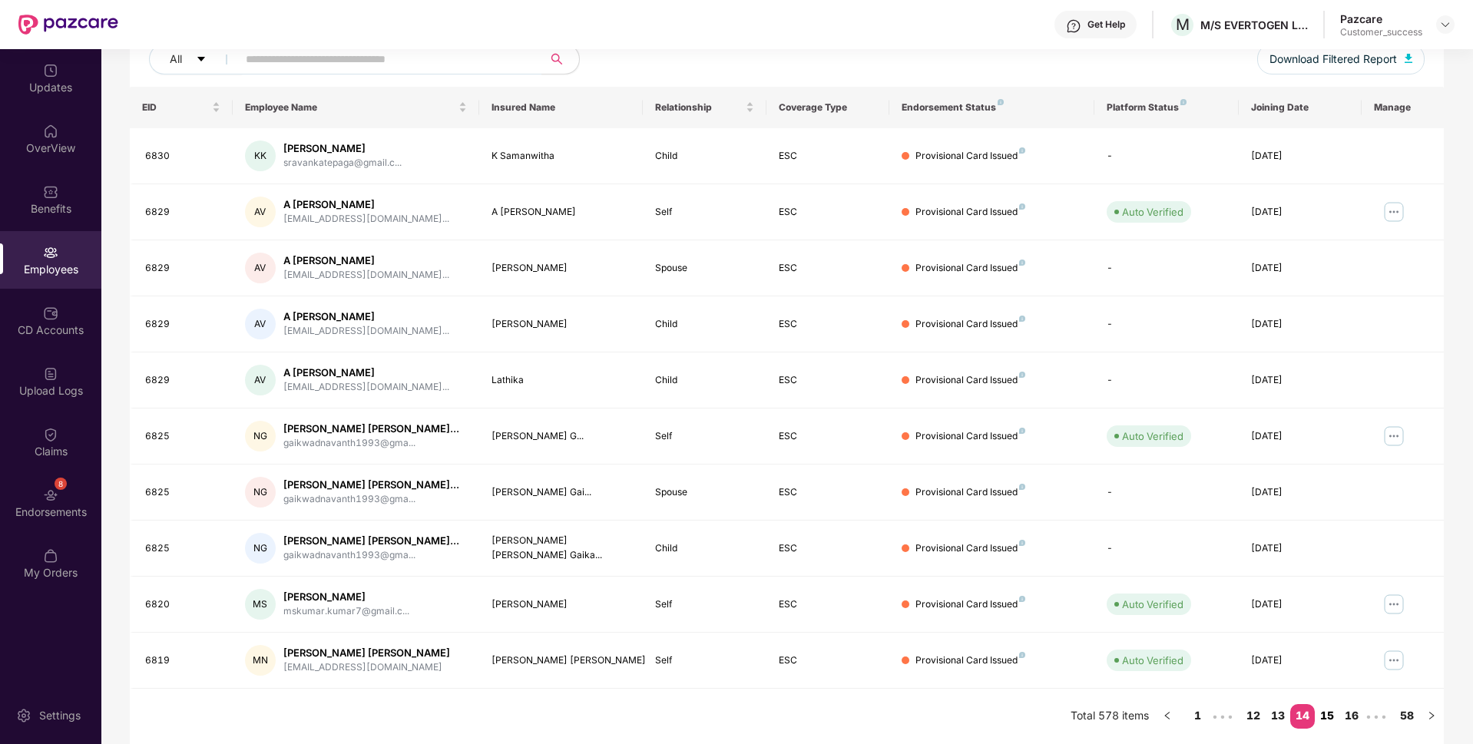
click at [1333, 718] on link "15" at bounding box center [1327, 715] width 25 height 23
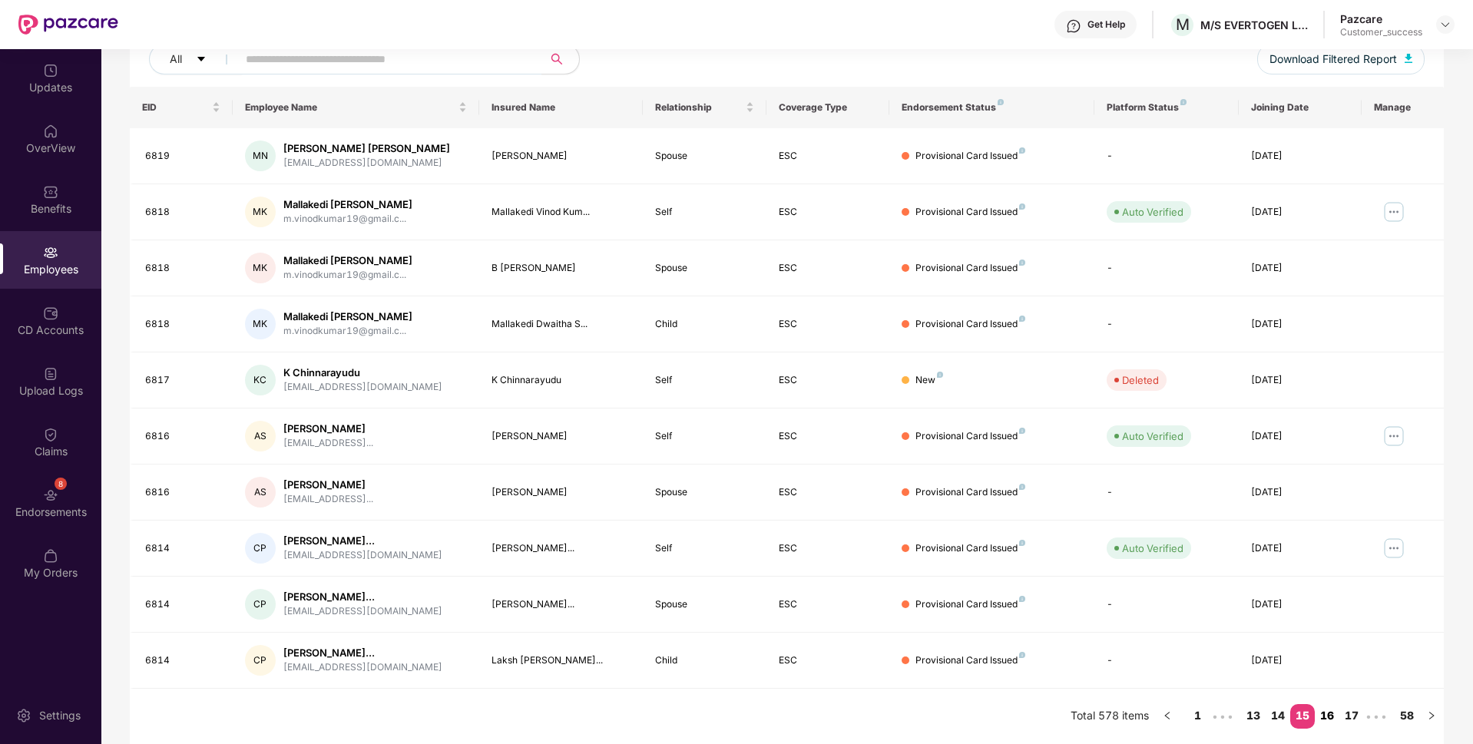
click at [1323, 723] on link "16" at bounding box center [1327, 715] width 25 height 23
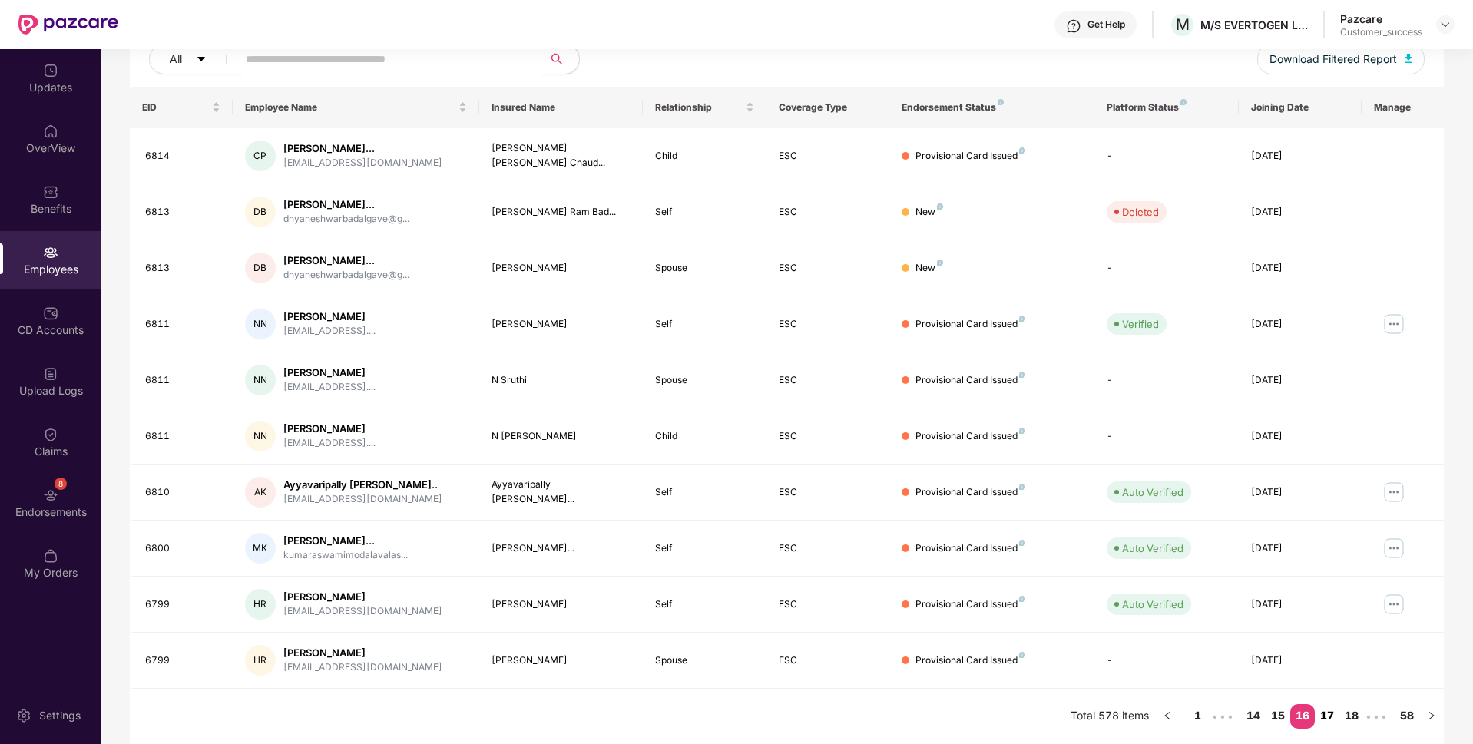
click at [1334, 718] on link "17" at bounding box center [1327, 715] width 25 height 23
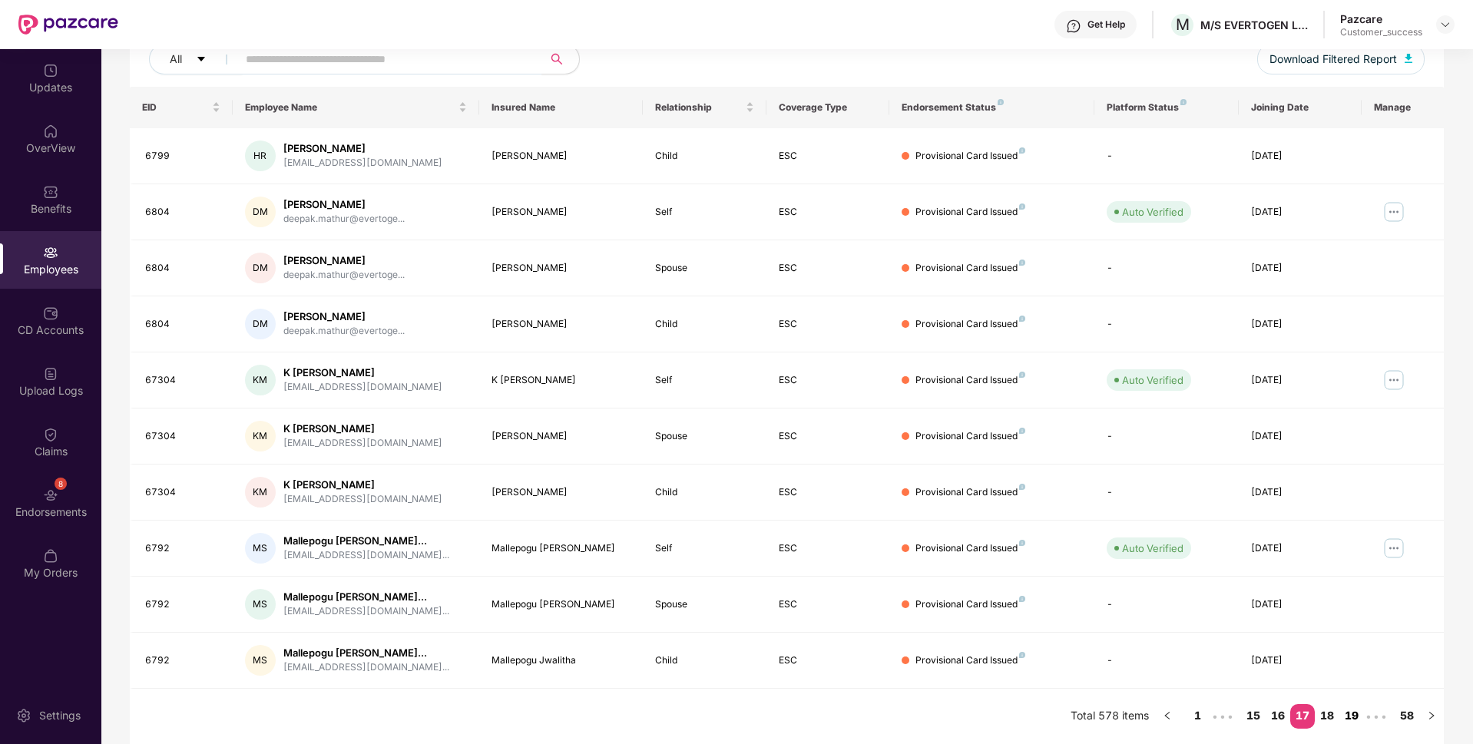
click at [1340, 718] on link "19" at bounding box center [1351, 715] width 25 height 23
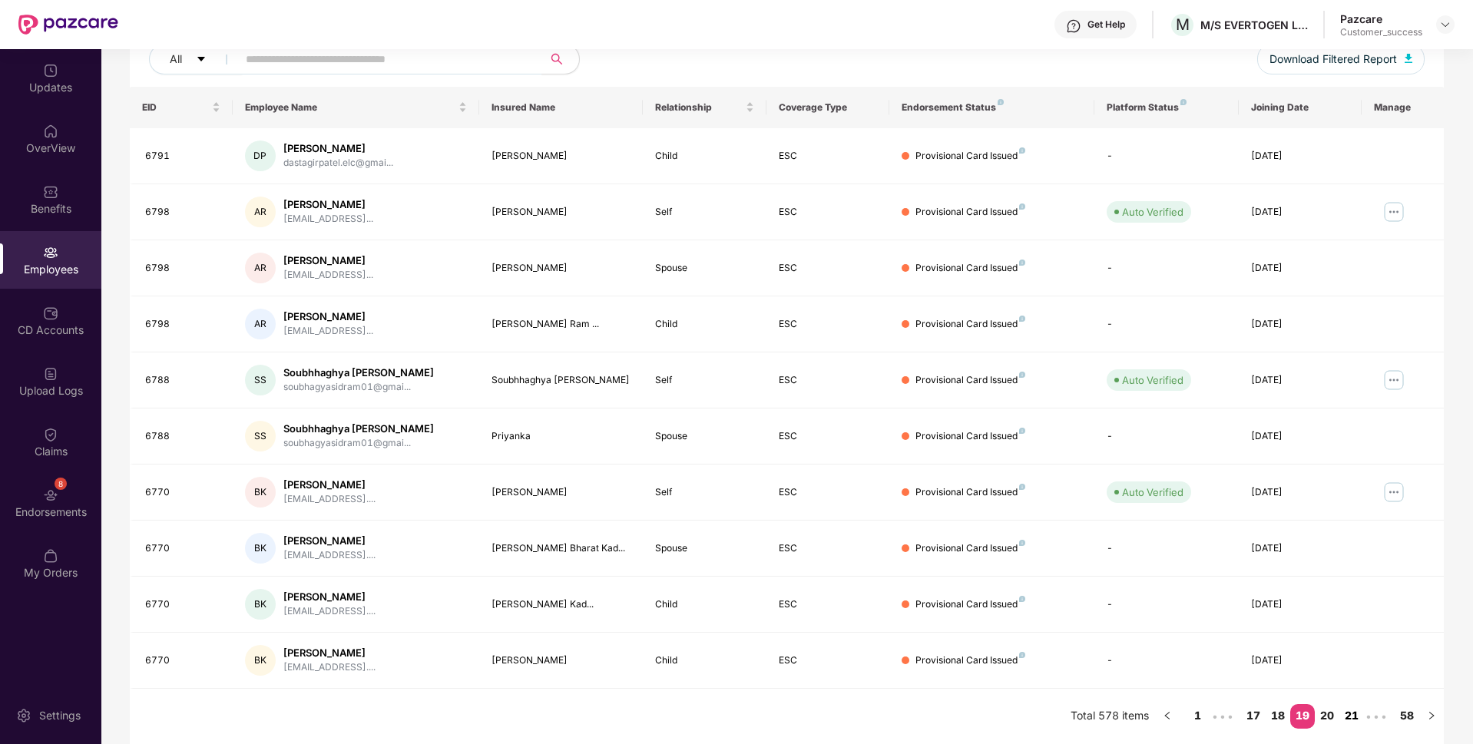
click at [1344, 718] on link "21" at bounding box center [1351, 715] width 25 height 23
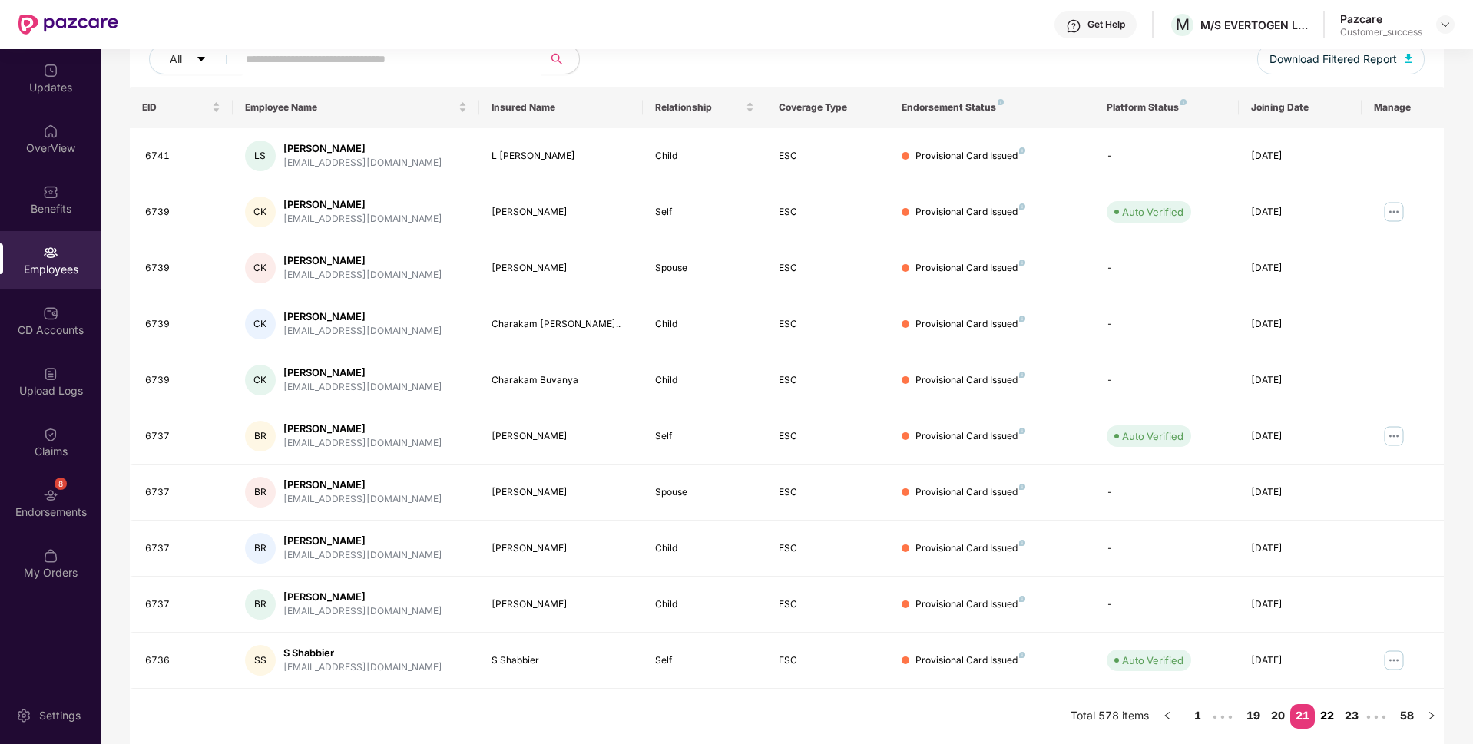
click at [1315, 707] on link "22" at bounding box center [1327, 715] width 25 height 23
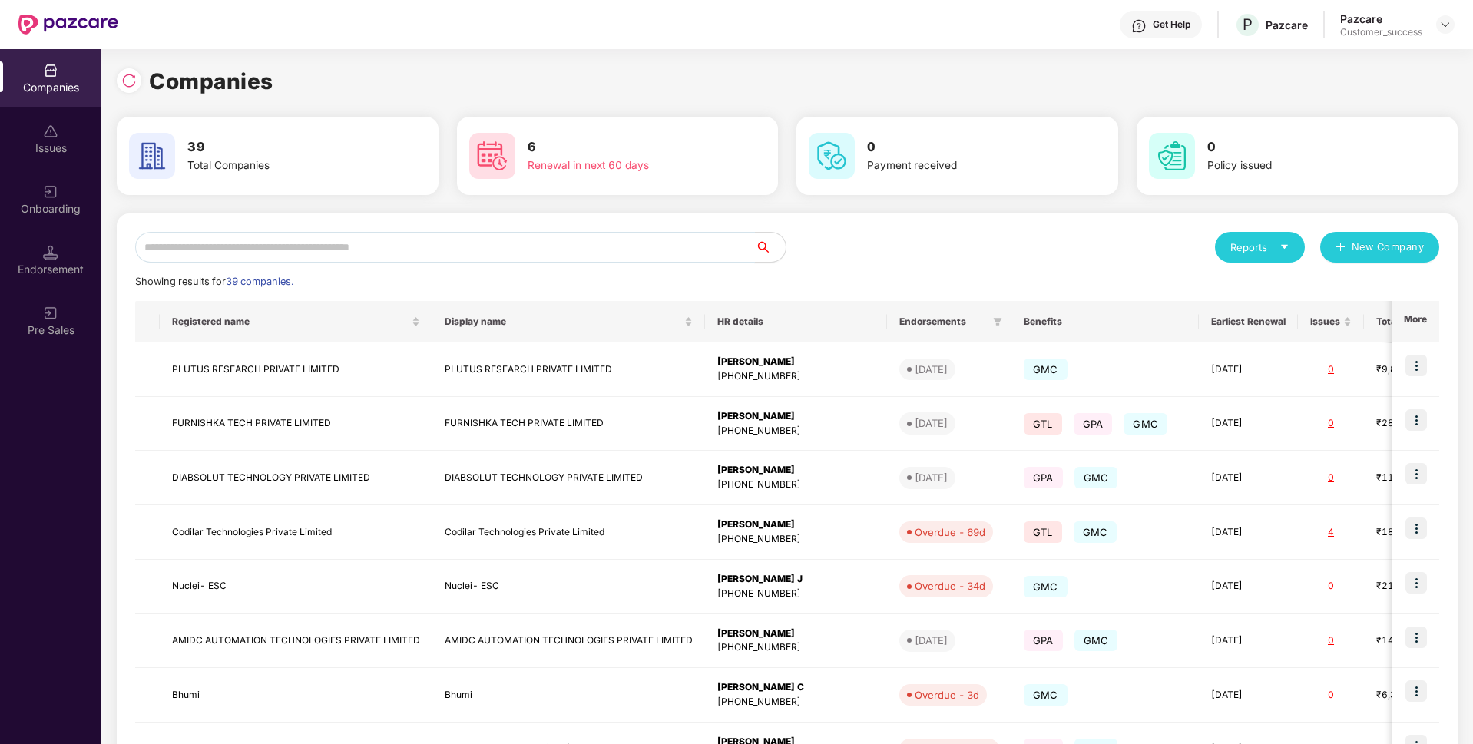
click at [464, 244] on input "text" at bounding box center [445, 247] width 620 height 31
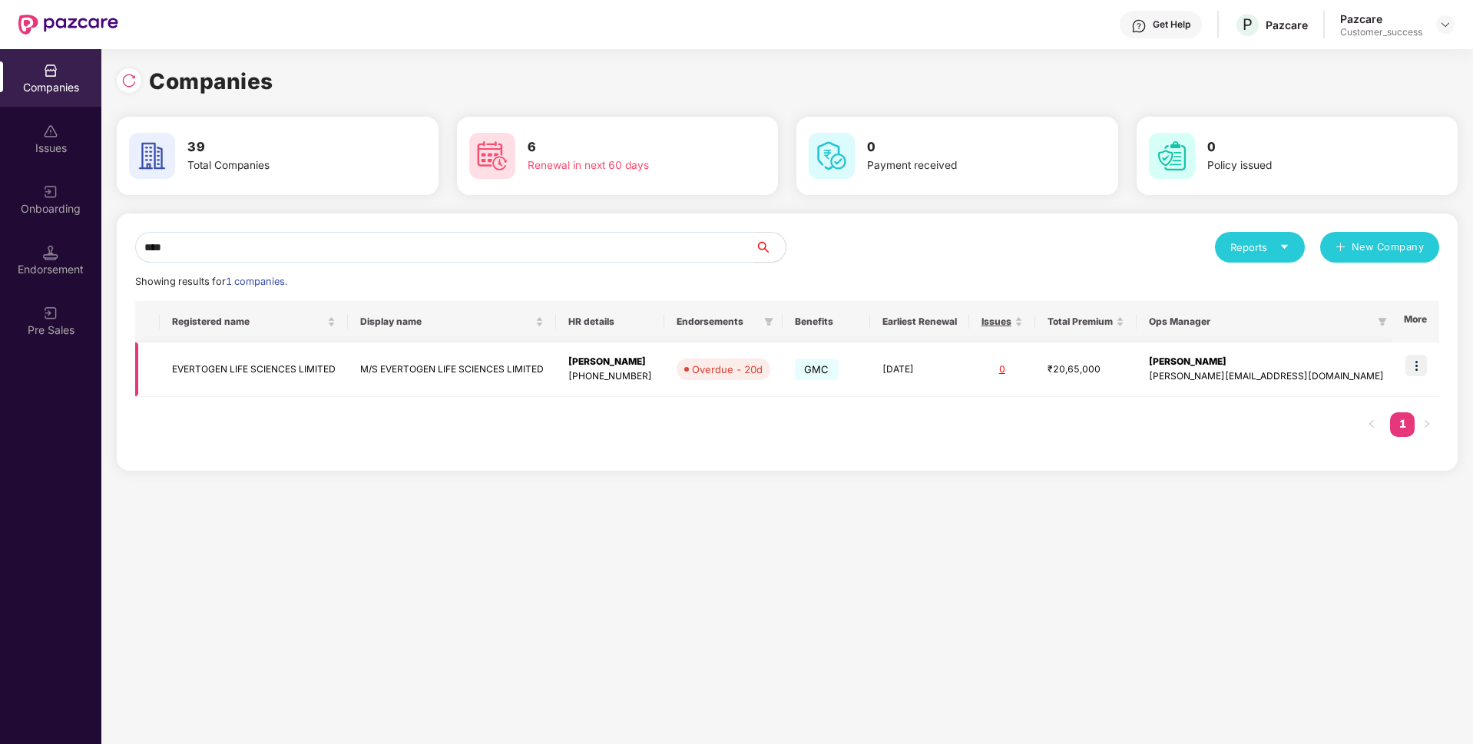
type input "****"
click at [232, 363] on td "EVERTOGEN LIFE SCIENCES LIMITED" at bounding box center [254, 369] width 188 height 55
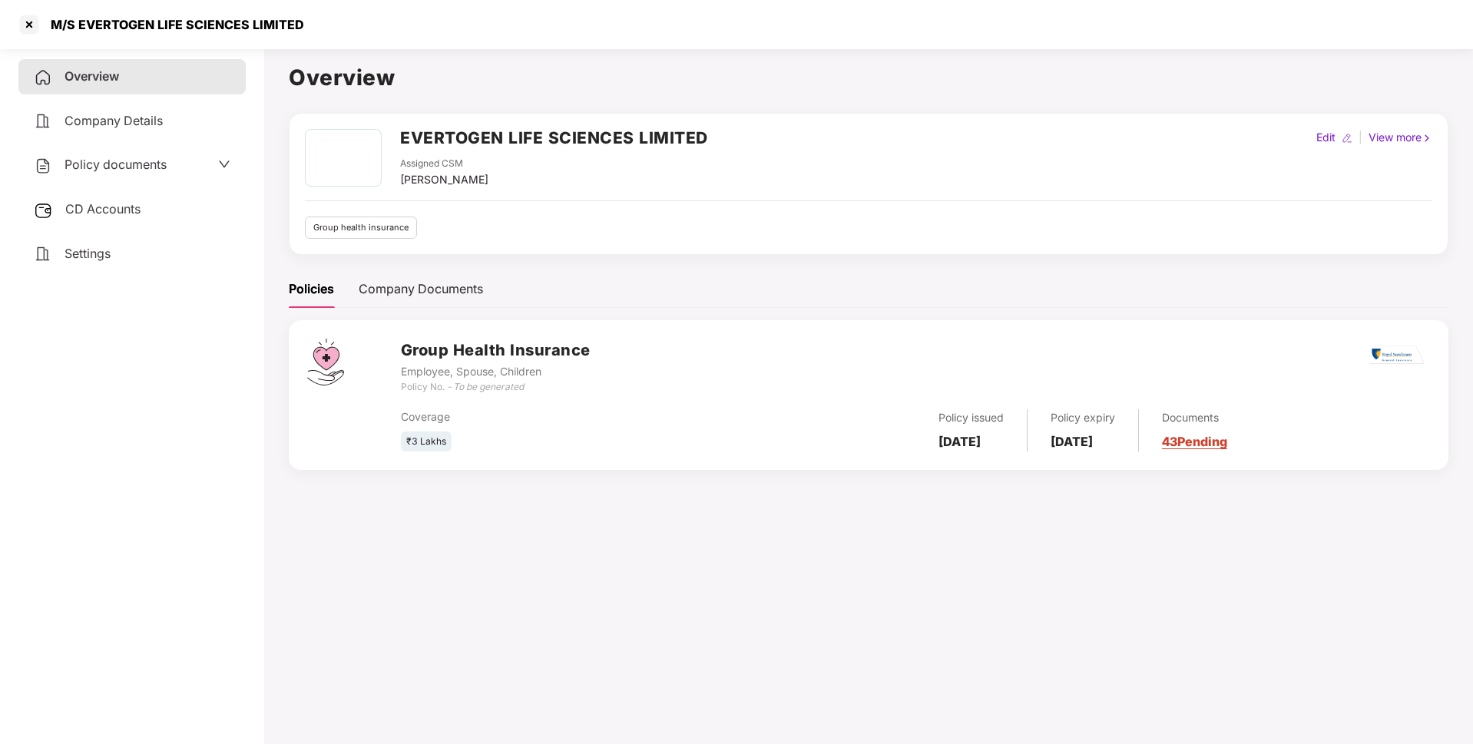
click at [162, 172] on span "Policy documents" at bounding box center [116, 164] width 102 height 15
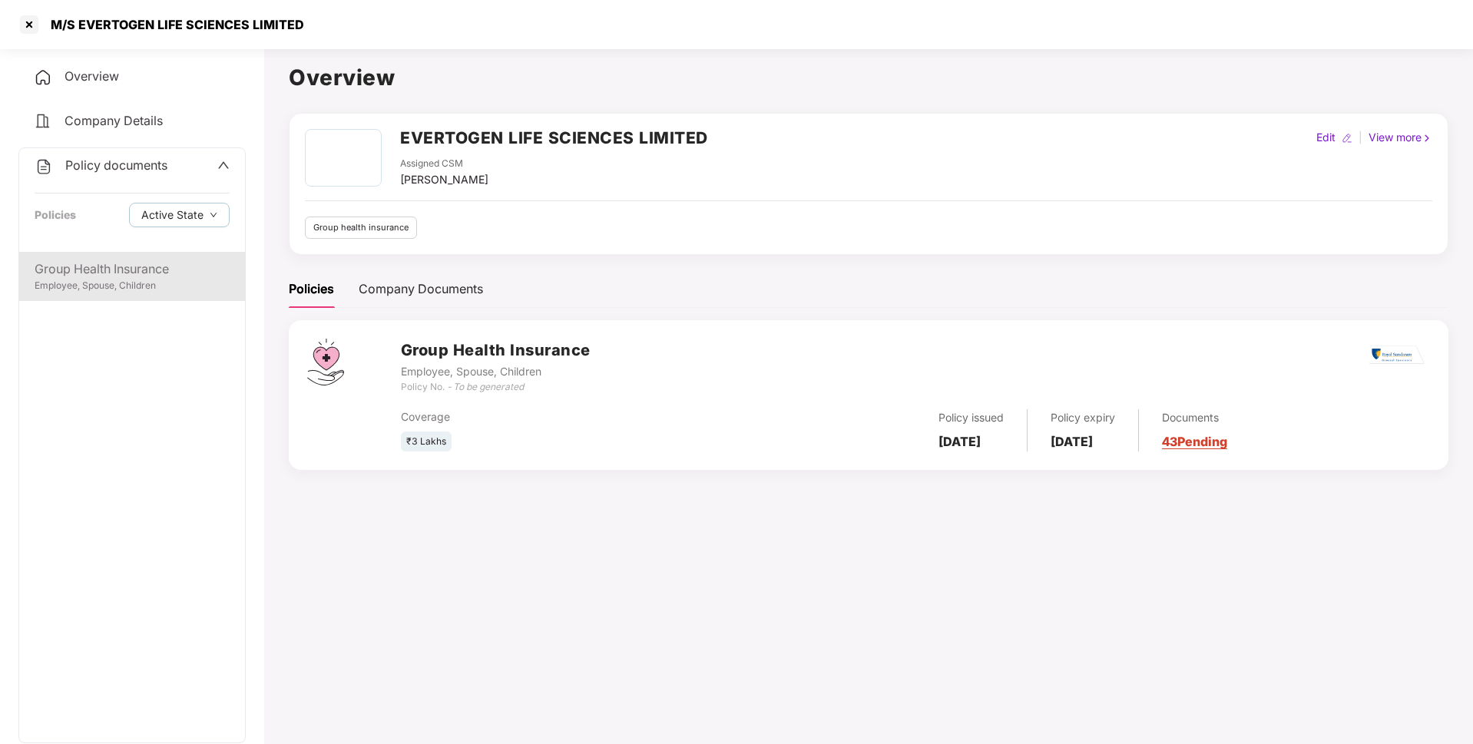
click at [125, 273] on div "Group Health Insurance" at bounding box center [132, 269] width 195 height 19
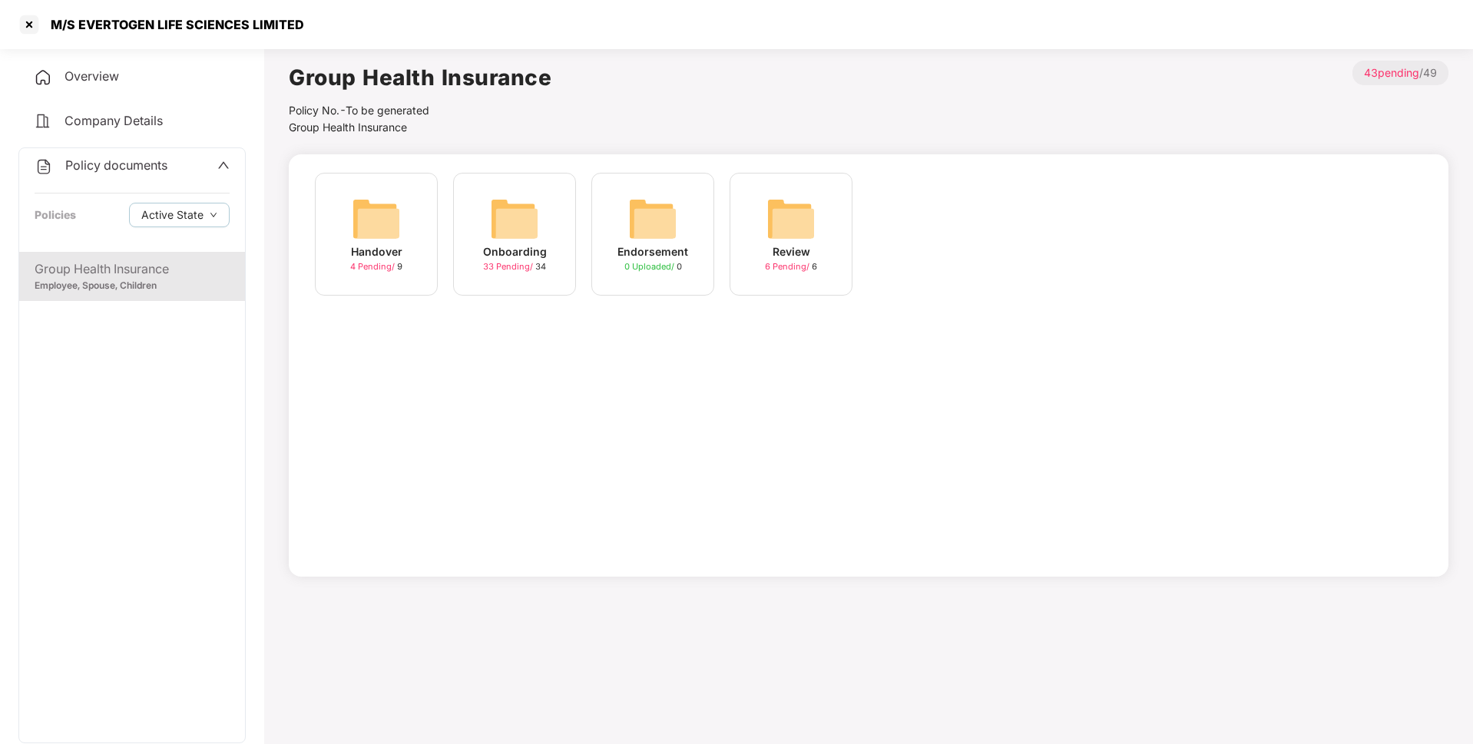
click at [542, 230] on div "Onboarding 33 Pending / 34" at bounding box center [514, 234] width 123 height 123
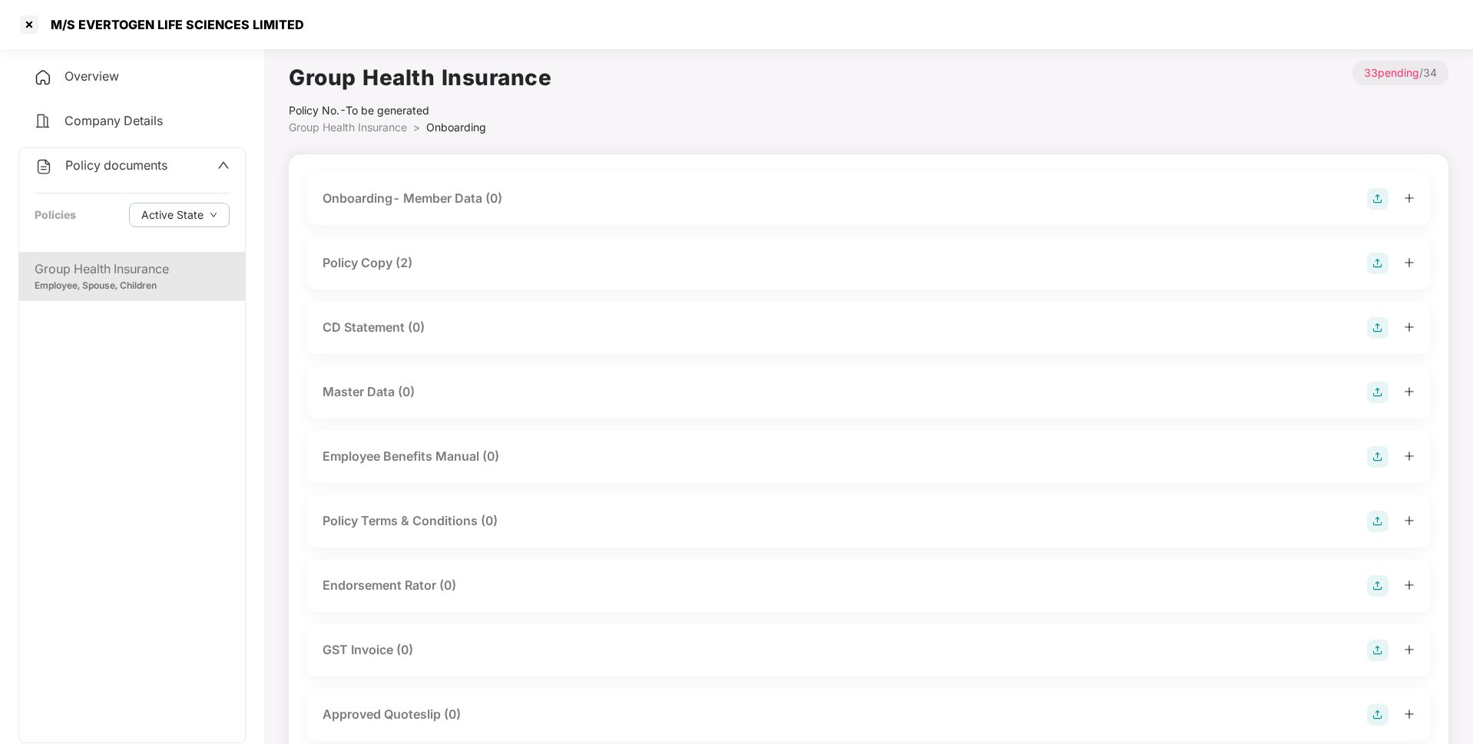
click at [375, 270] on div "Policy Copy (2)" at bounding box center [368, 262] width 90 height 19
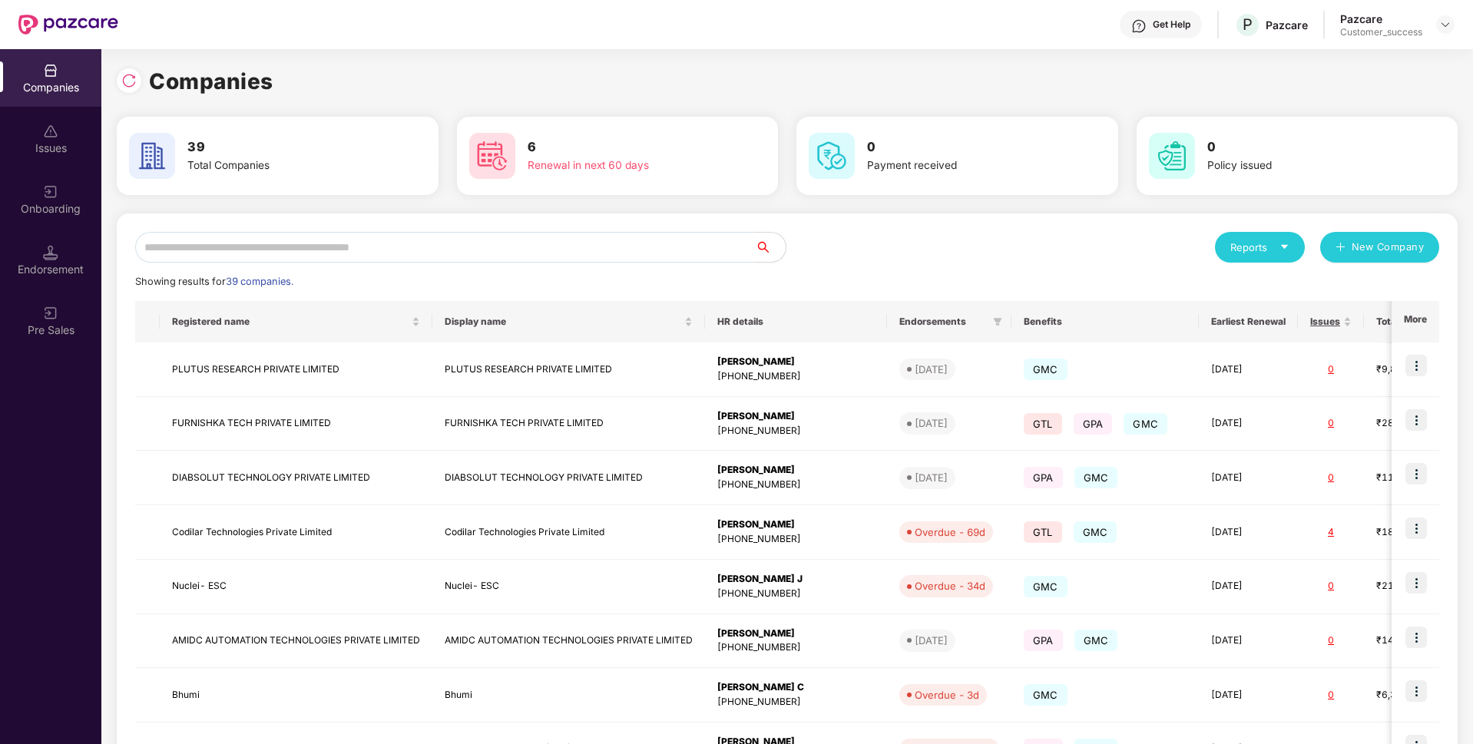
click at [428, 250] on input "text" at bounding box center [445, 247] width 620 height 31
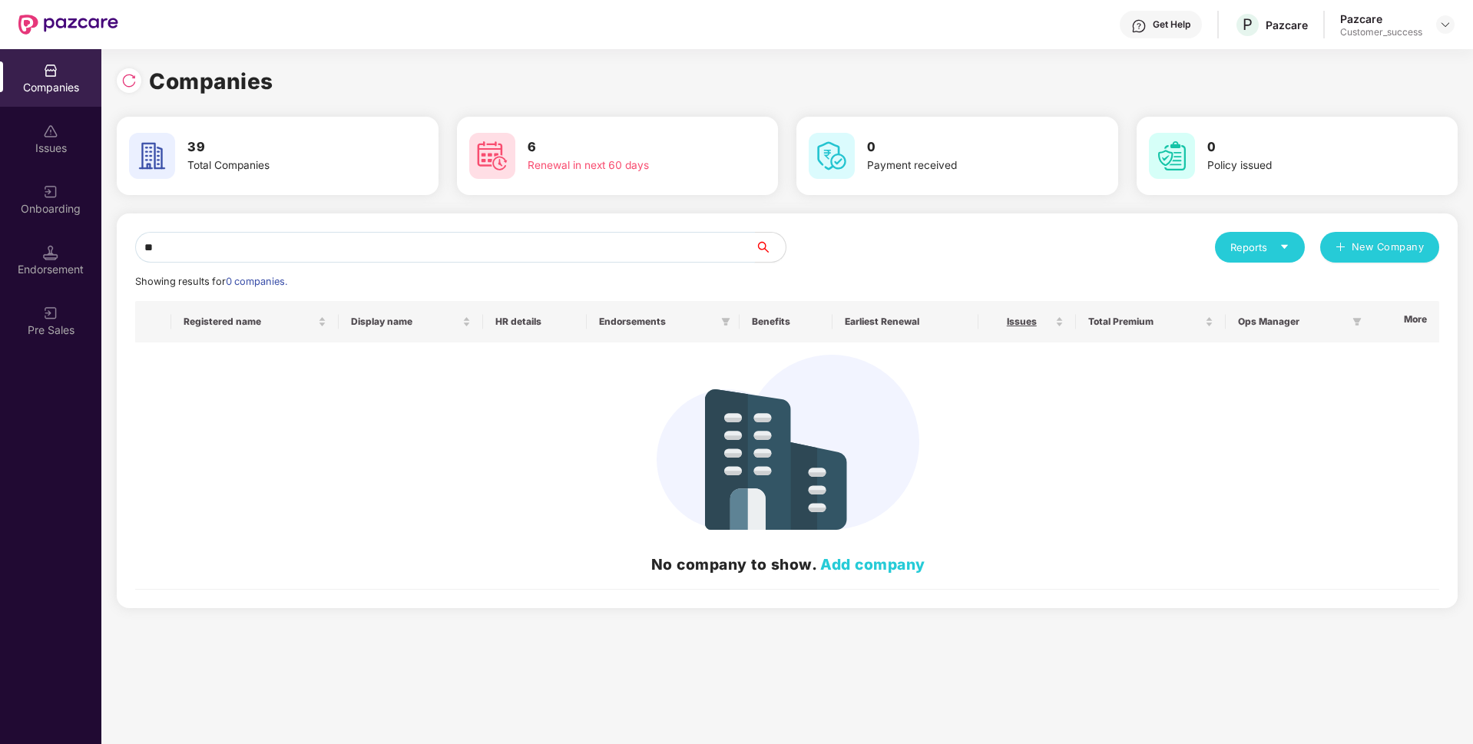
type input "*"
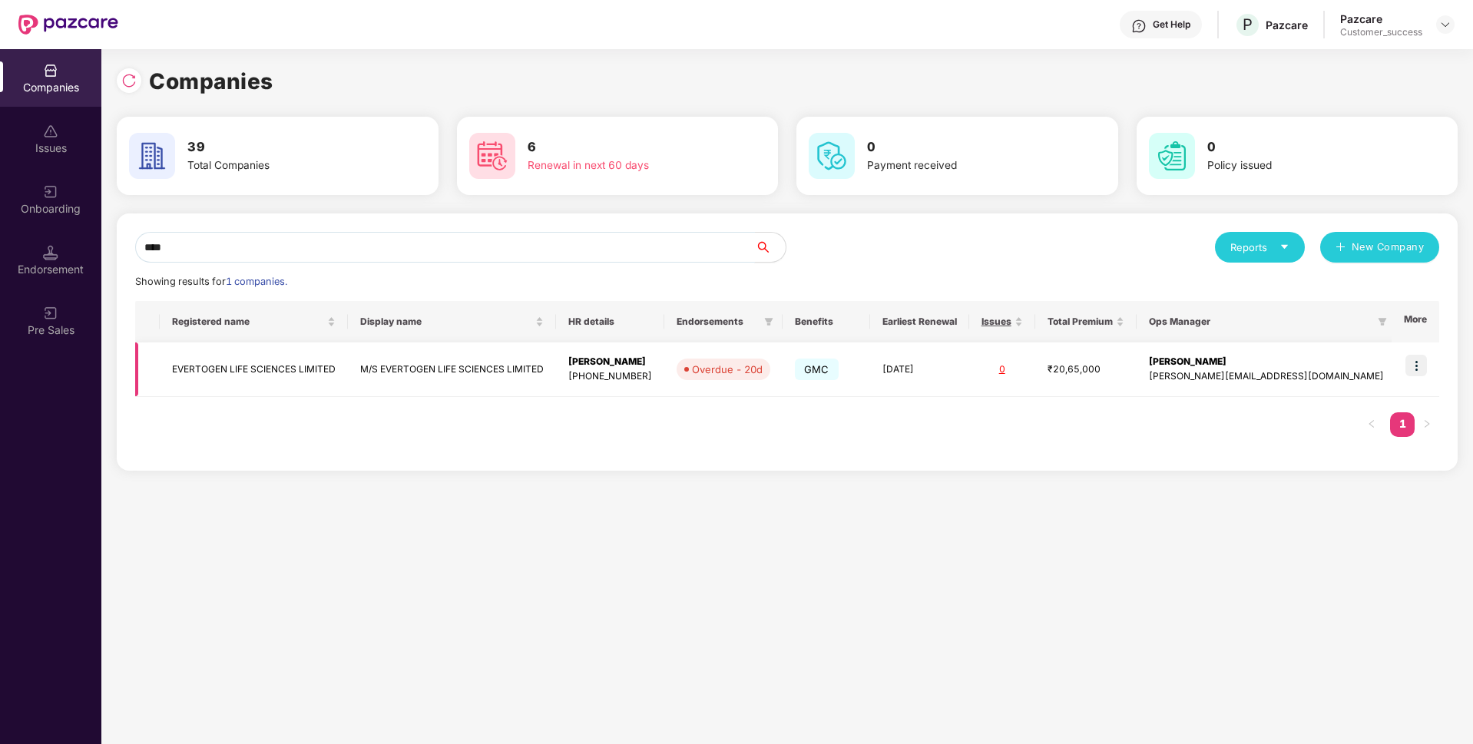
type input "****"
click at [1423, 368] on img at bounding box center [1416, 366] width 22 height 22
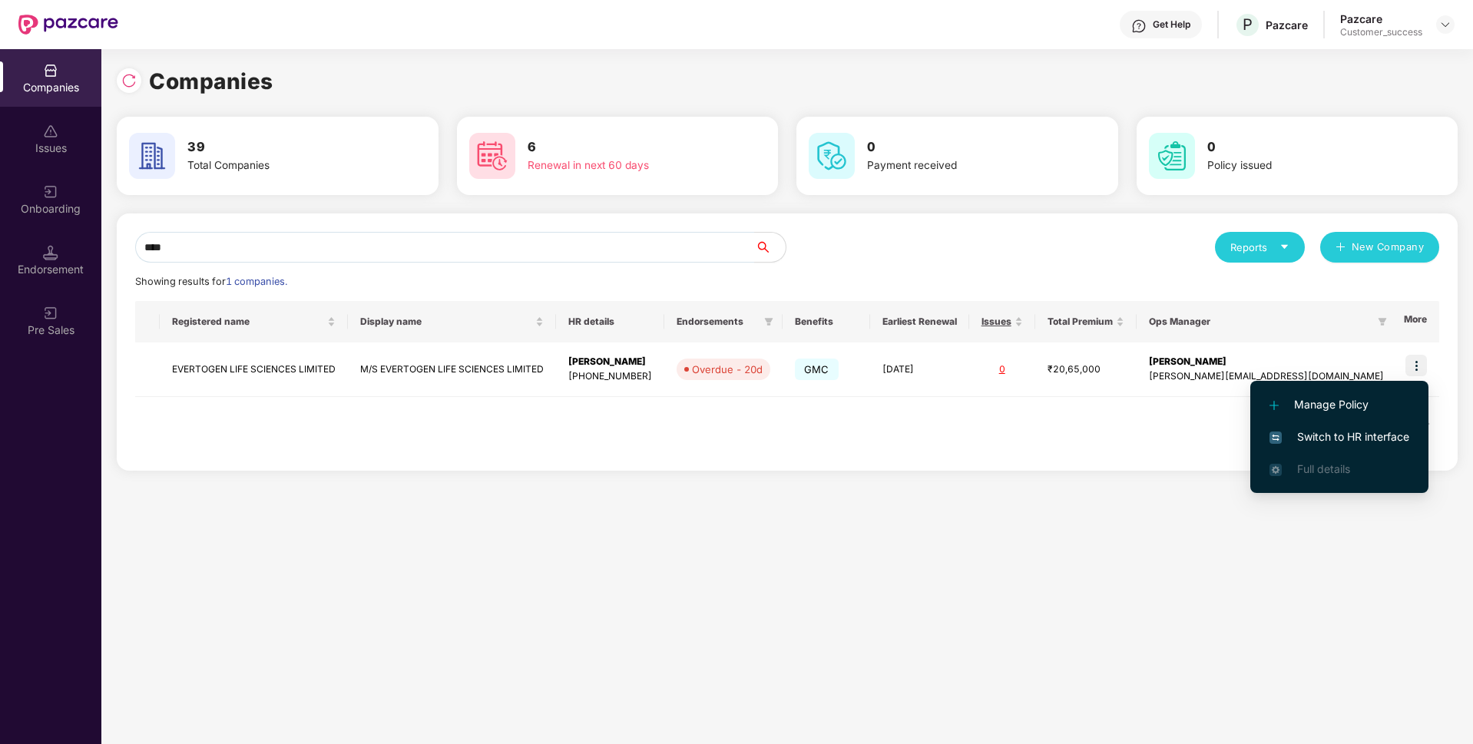
click at [1341, 438] on span "Switch to HR interface" at bounding box center [1339, 436] width 140 height 17
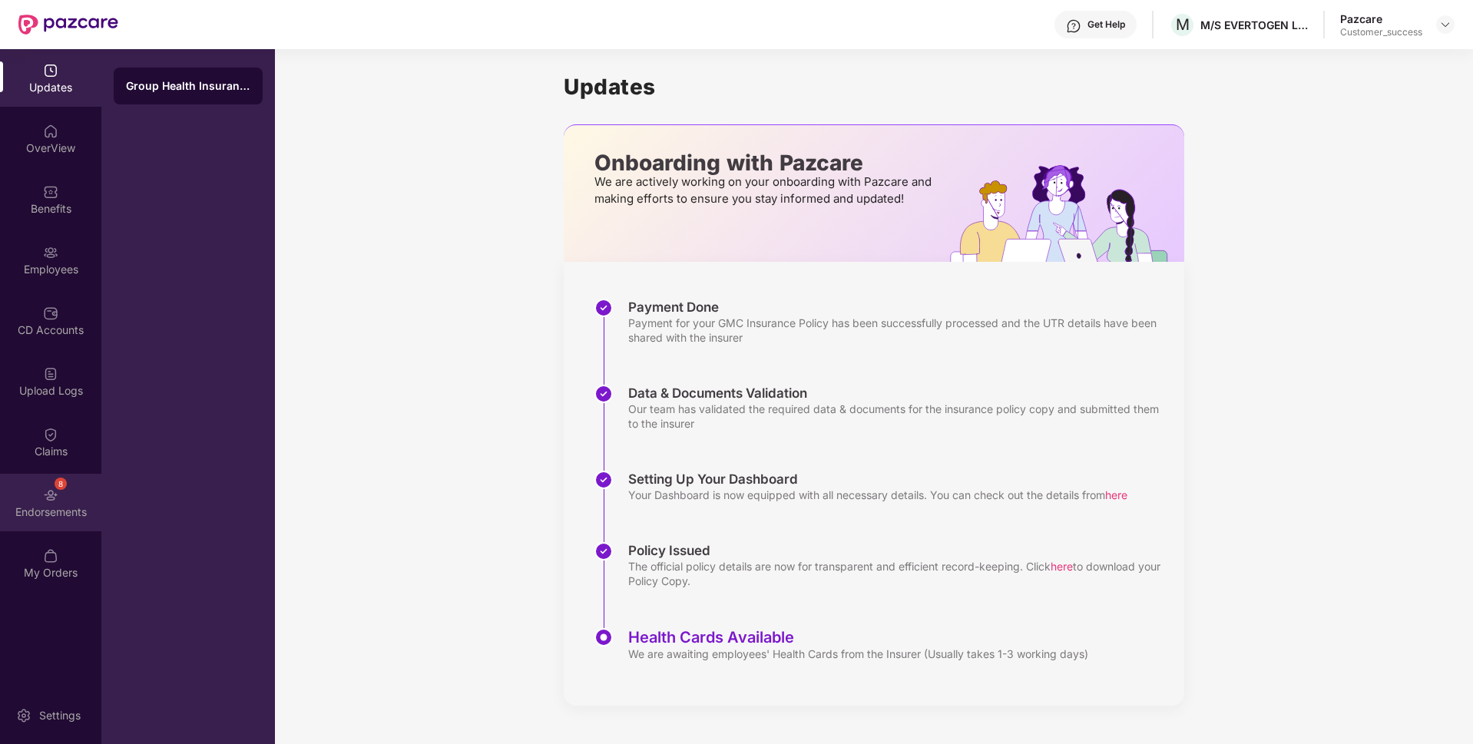
click at [0, 495] on div "8 Endorsements" at bounding box center [50, 503] width 101 height 58
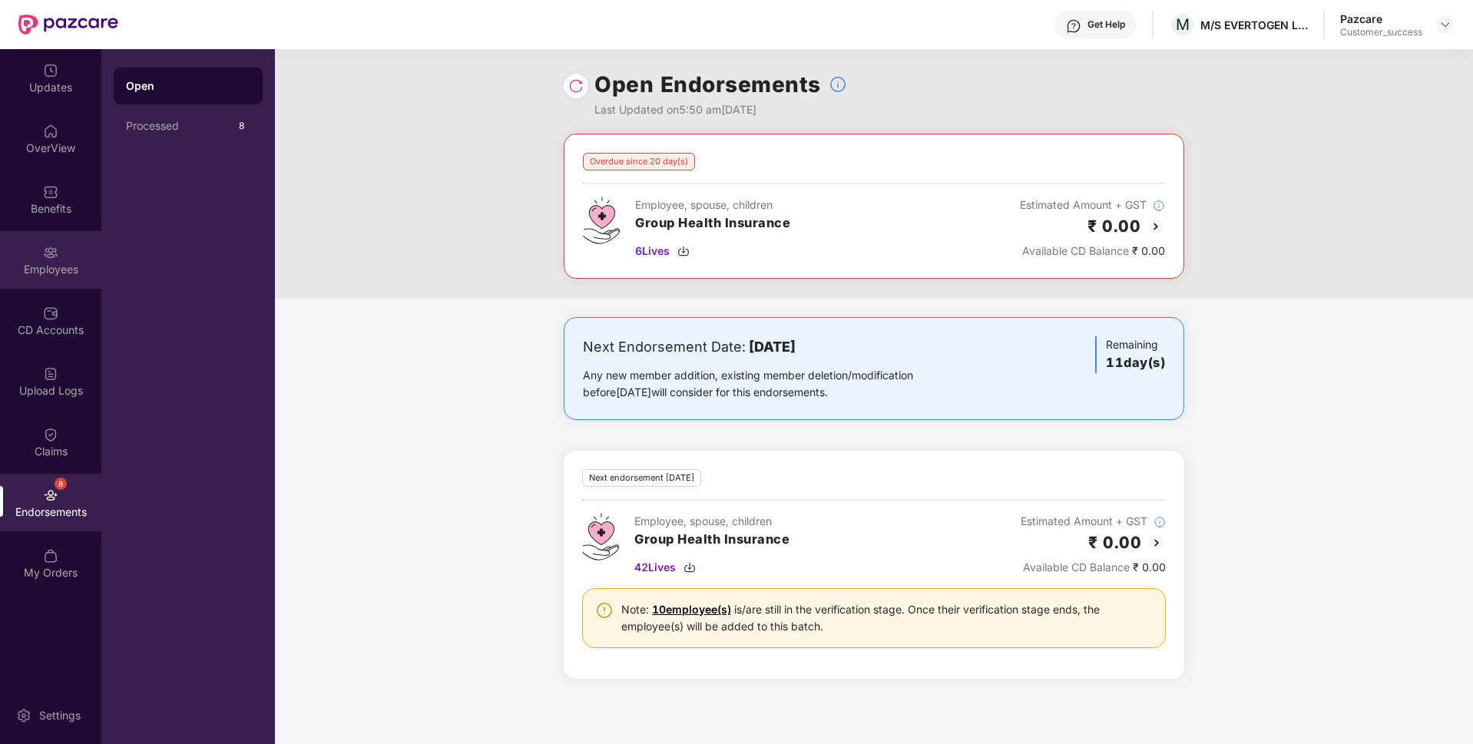
click at [59, 274] on div "Employees" at bounding box center [50, 269] width 101 height 15
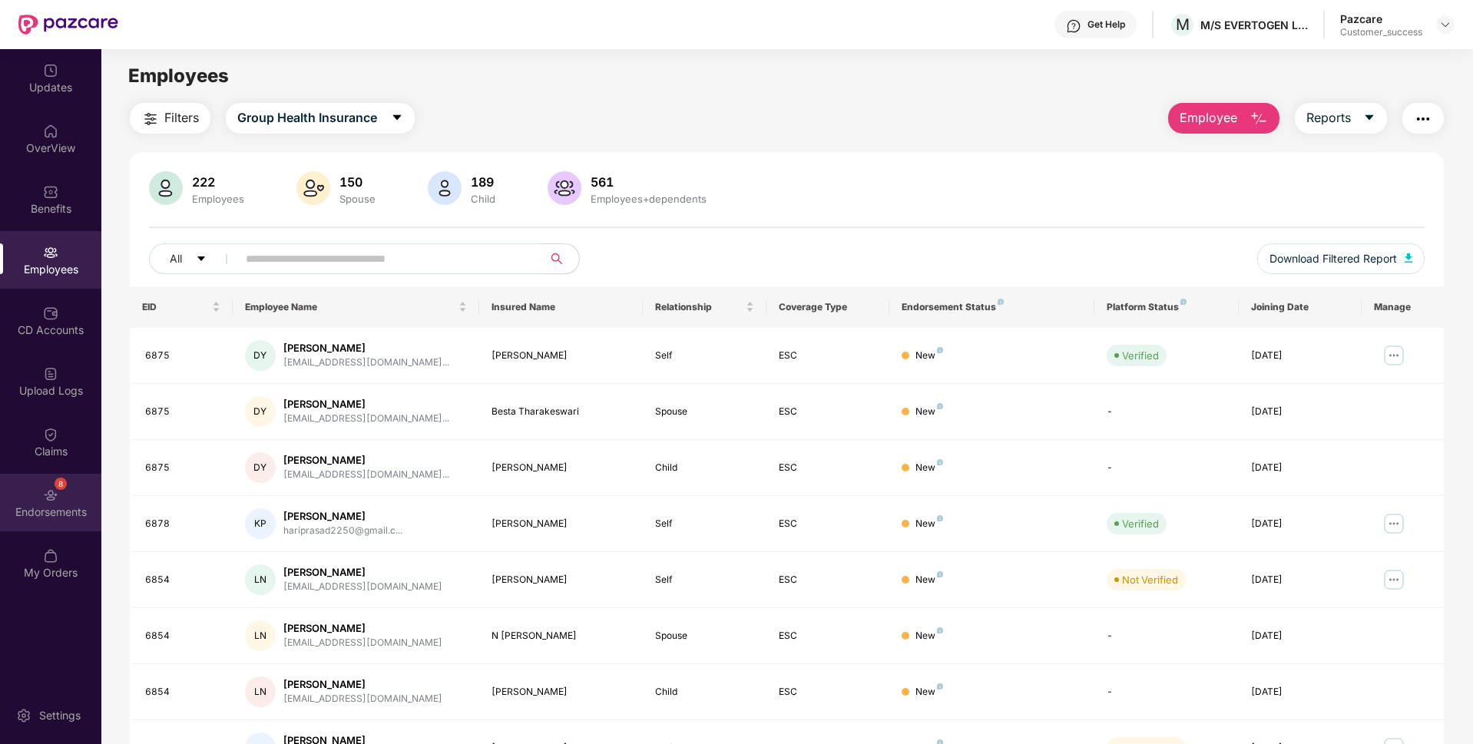
click at [0, 498] on div "8 Endorsements" at bounding box center [50, 503] width 101 height 58
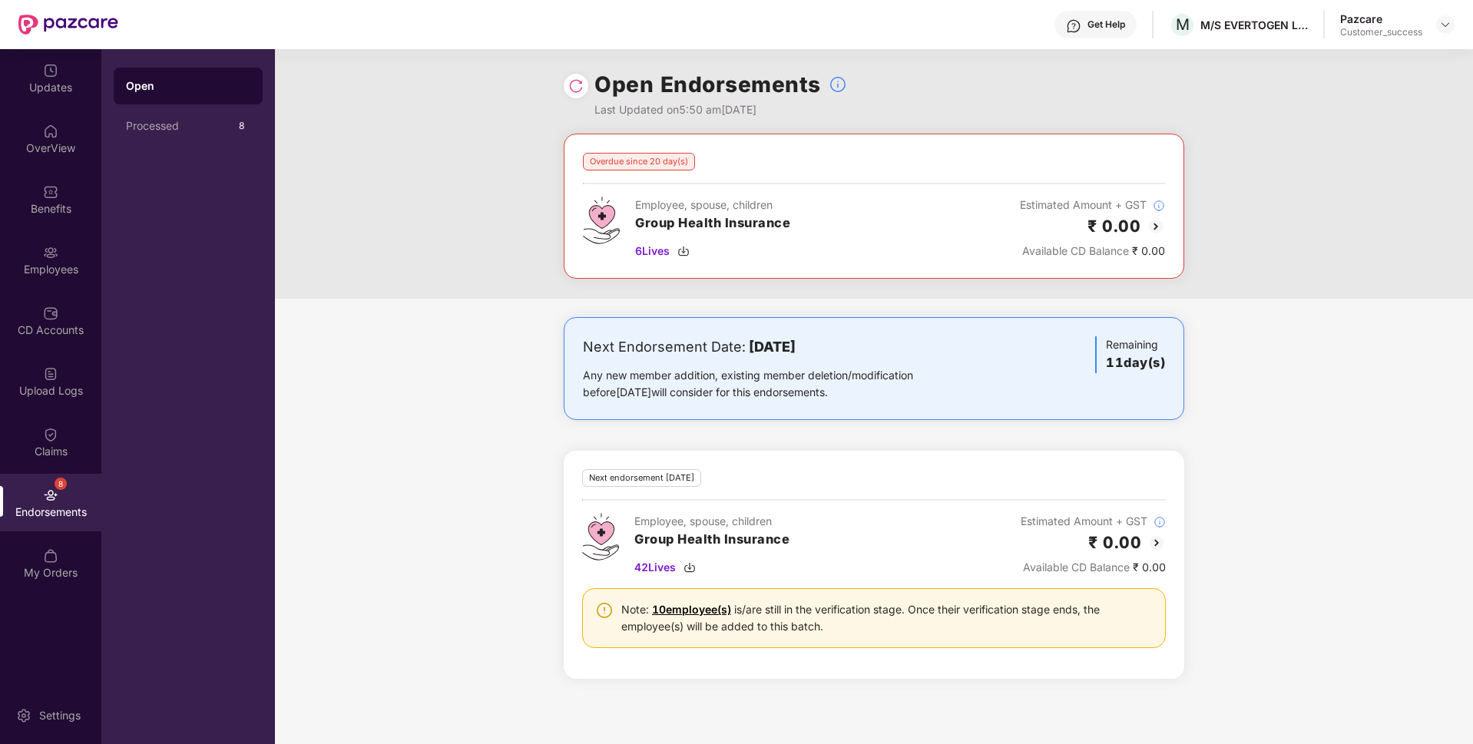
click at [1157, 546] on img at bounding box center [1156, 543] width 18 height 18
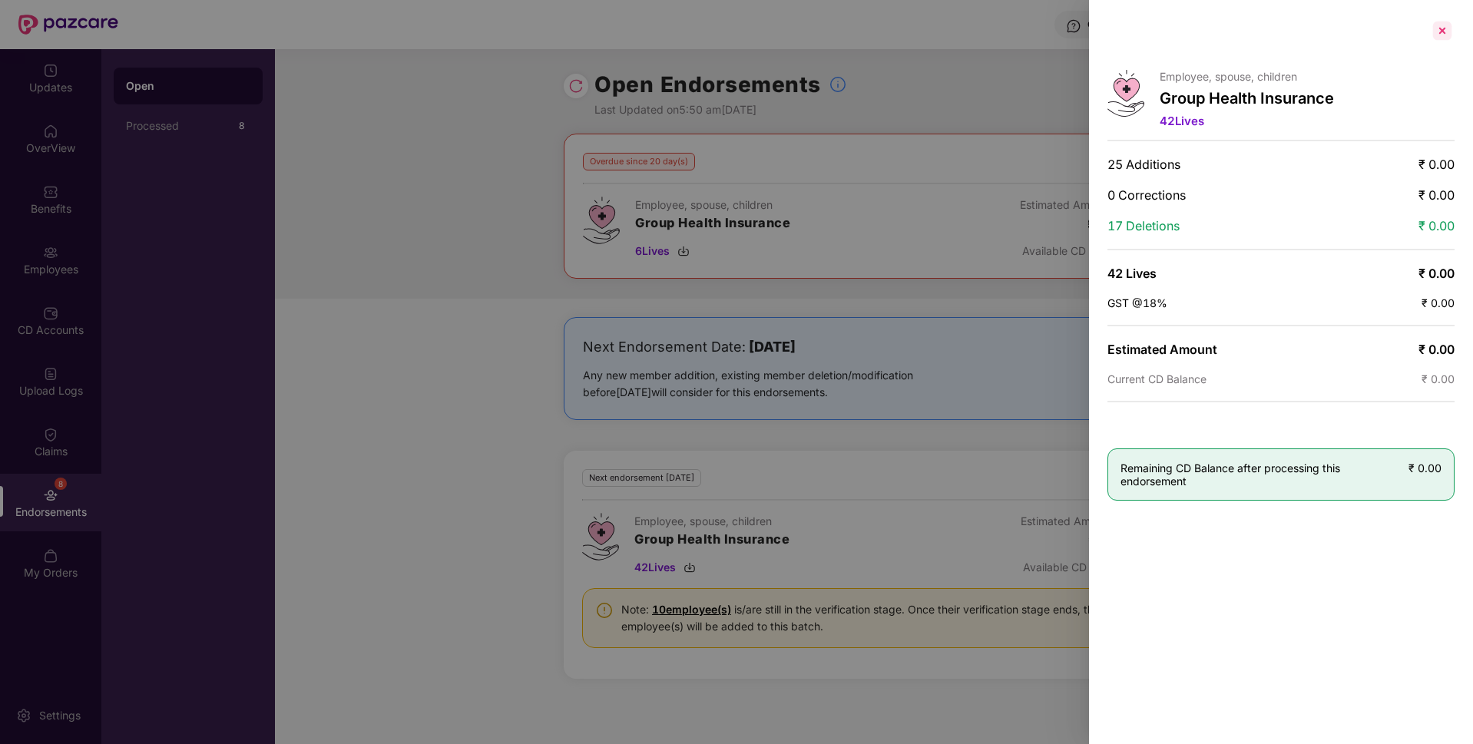
click at [1449, 41] on div at bounding box center [1442, 30] width 25 height 25
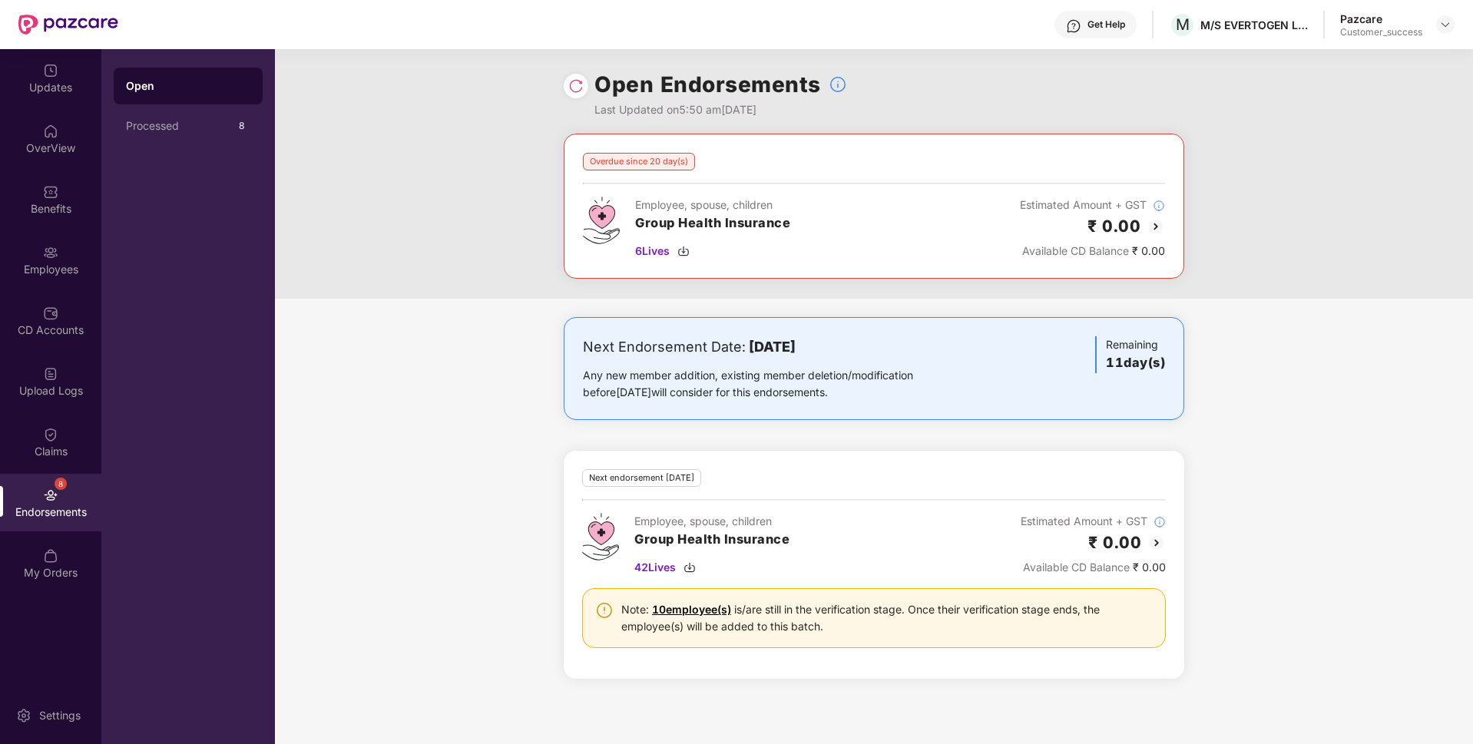
click at [1157, 228] on img at bounding box center [1155, 226] width 18 height 18
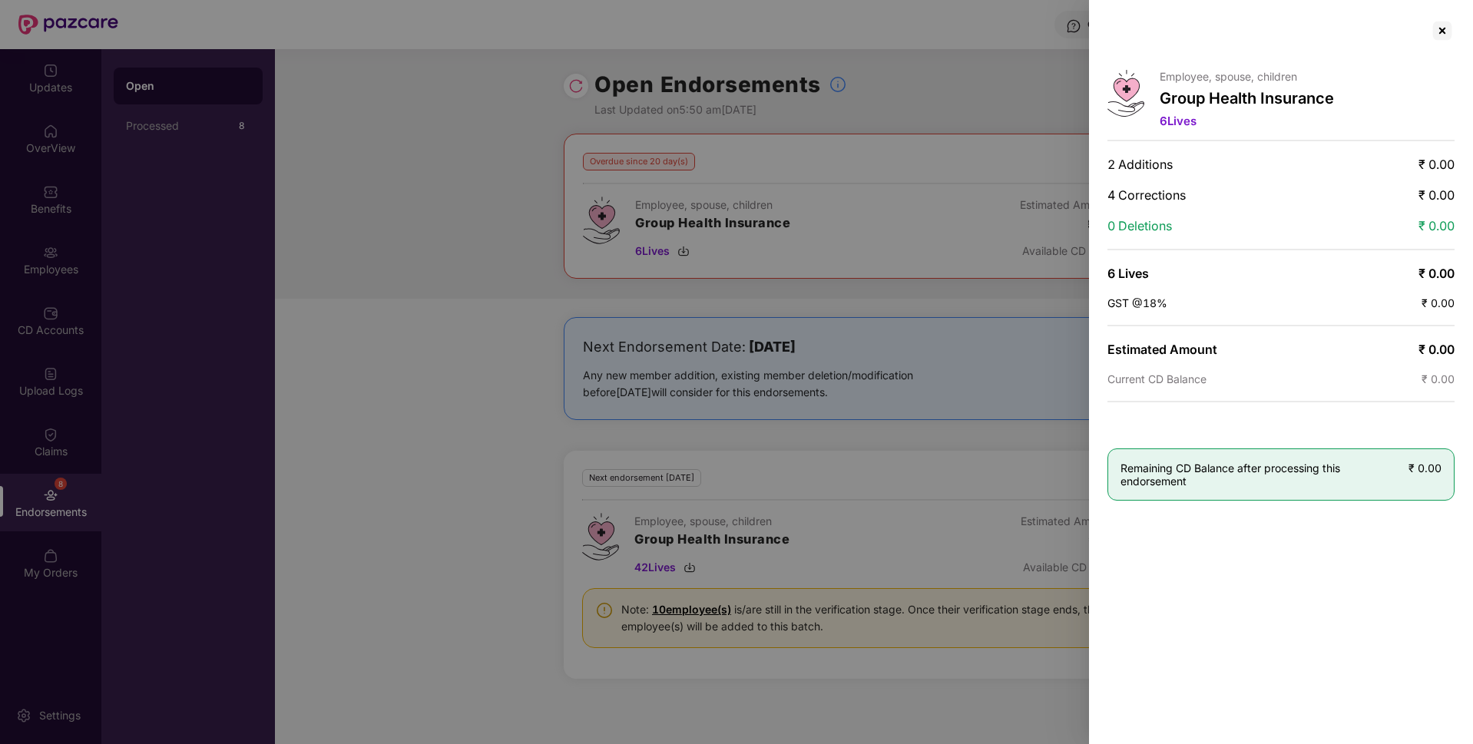
click at [142, 245] on div at bounding box center [736, 372] width 1473 height 744
click at [1444, 28] on div at bounding box center [1442, 30] width 25 height 25
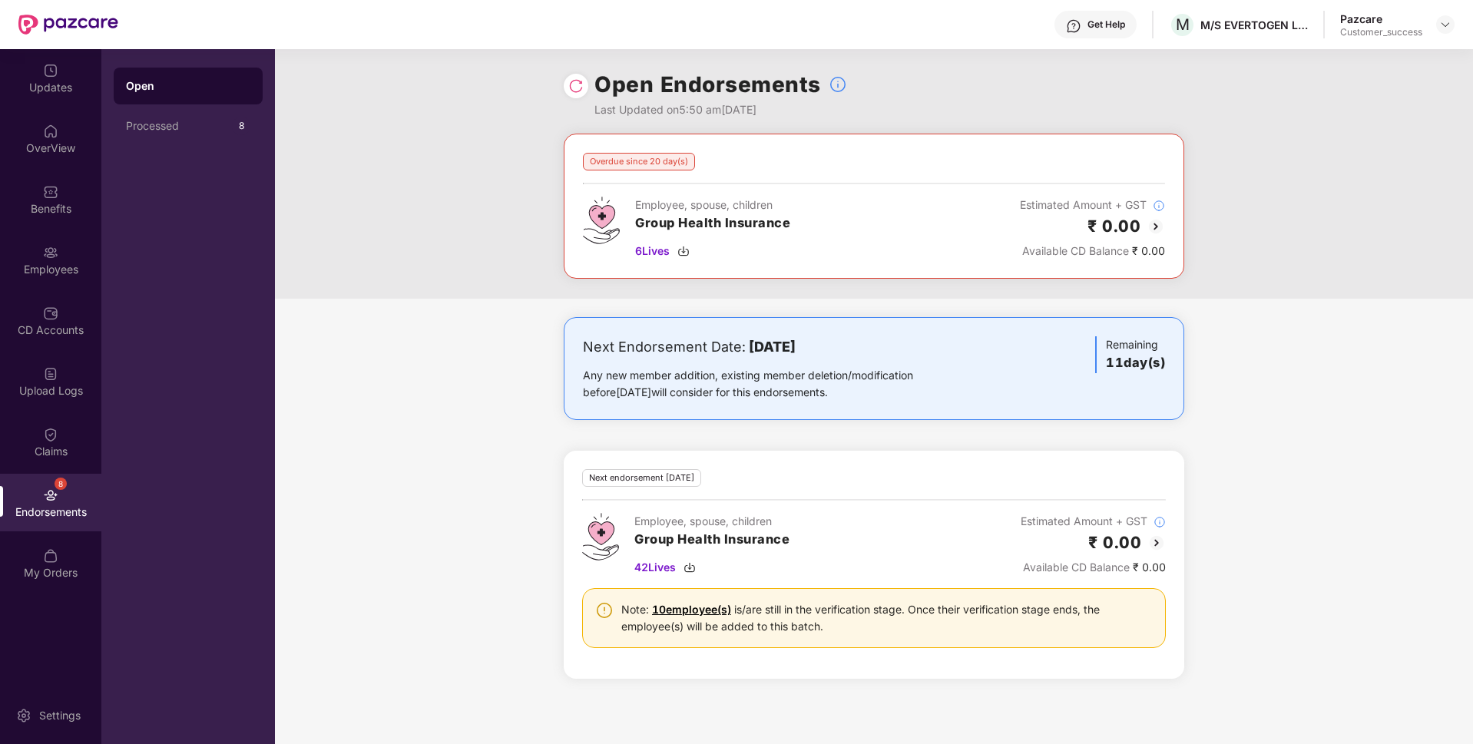
click at [1152, 548] on img at bounding box center [1156, 543] width 18 height 18
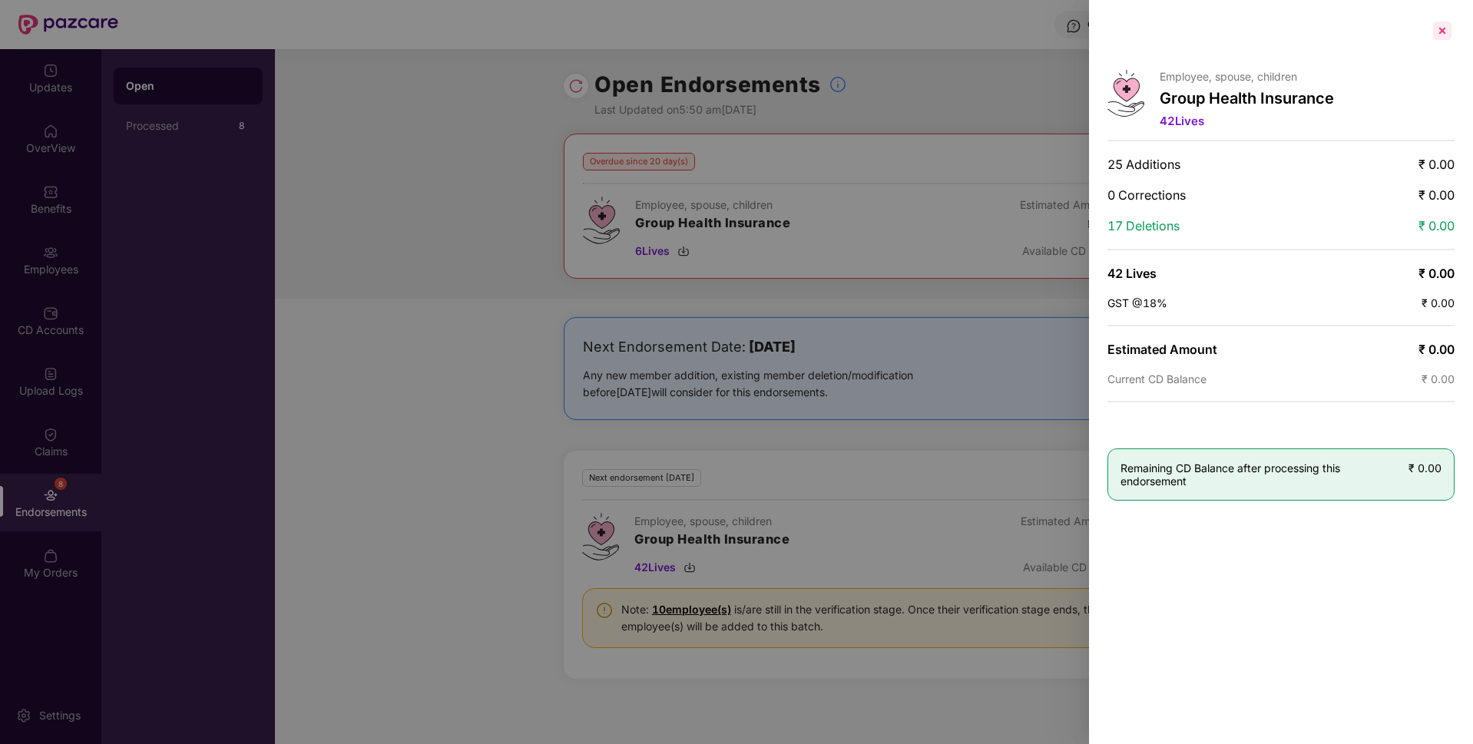
click at [1448, 30] on div at bounding box center [1442, 30] width 25 height 25
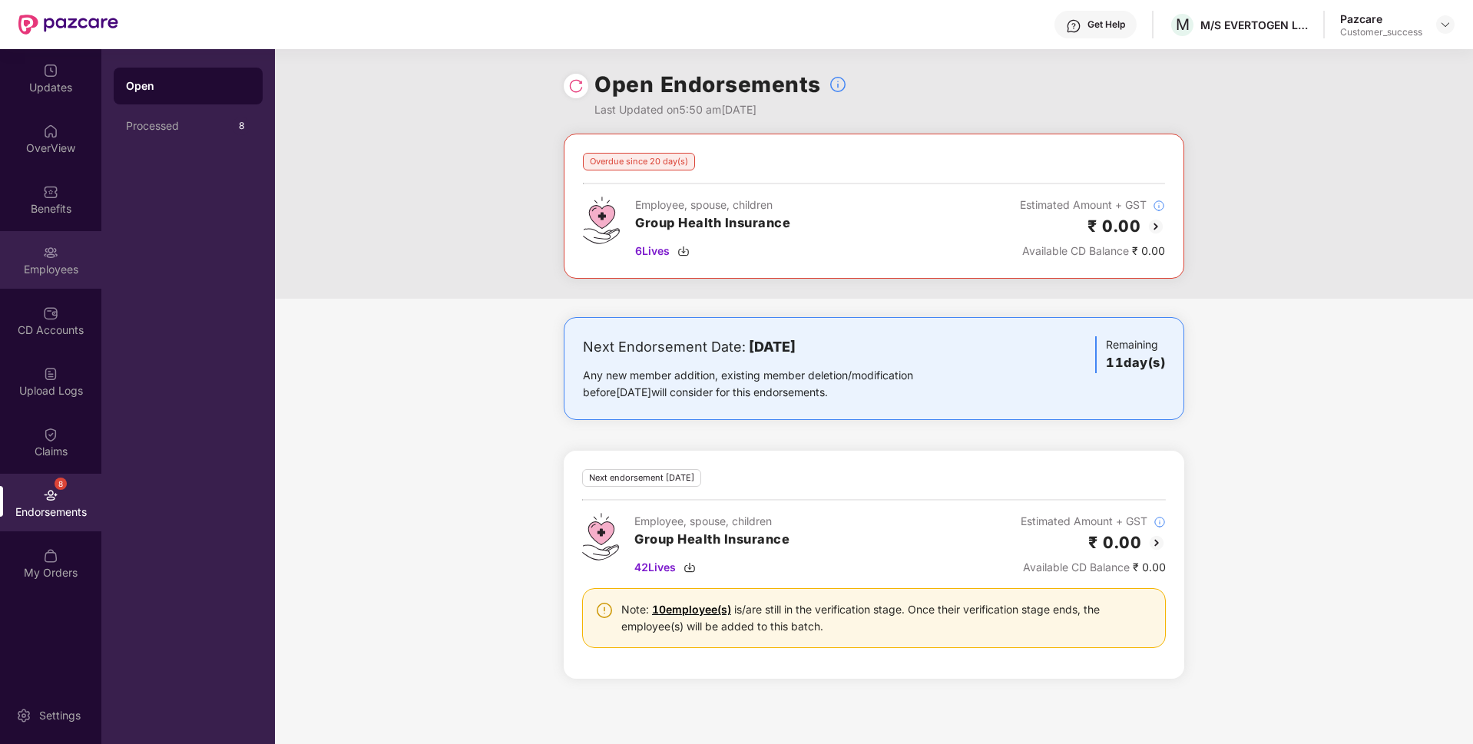
click at [0, 231] on div "Employees" at bounding box center [50, 260] width 101 height 58
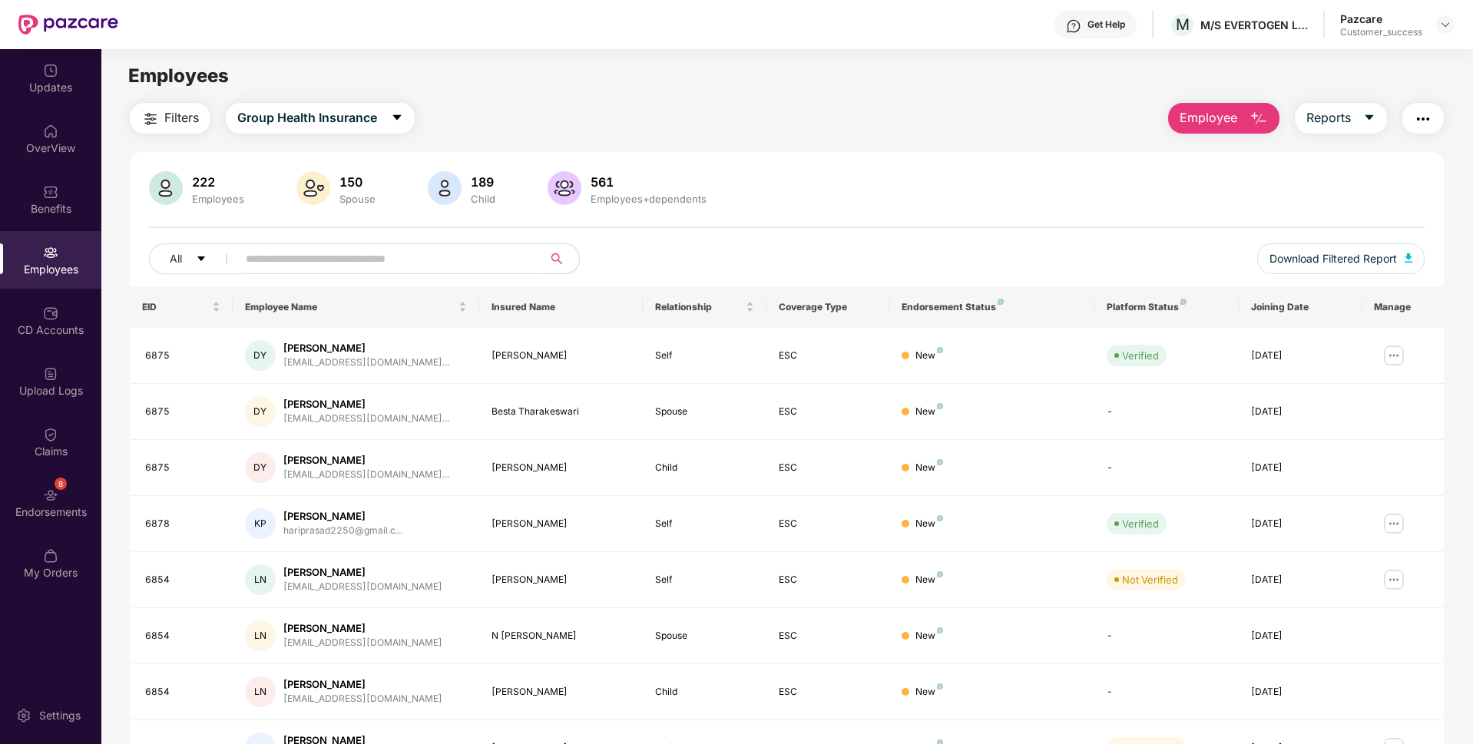
scroll to position [200, 0]
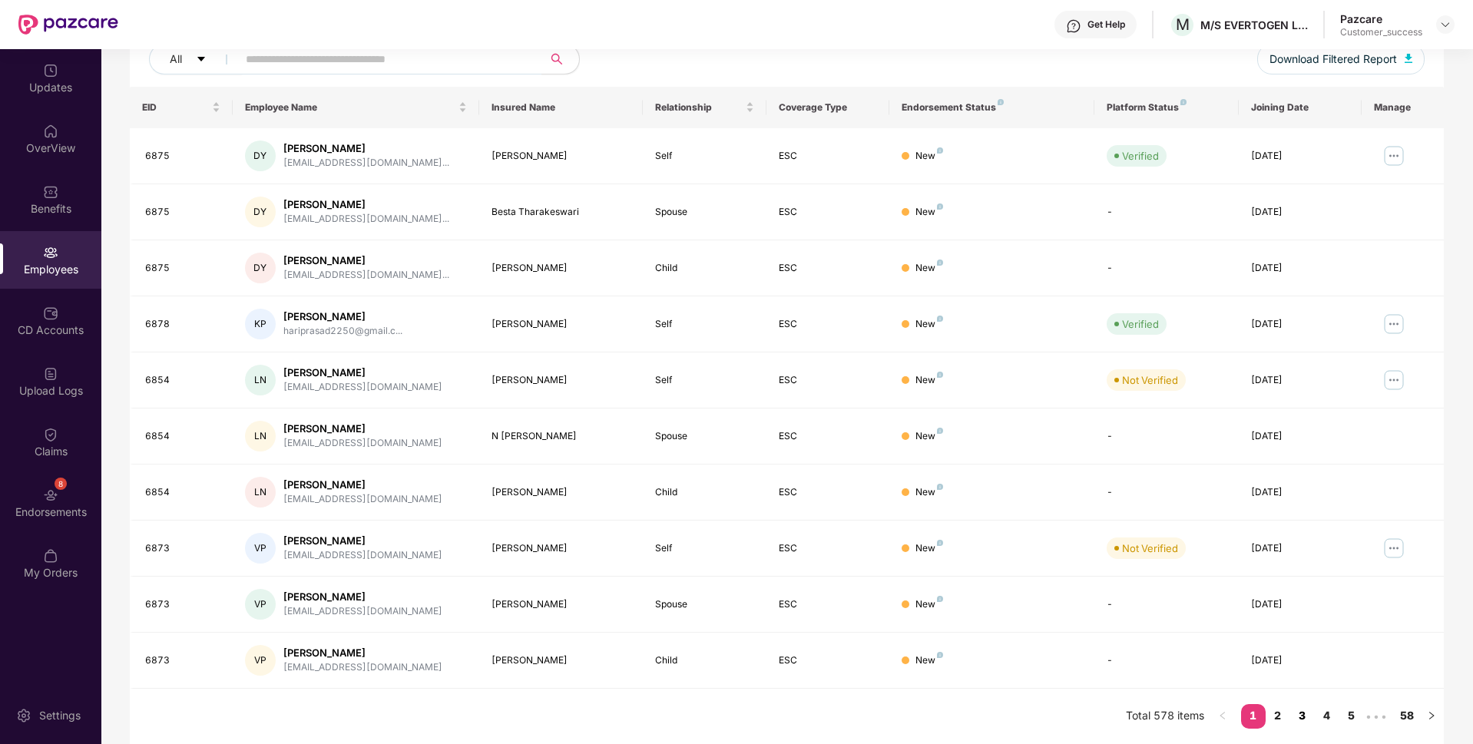
click at [1305, 714] on link "3" at bounding box center [1302, 715] width 25 height 23
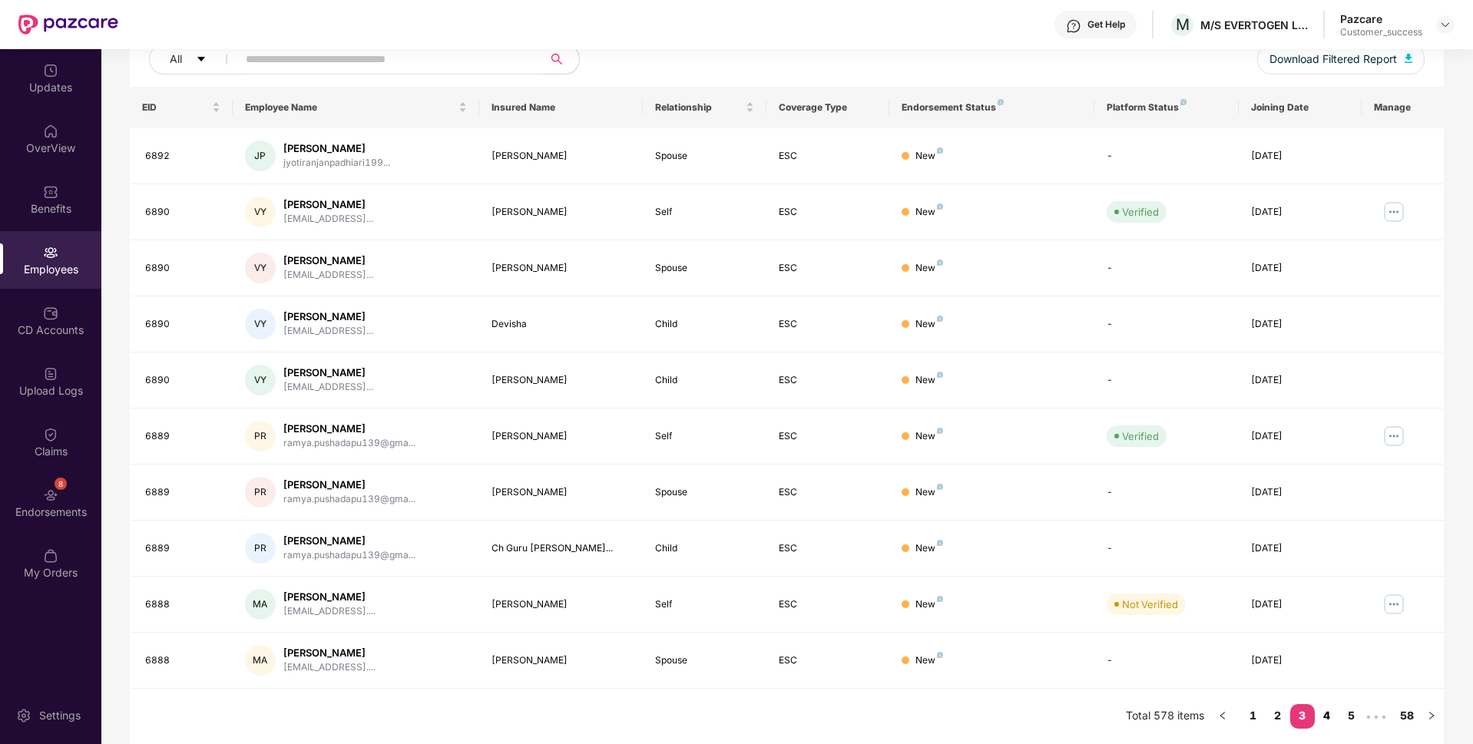
click at [1325, 721] on link "4" at bounding box center [1327, 715] width 25 height 23
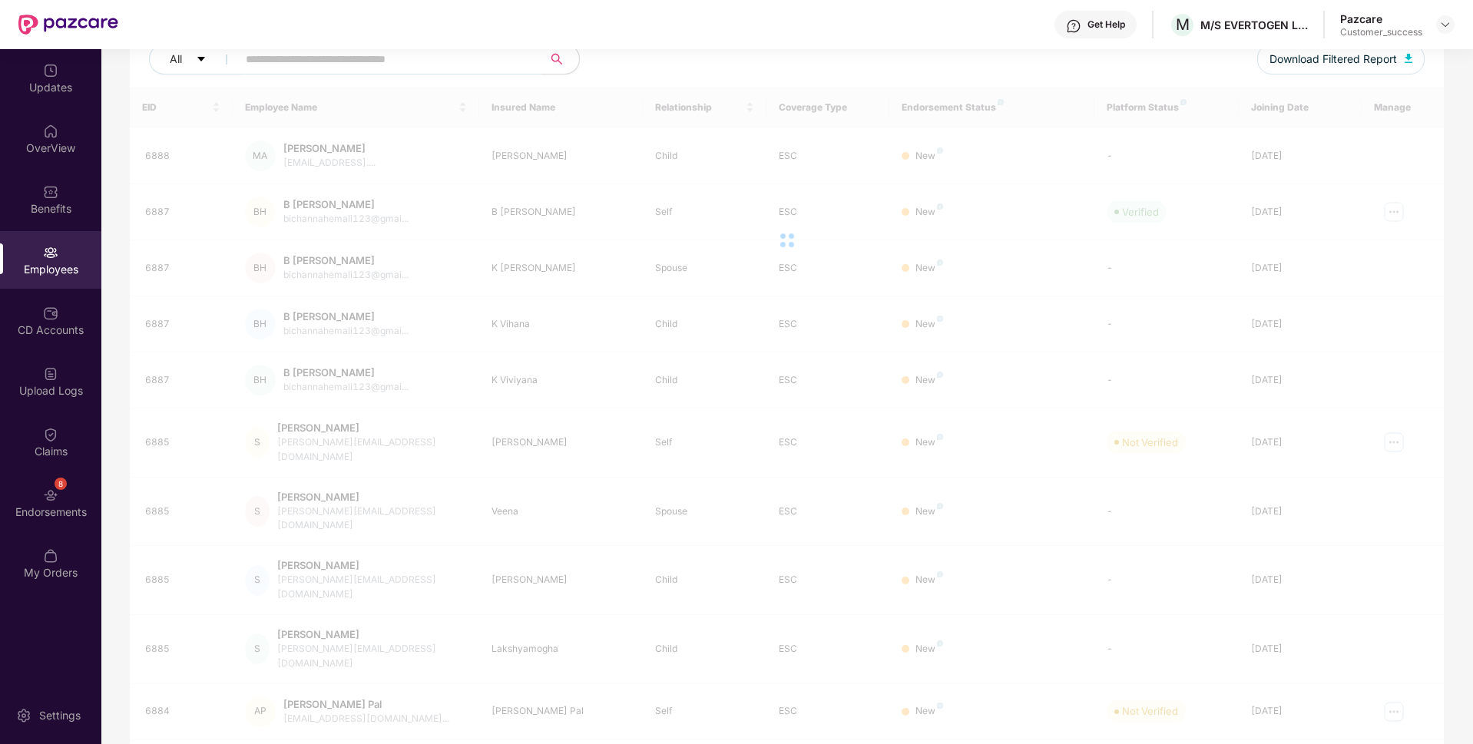
scroll to position [0, 0]
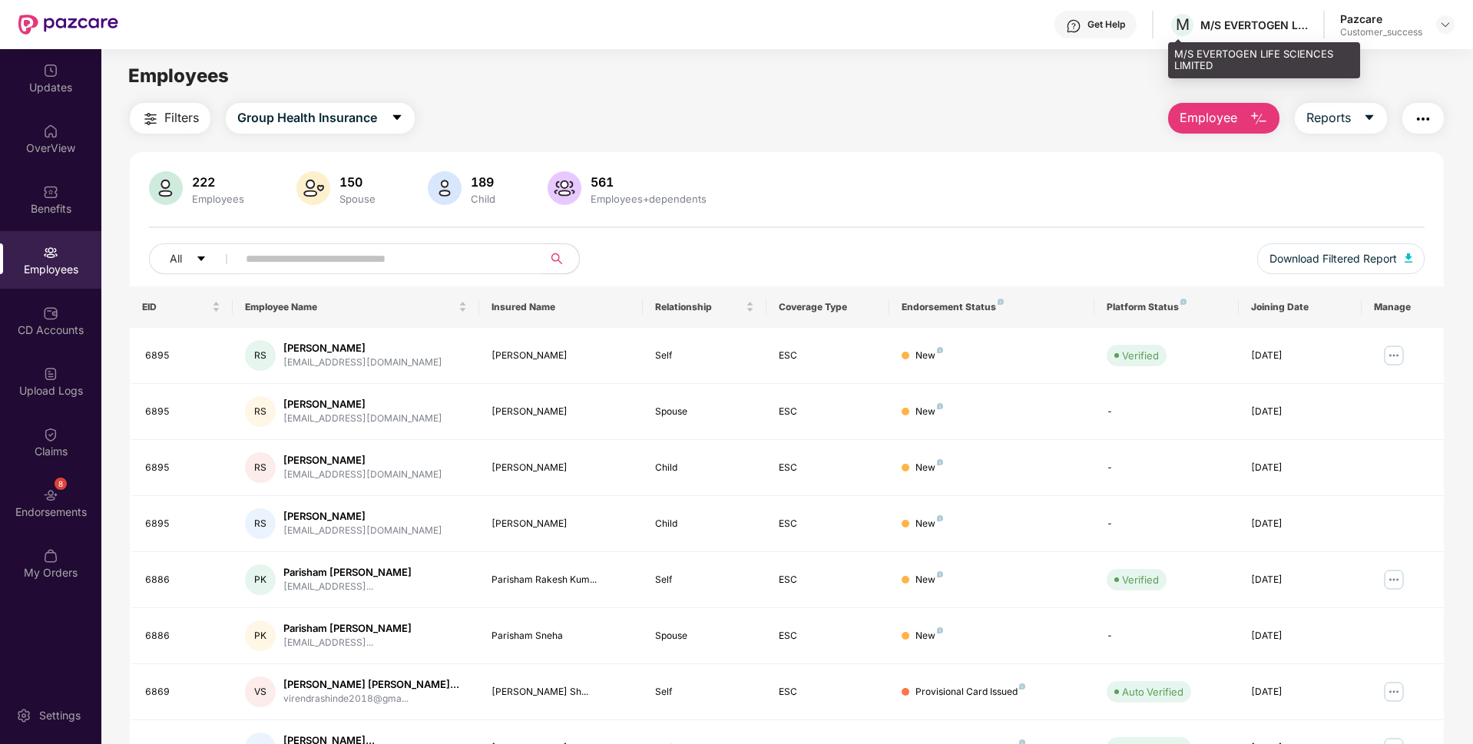
click at [1187, 52] on div "M/S EVERTOGEN LIFE SCIENCES LIMITED" at bounding box center [1264, 60] width 192 height 36
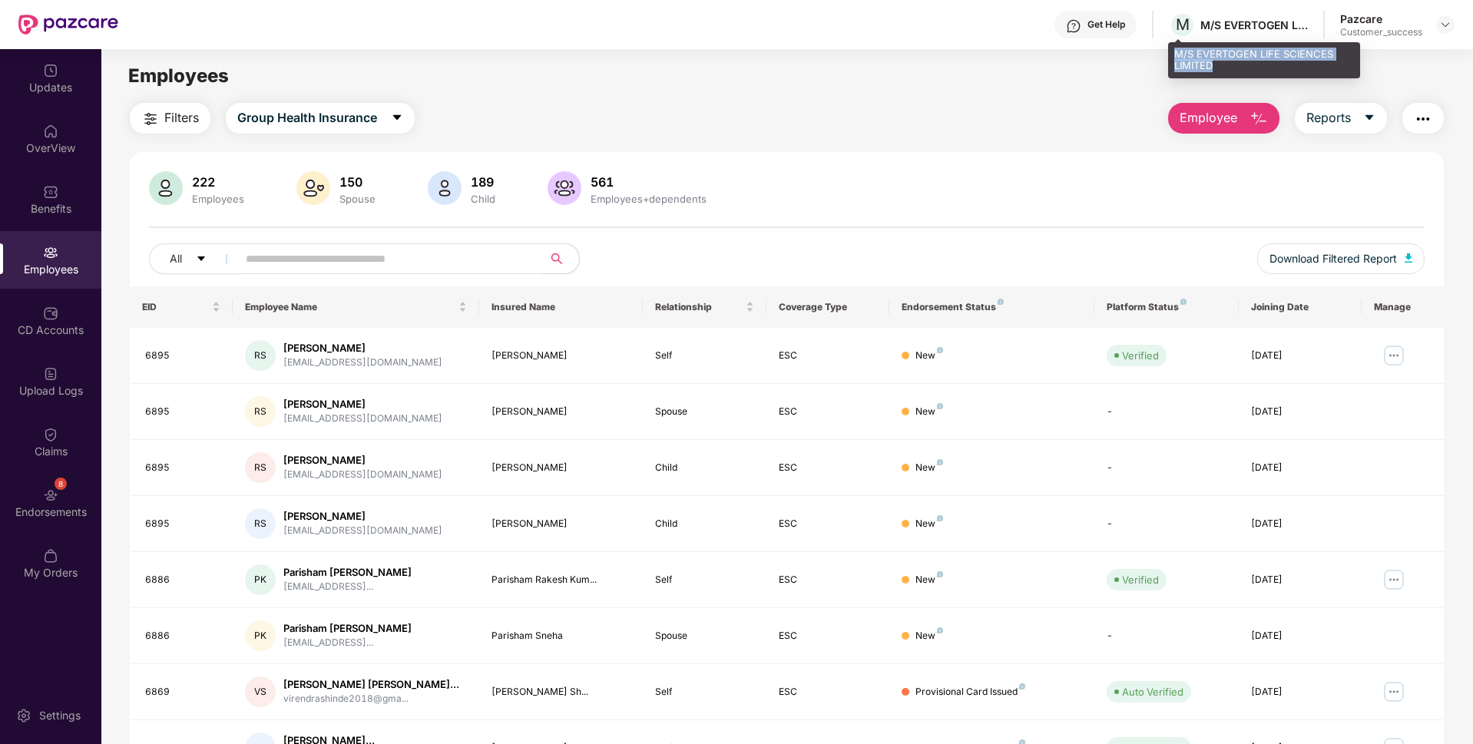
copy div "M/S EVERTOGEN LIFE SCIENCES LIMITED"
